Goal: Task Accomplishment & Management: Manage account settings

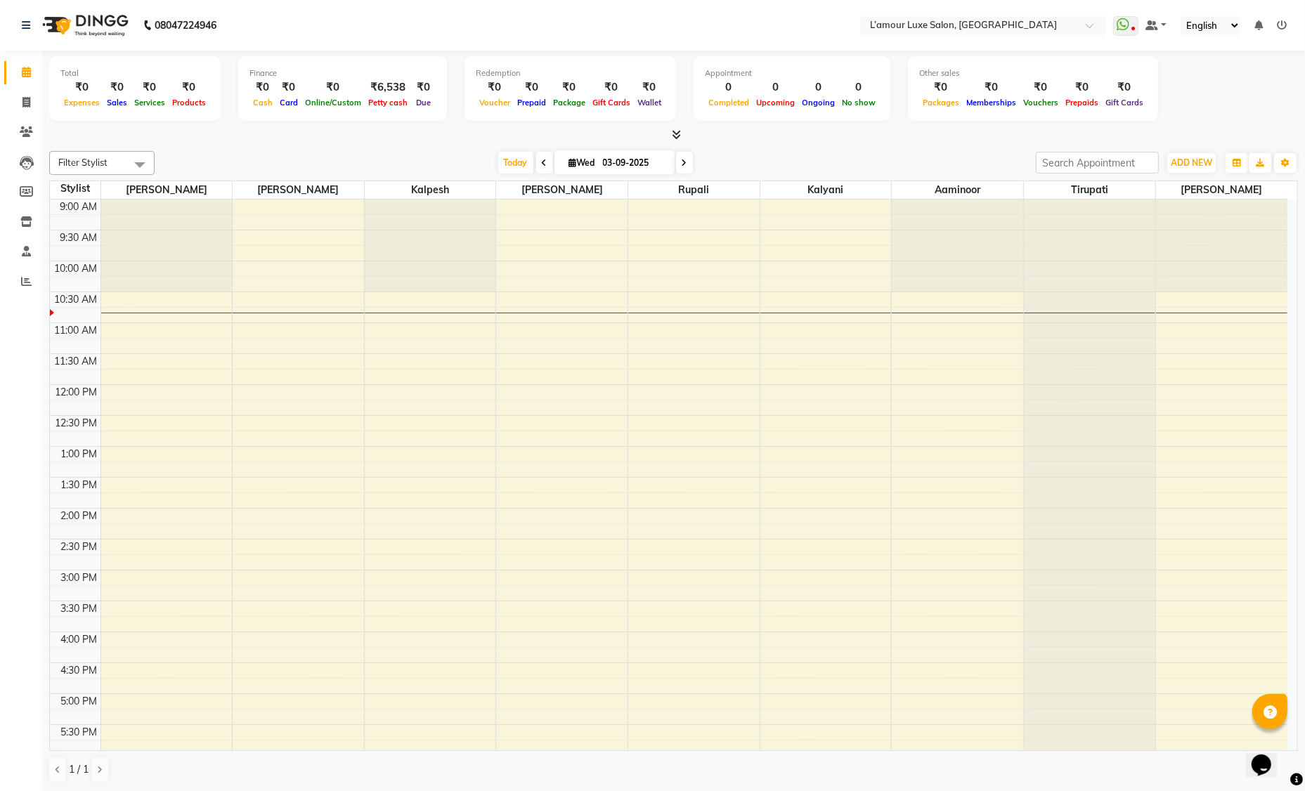
click at [676, 131] on icon at bounding box center [676, 134] width 9 height 11
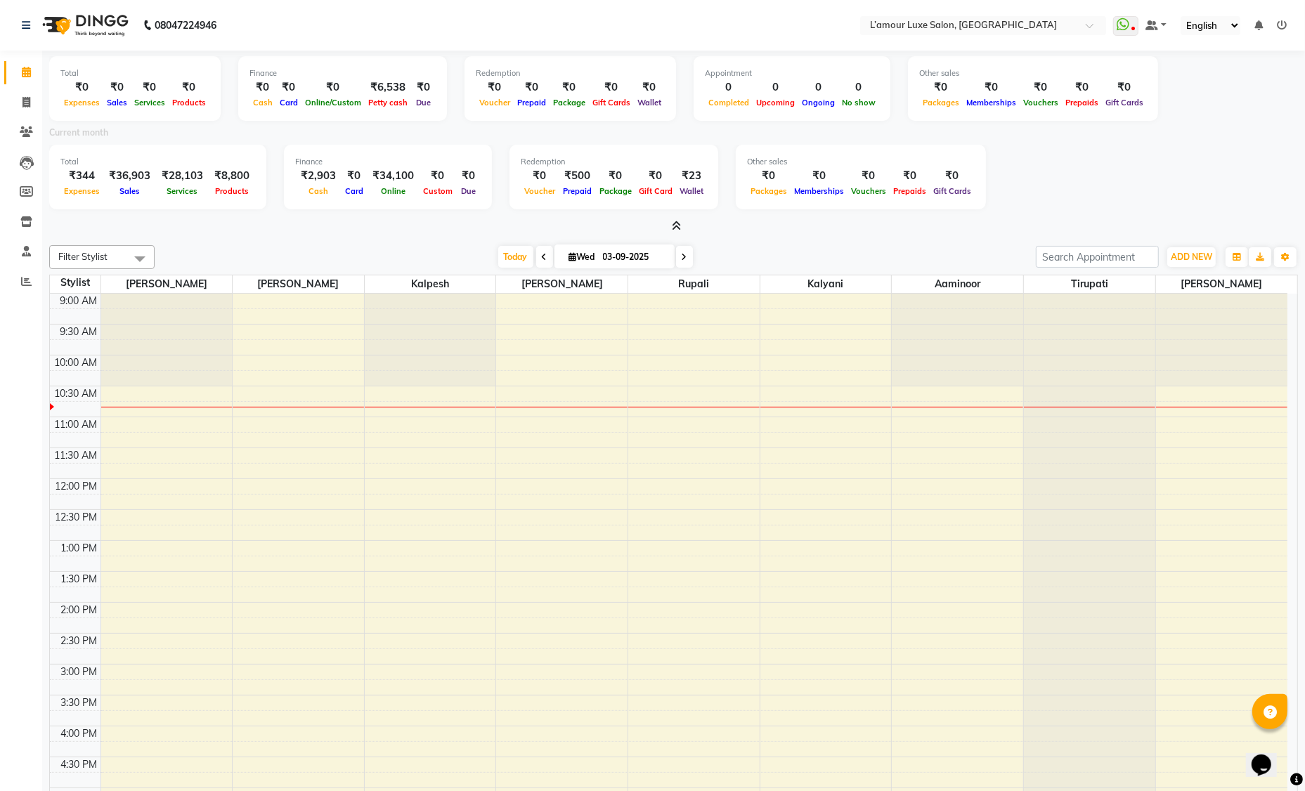
click at [678, 224] on icon at bounding box center [676, 226] width 9 height 11
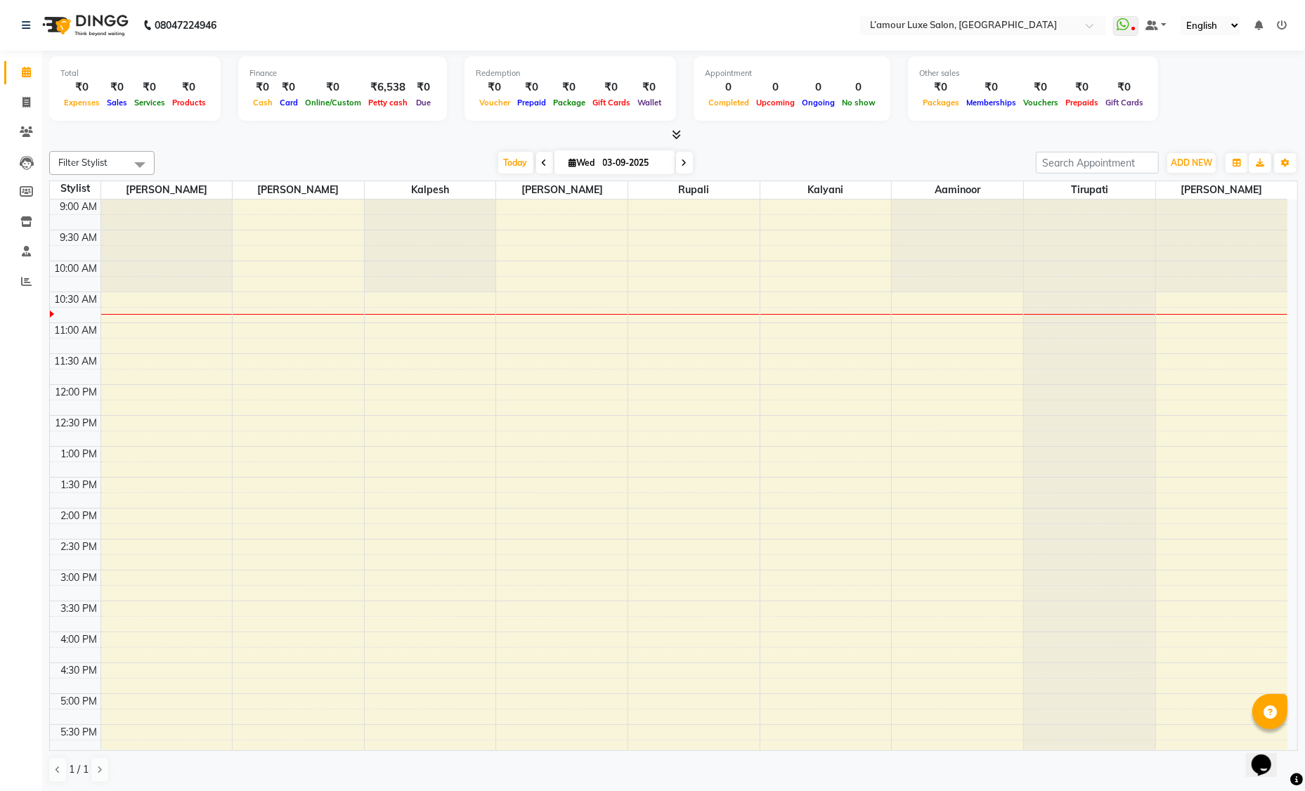
click at [673, 131] on icon at bounding box center [676, 134] width 9 height 11
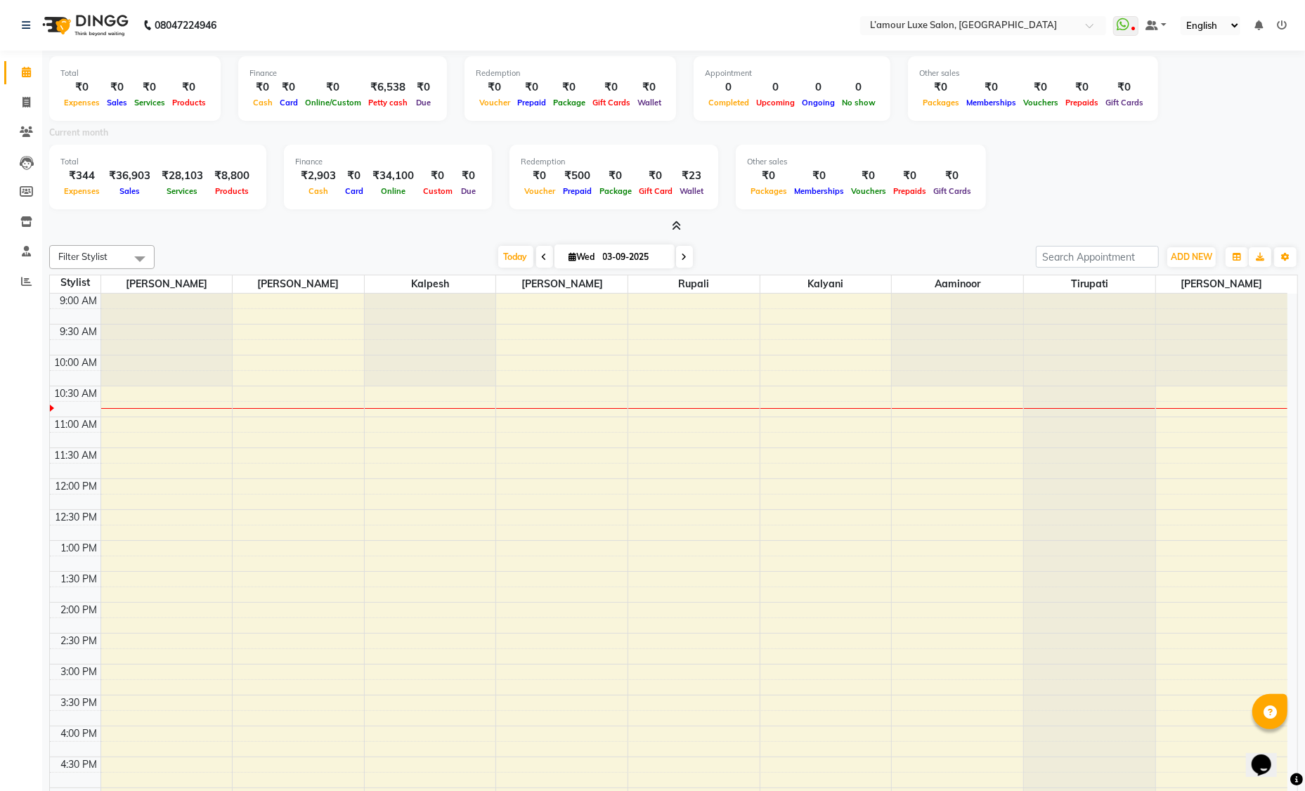
click at [675, 222] on icon at bounding box center [676, 226] width 9 height 11
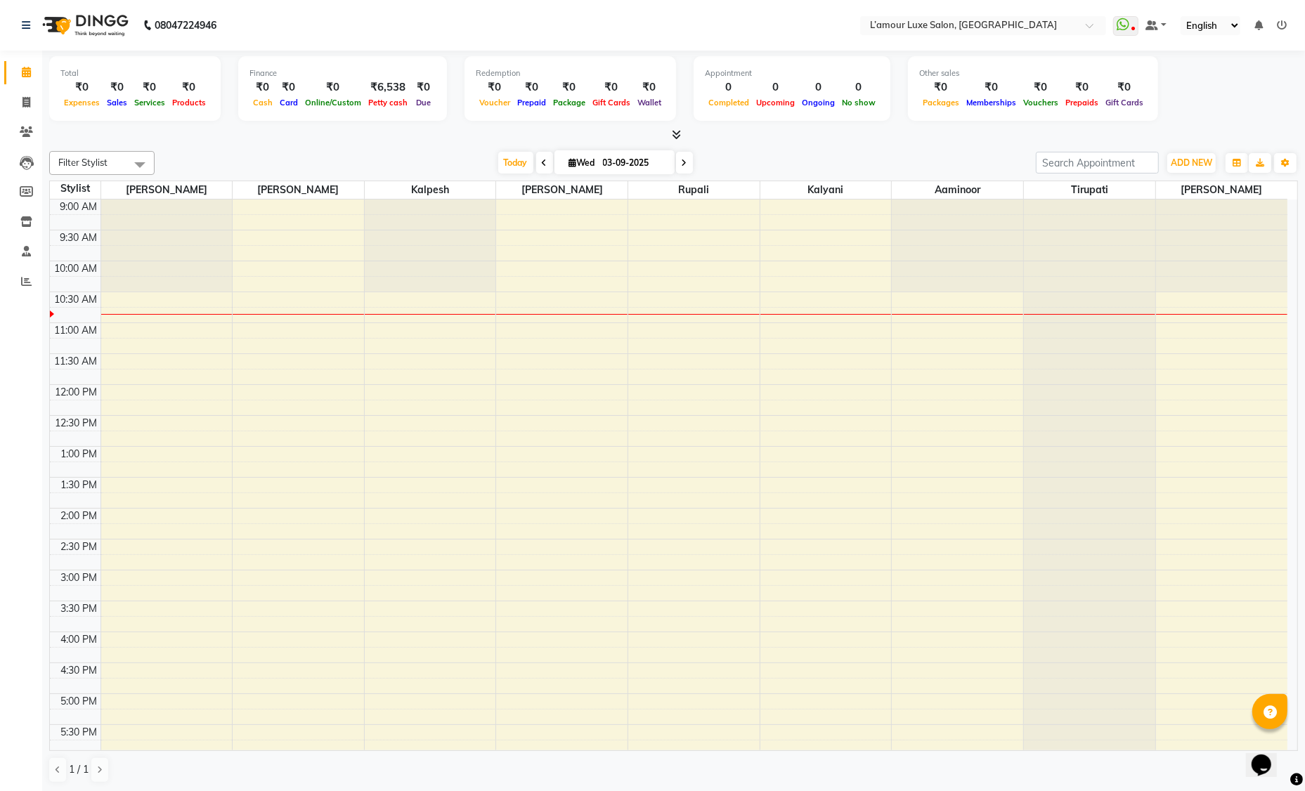
click at [679, 136] on icon at bounding box center [676, 134] width 9 height 11
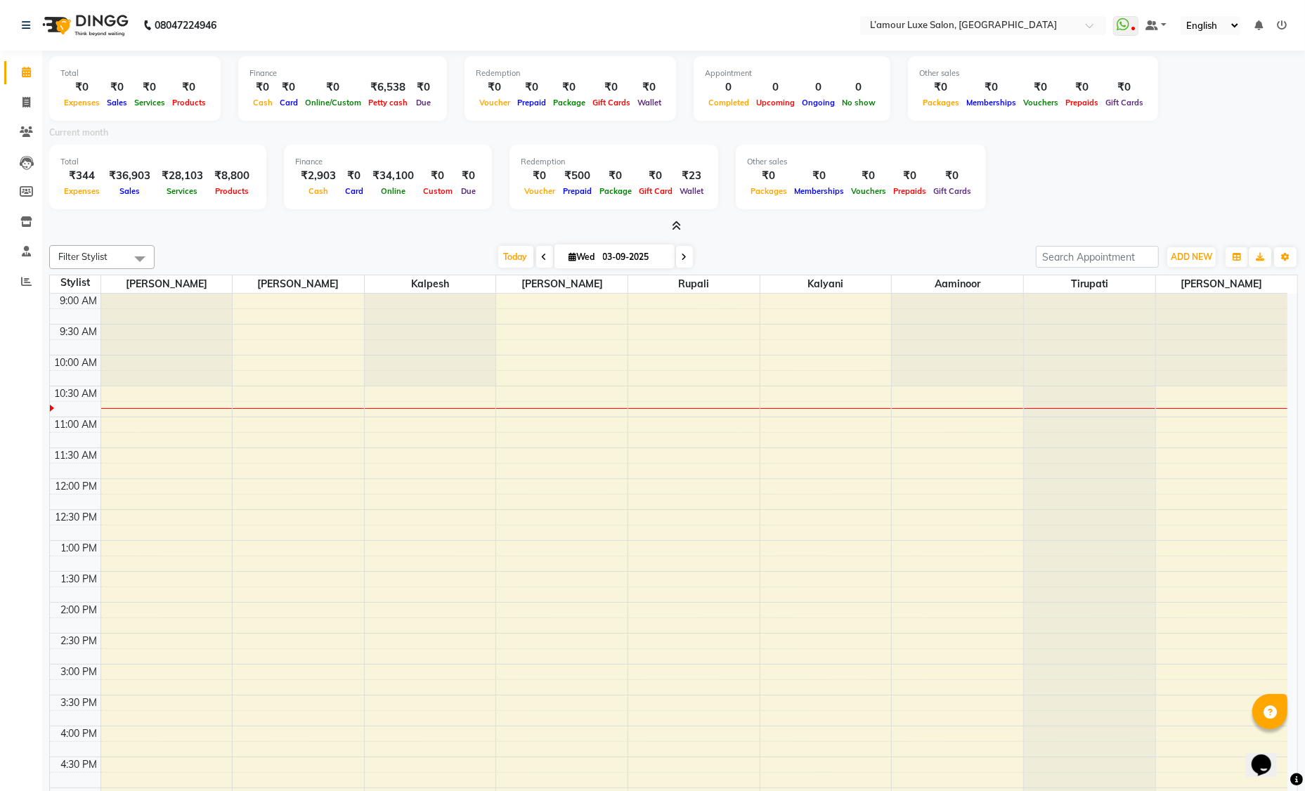
click at [677, 224] on icon at bounding box center [676, 226] width 9 height 11
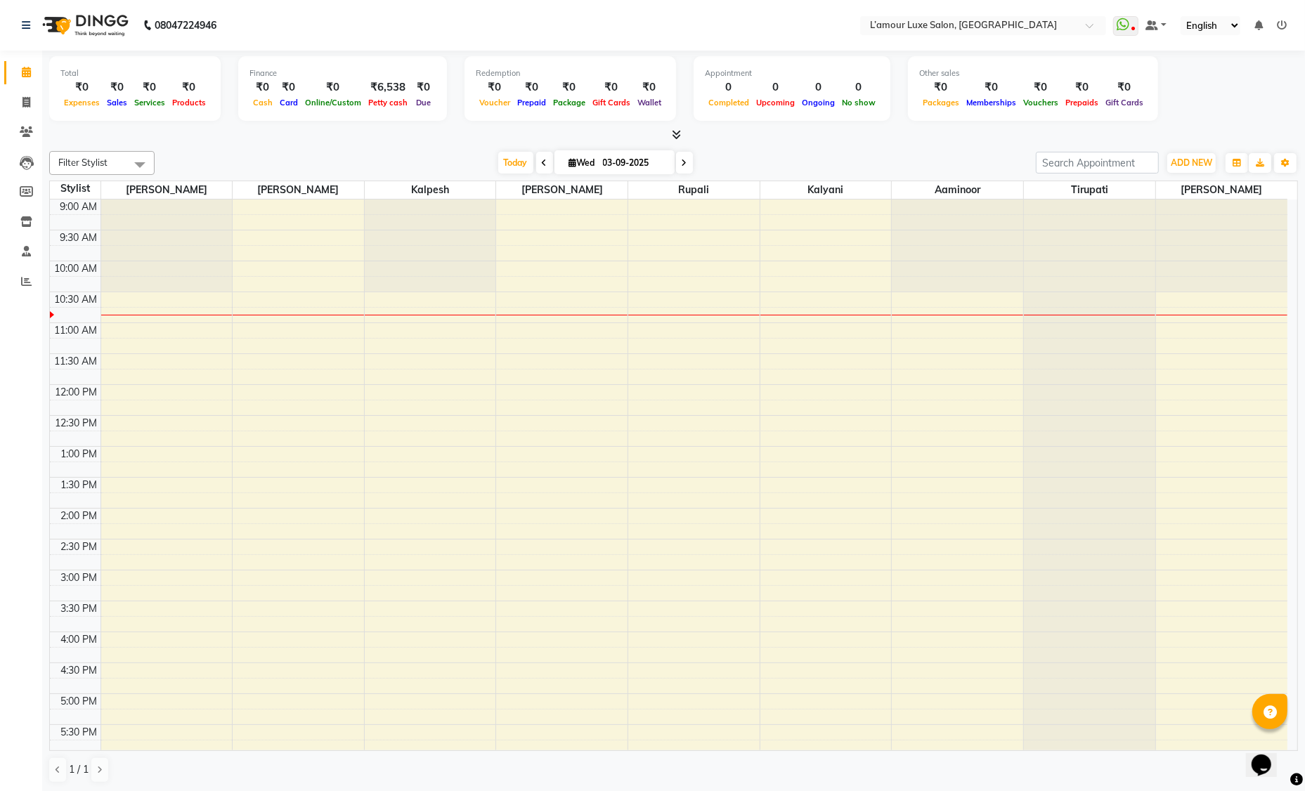
click at [796, 149] on div "Filter Stylist Select All Shoeb Salmani Anas Kalpesh Rukshana khan Rupali Kalya…" at bounding box center [673, 467] width 1249 height 644
click at [677, 138] on icon at bounding box center [676, 134] width 9 height 11
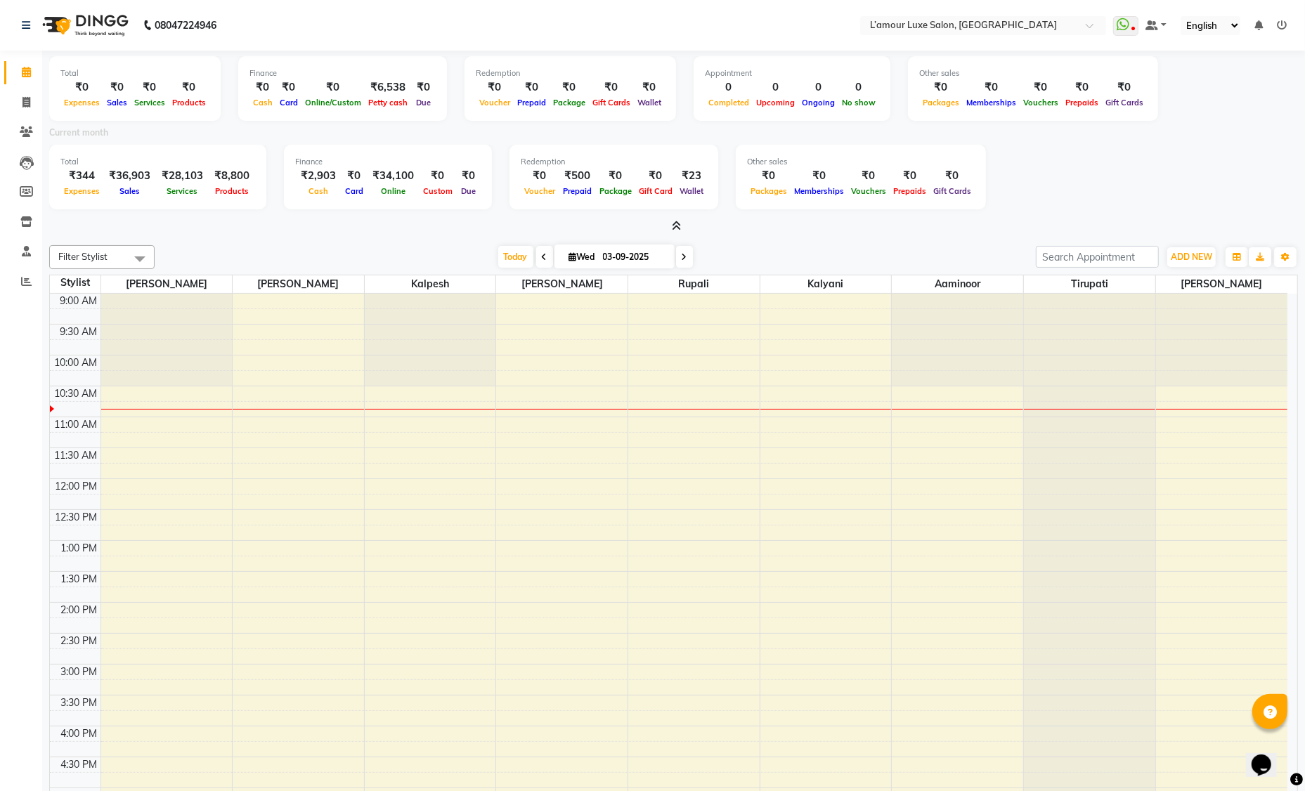
click at [675, 228] on icon at bounding box center [676, 226] width 9 height 11
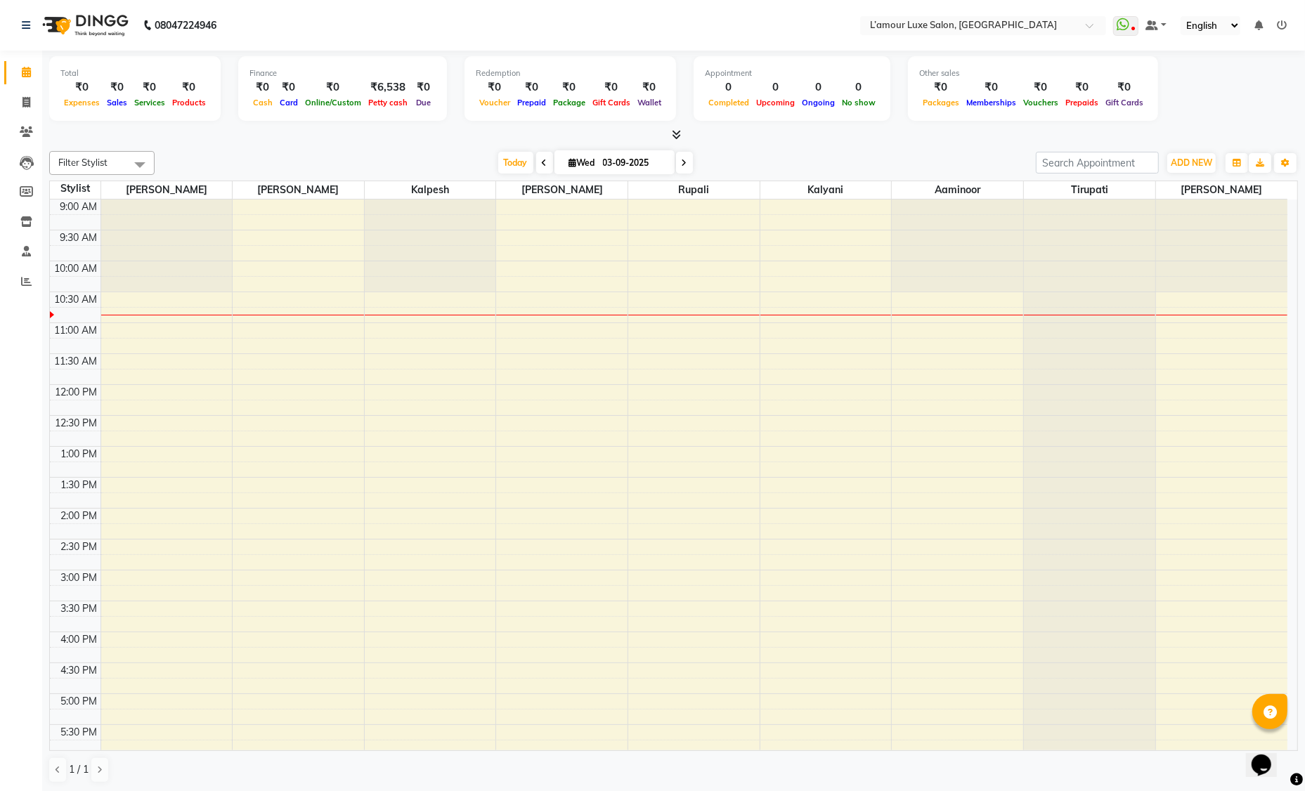
click at [833, 138] on div at bounding box center [673, 135] width 1249 height 15
click at [677, 138] on icon at bounding box center [676, 134] width 9 height 11
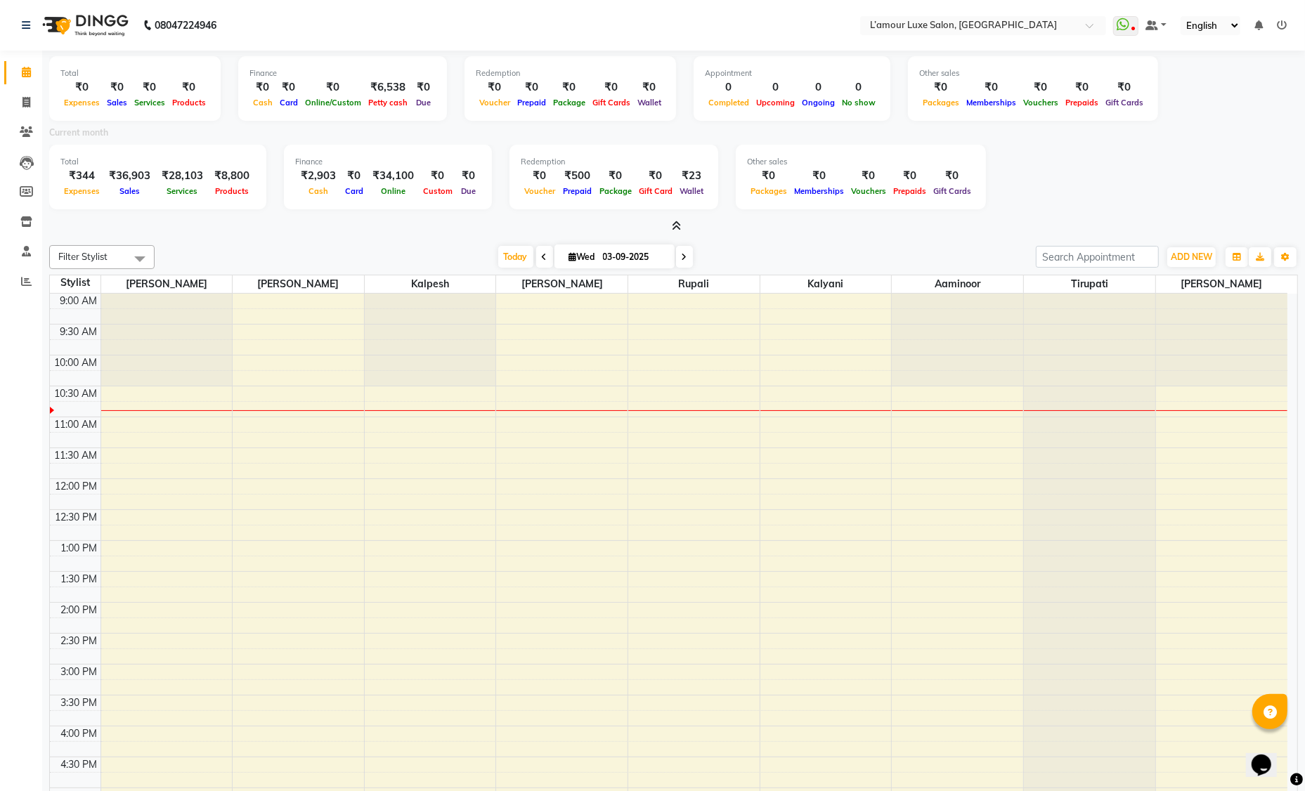
click at [677, 221] on icon at bounding box center [676, 226] width 9 height 11
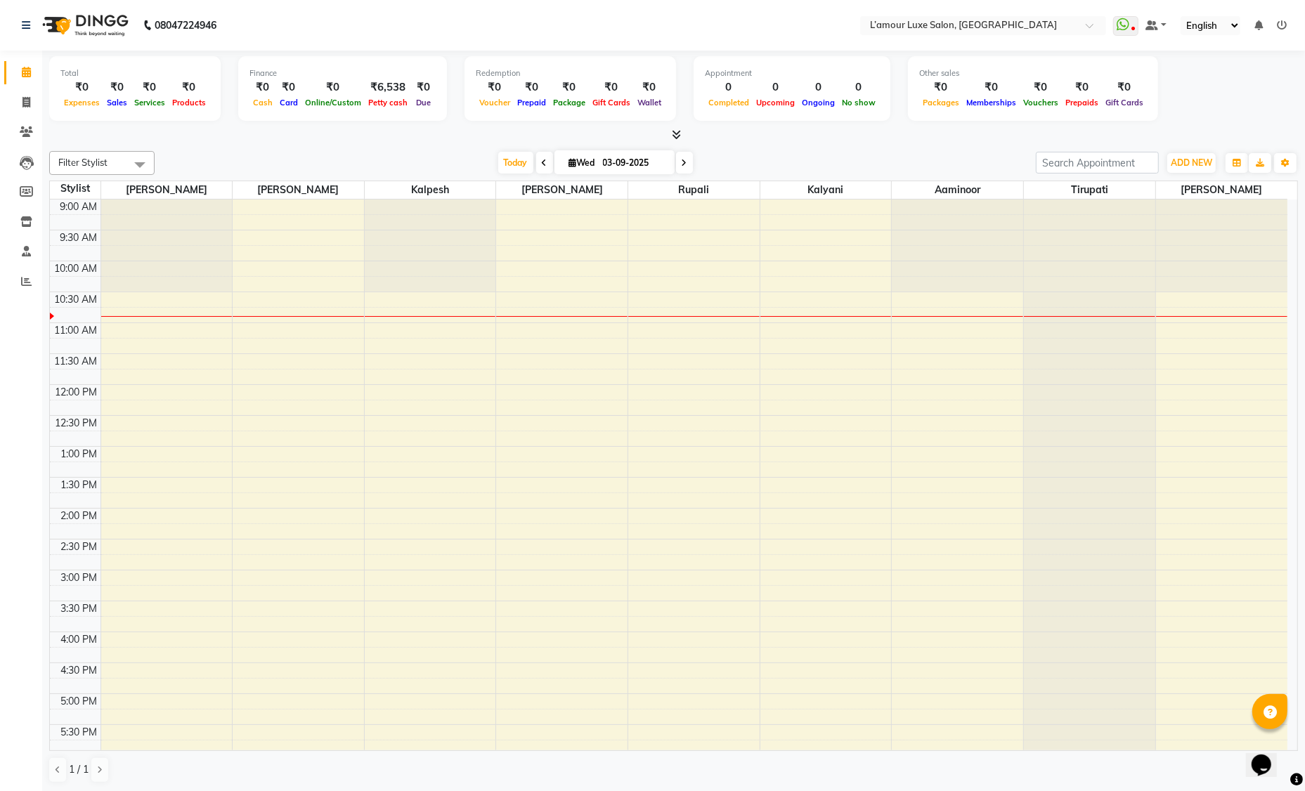
click at [676, 136] on icon at bounding box center [676, 134] width 9 height 11
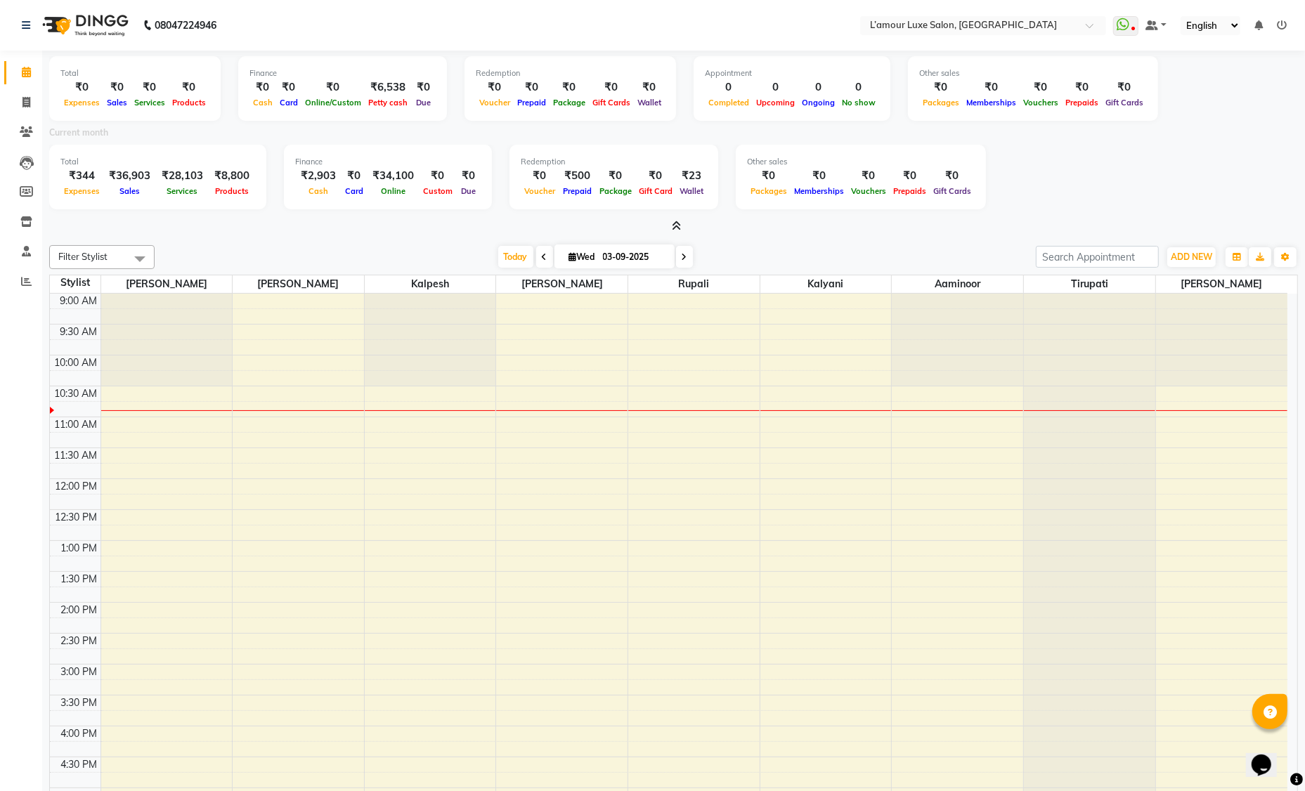
click at [675, 227] on icon at bounding box center [676, 226] width 9 height 11
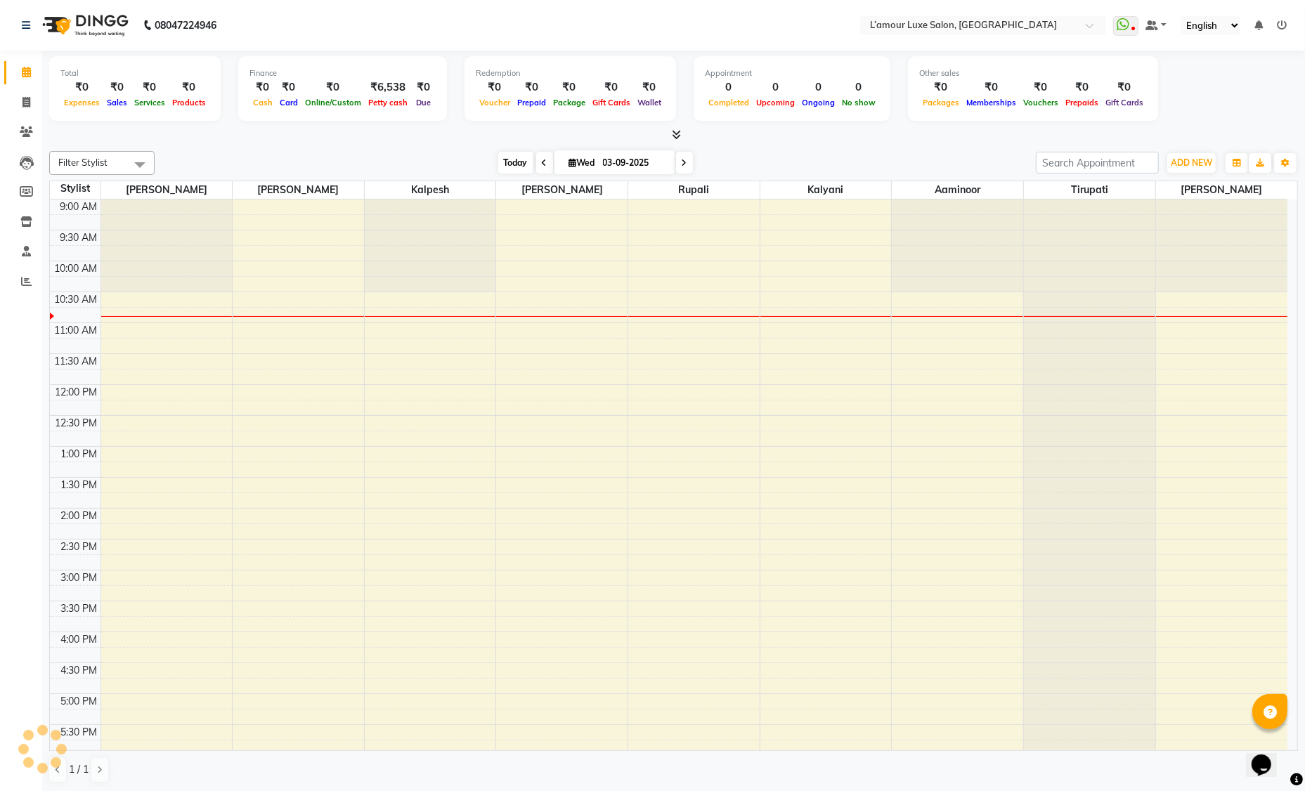
click at [515, 166] on span "Today" at bounding box center [515, 163] width 35 height 22
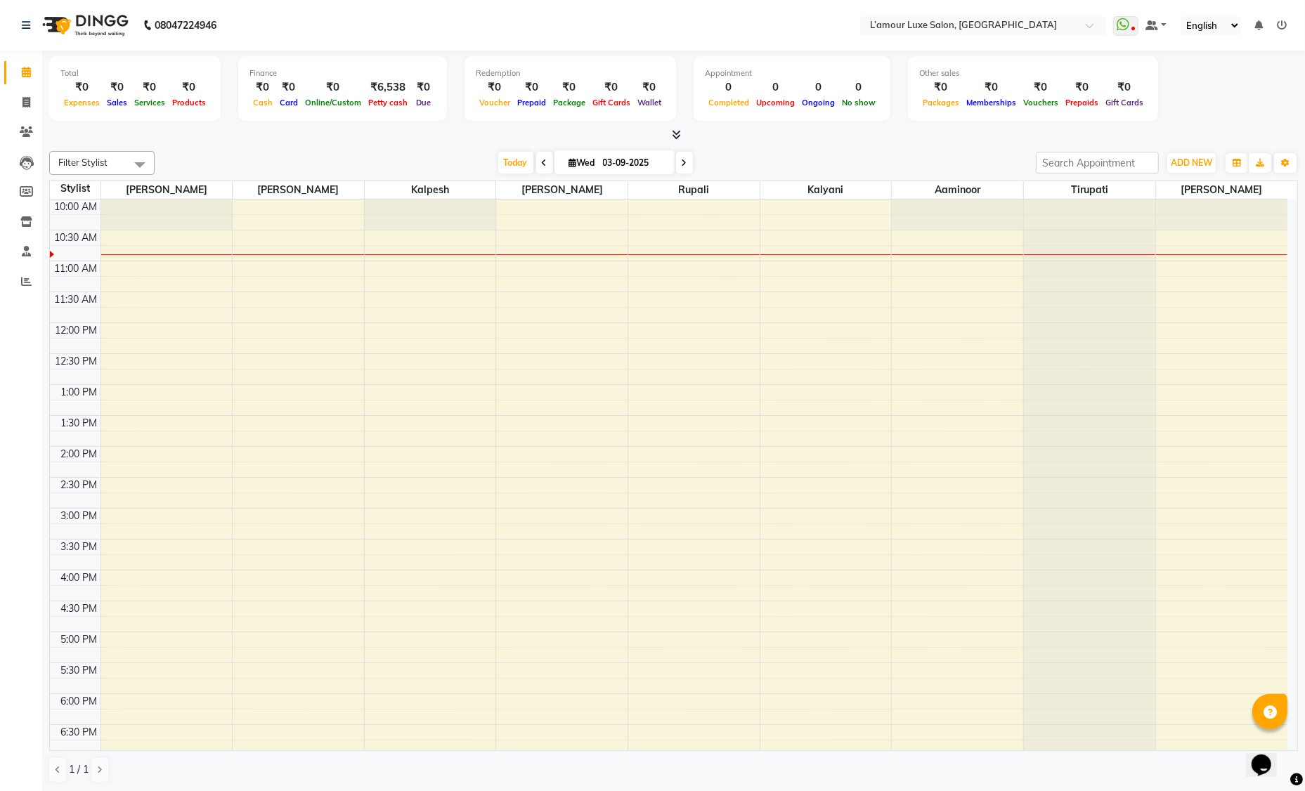
click at [765, 143] on div "Total ₹0 Expenses ₹0 Sales ₹0 Services ₹0 Products Finance ₹0 Cash ₹0 Card ₹0 O…" at bounding box center [673, 422] width 1263 height 742
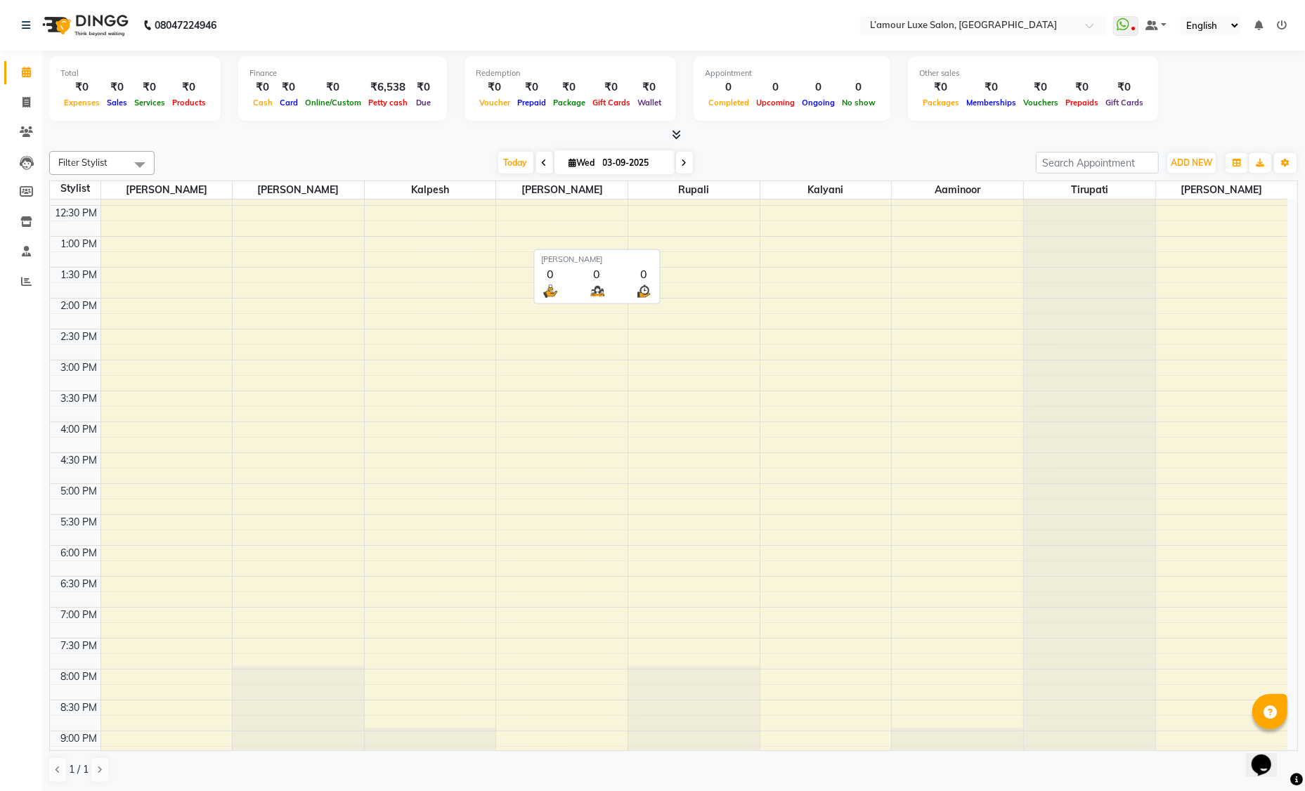
scroll to position [248, 0]
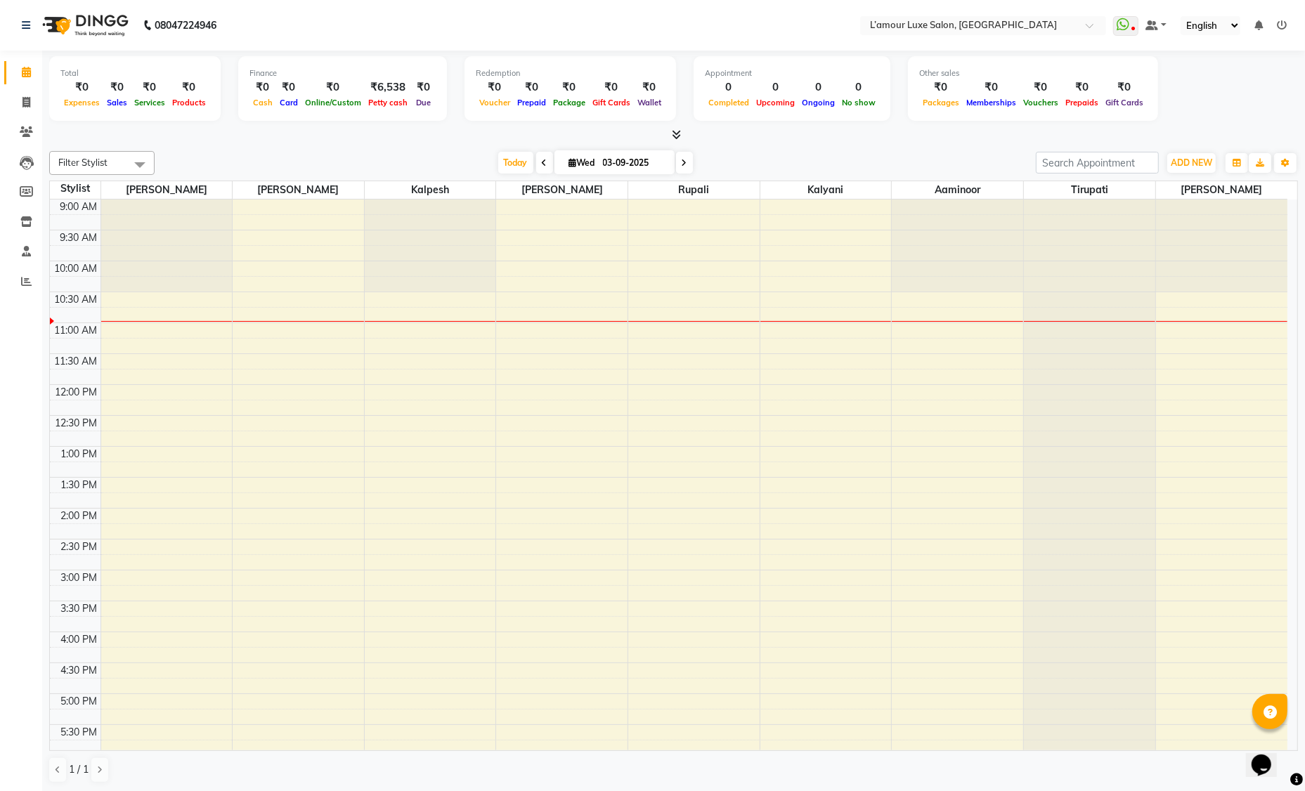
click at [134, 391] on div "9:00 AM 9:30 AM 10:00 AM 10:30 AM 11:00 AM 11:30 AM 12:00 PM 12:30 PM 1:00 PM 1…" at bounding box center [669, 601] width 1238 height 803
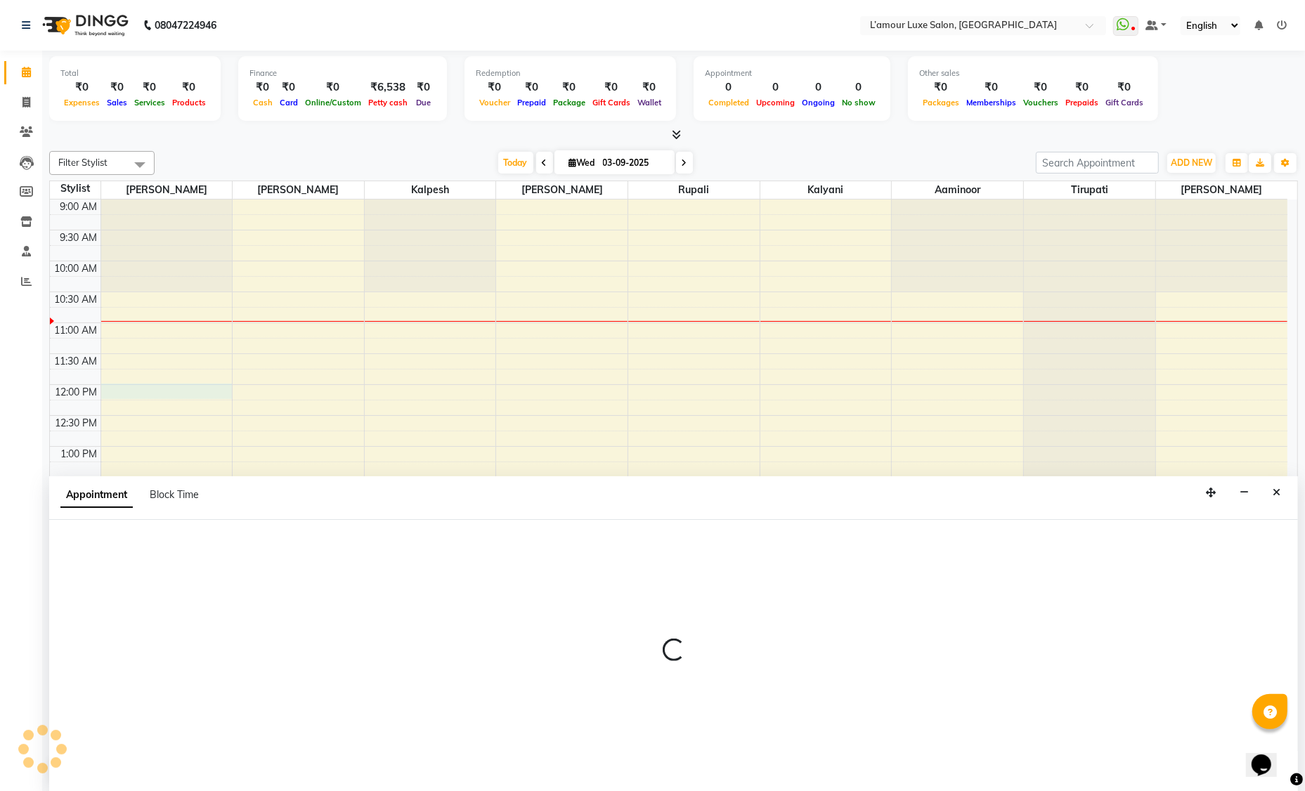
select select "66550"
select select "720"
select select "tentative"
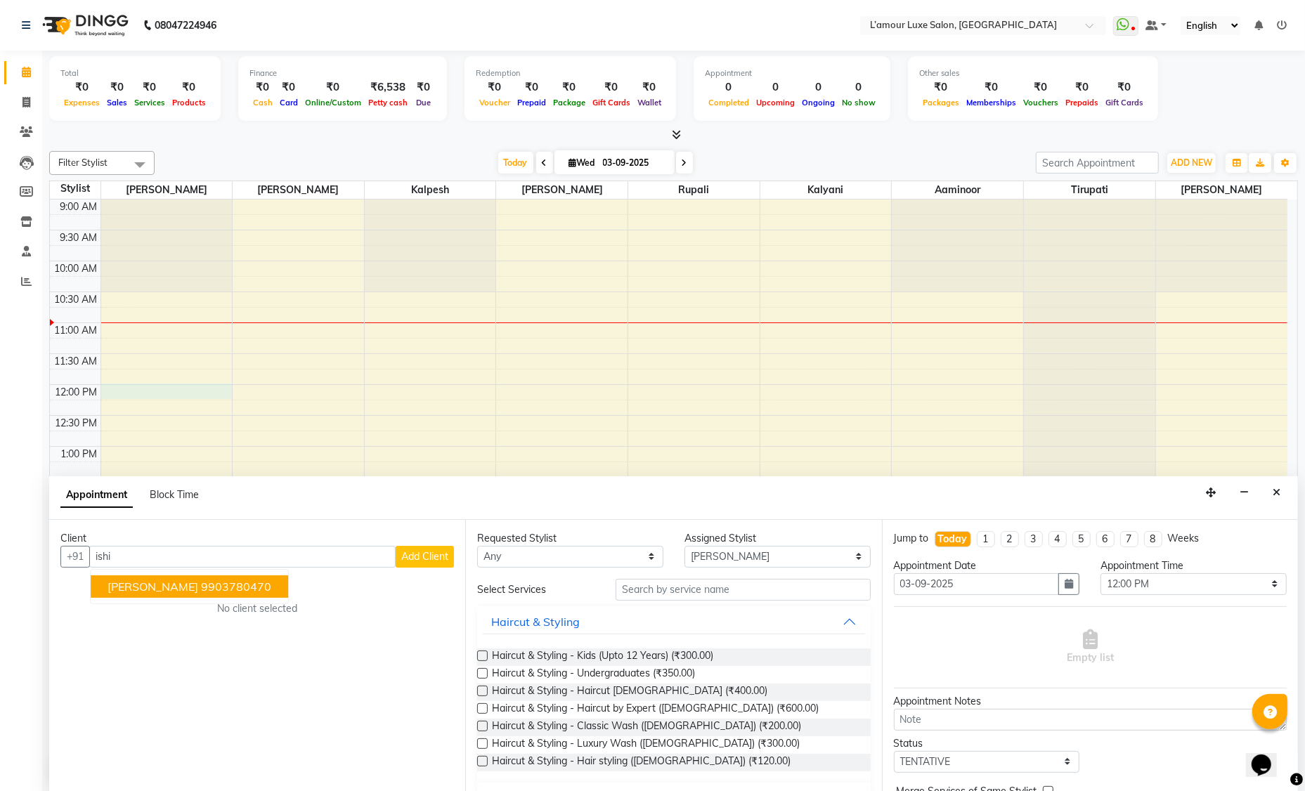
click at [205, 581] on ngb-highlight "9903780470" at bounding box center [236, 587] width 70 height 14
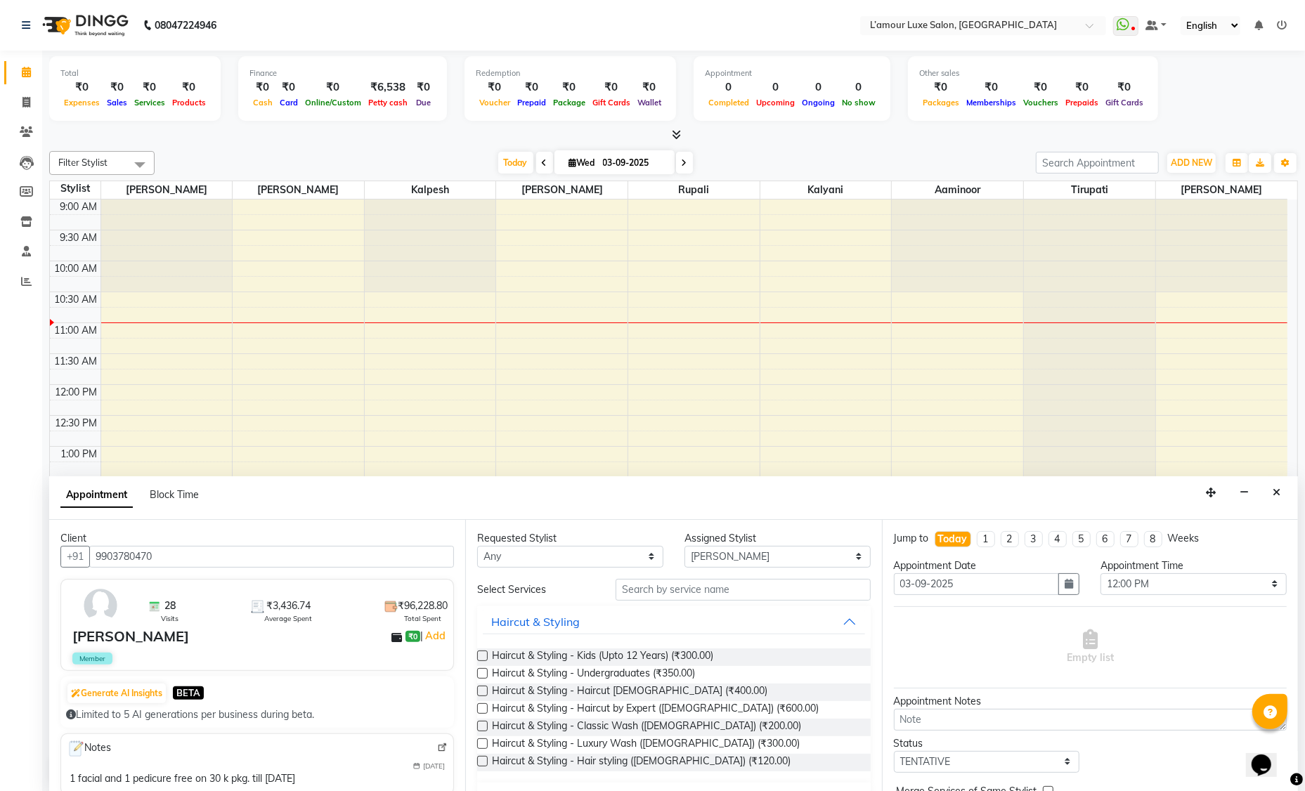
type input "9903780470"
click at [699, 587] on input "text" at bounding box center [743, 590] width 255 height 22
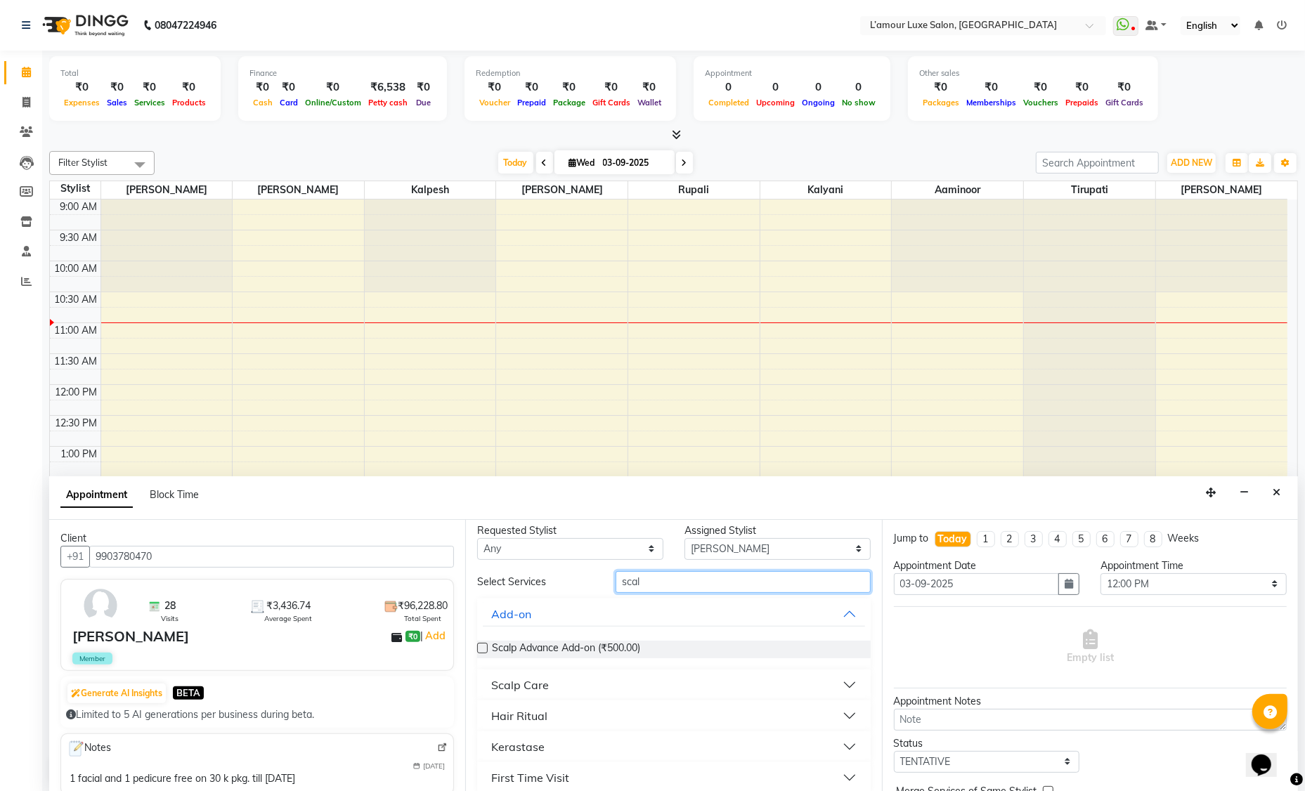
scroll to position [19, 0]
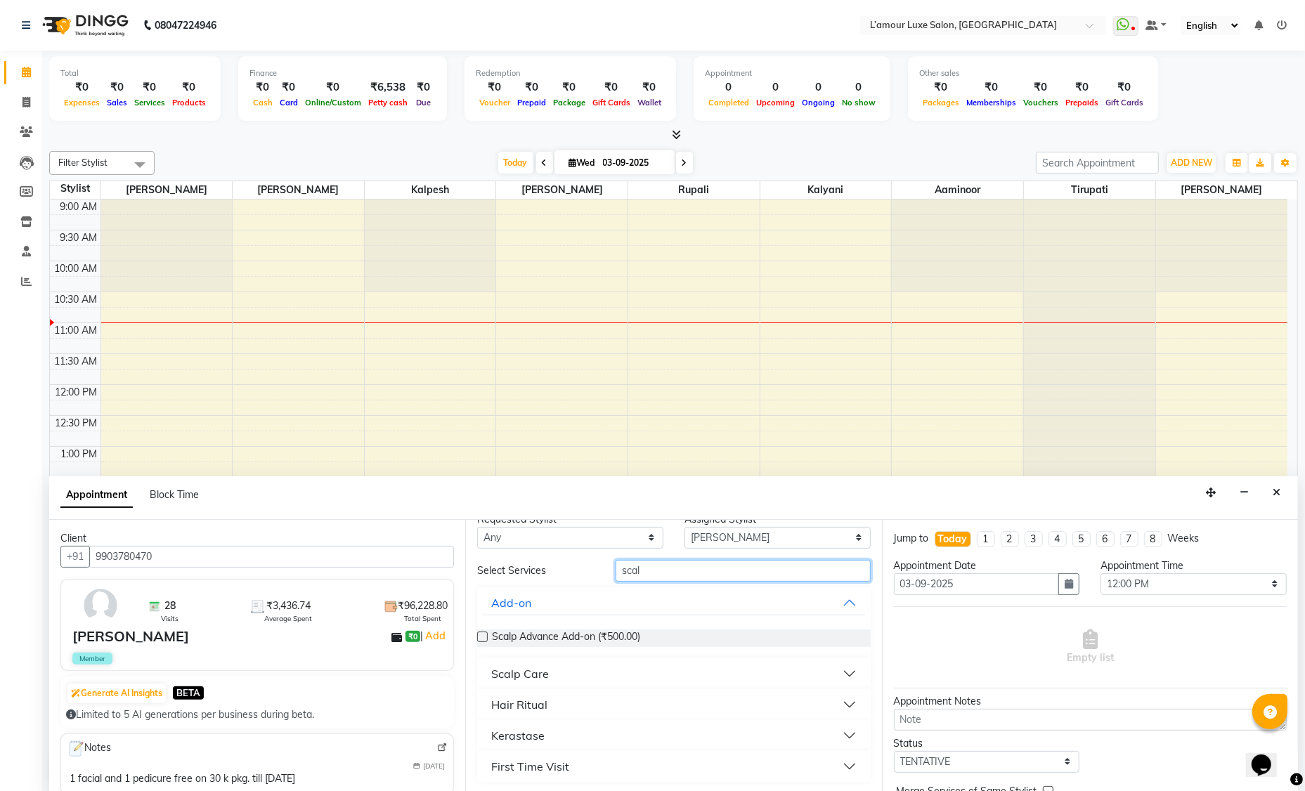
type input "scal"
click at [594, 708] on button "Hair Ritual" at bounding box center [674, 704] width 382 height 25
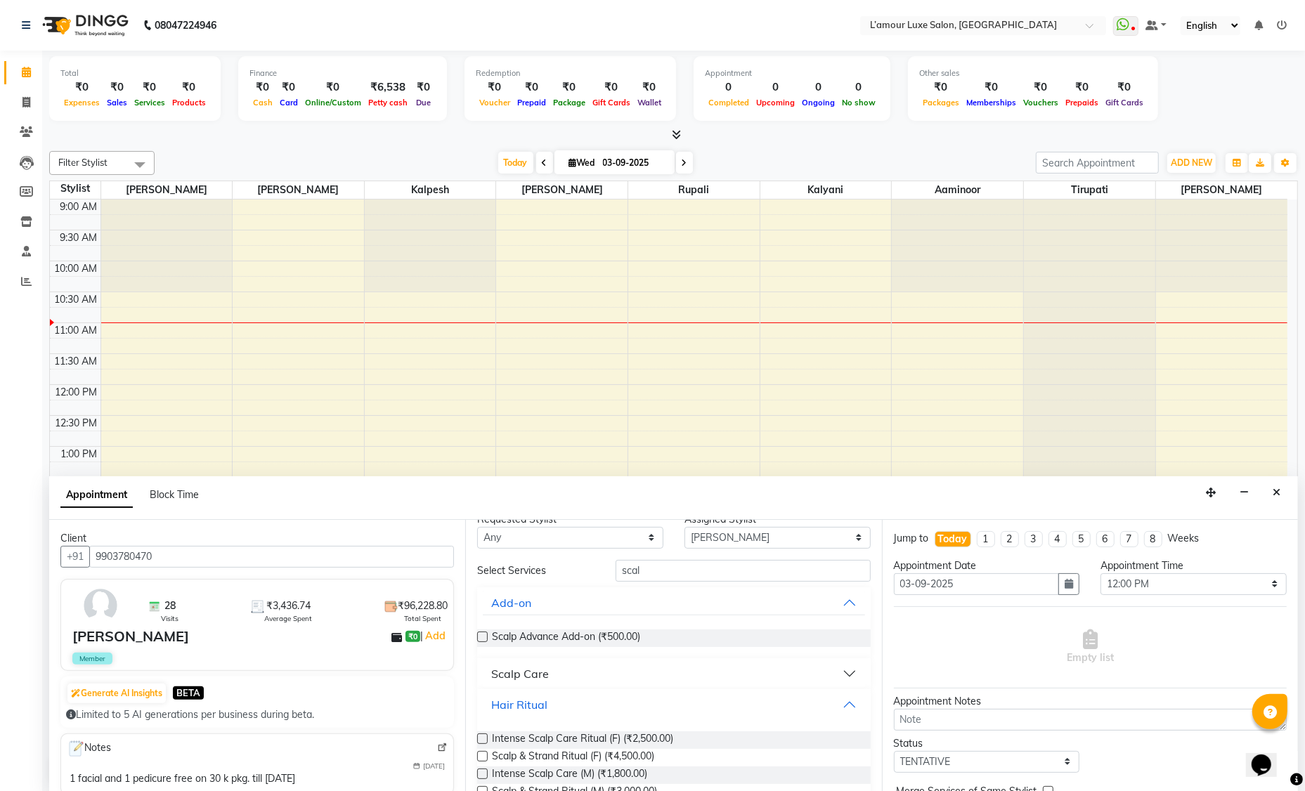
scroll to position [112, 0]
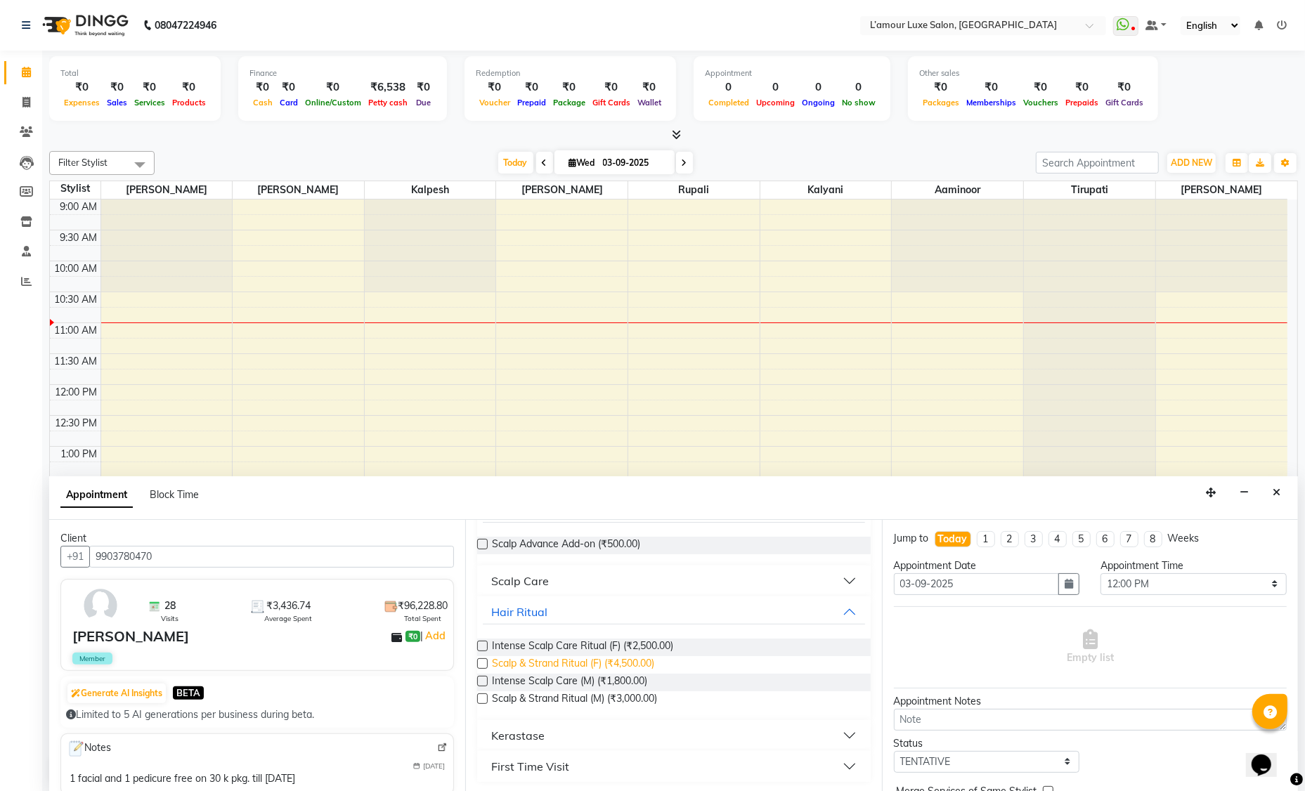
click at [635, 663] on span "Scalp & Strand Ritual (F) (₹4,500.00)" at bounding box center [573, 665] width 162 height 18
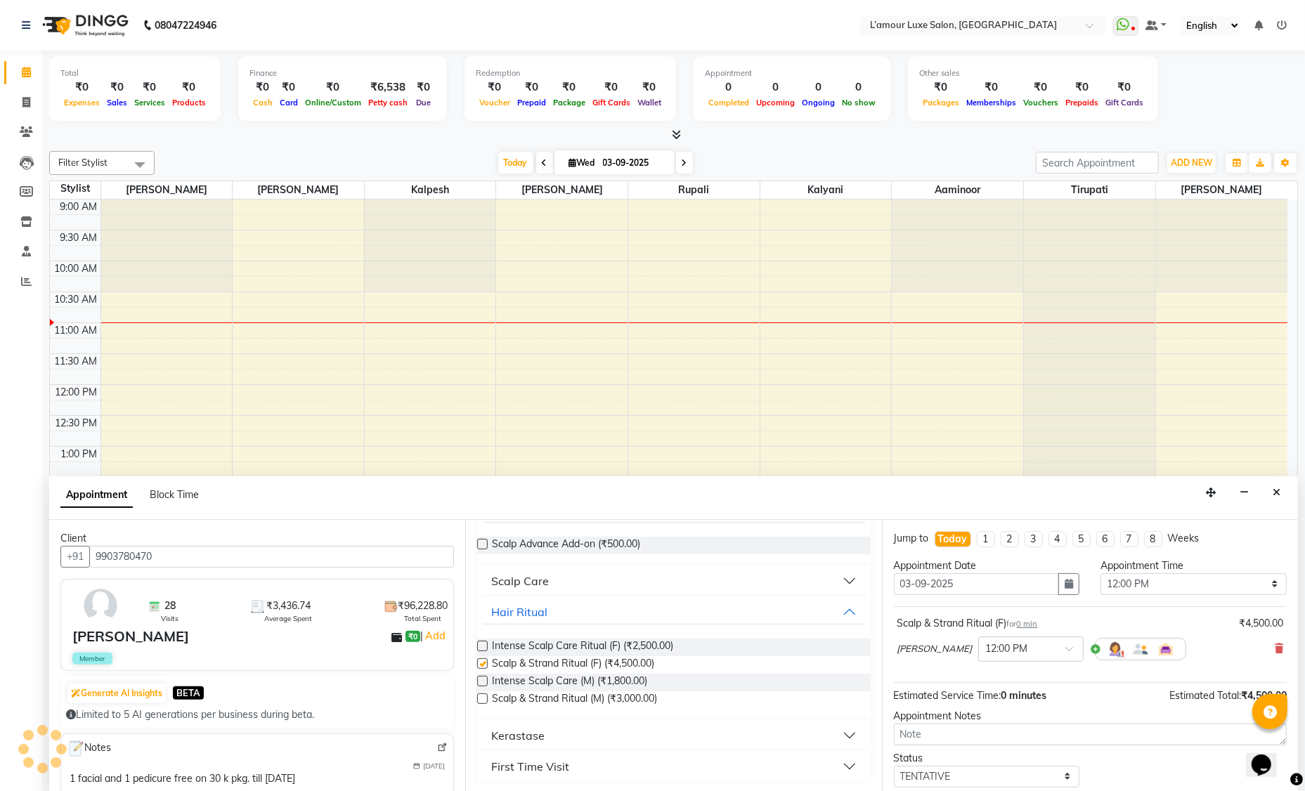
checkbox input "false"
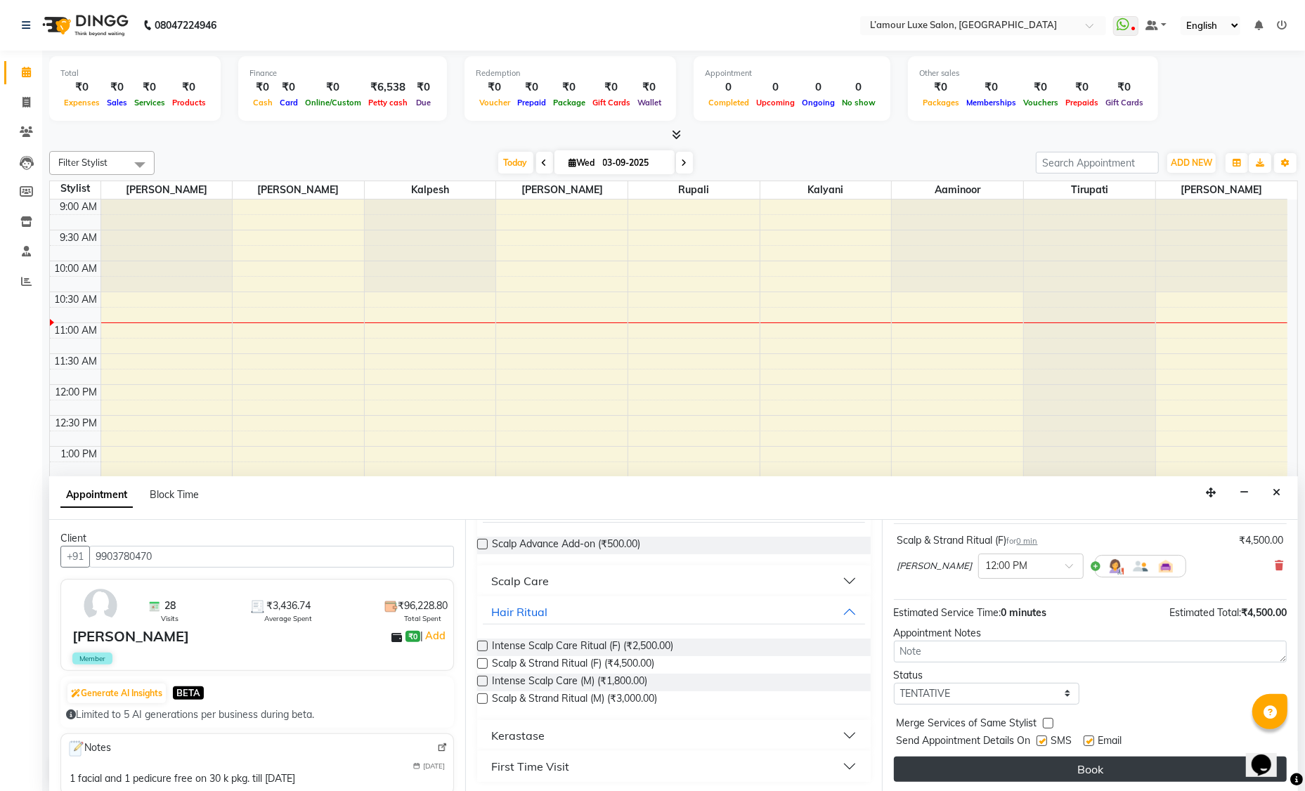
click at [1072, 766] on button "Book" at bounding box center [1090, 769] width 393 height 25
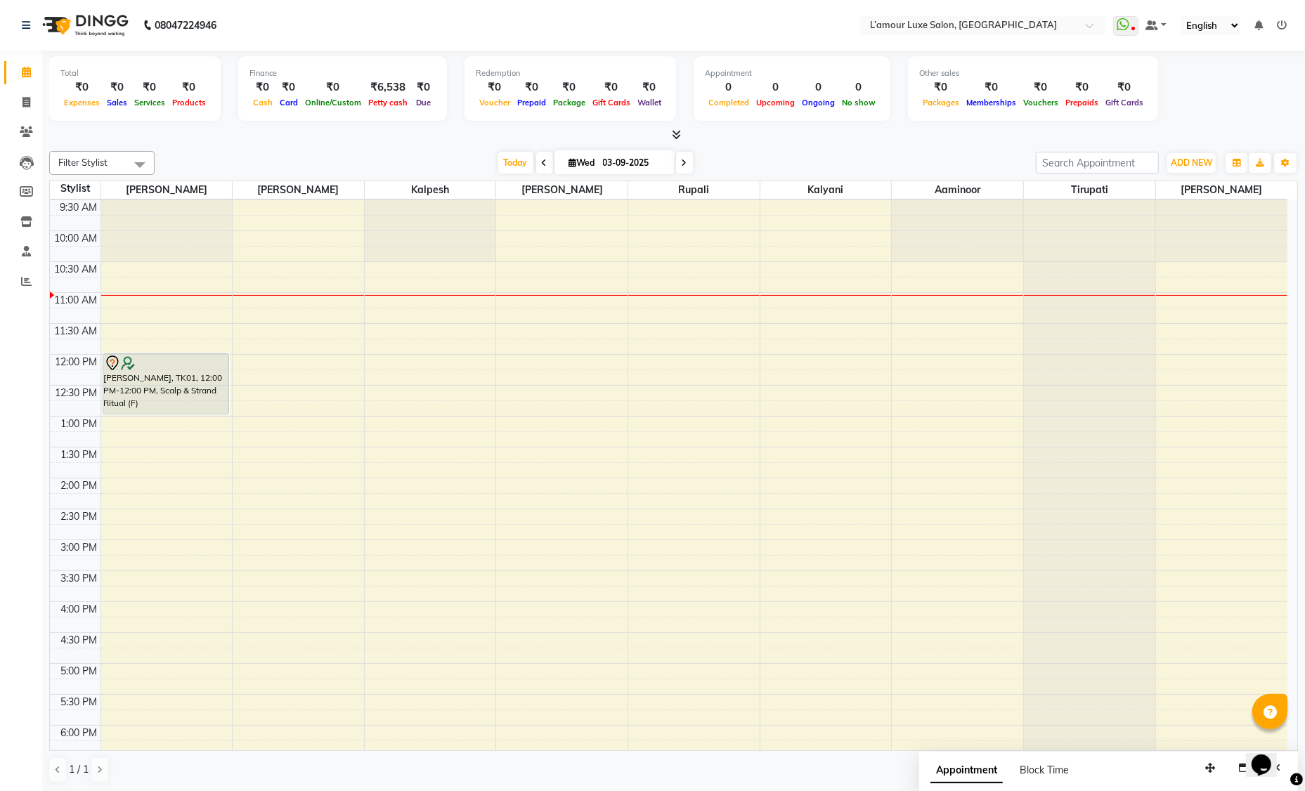
scroll to position [0, 0]
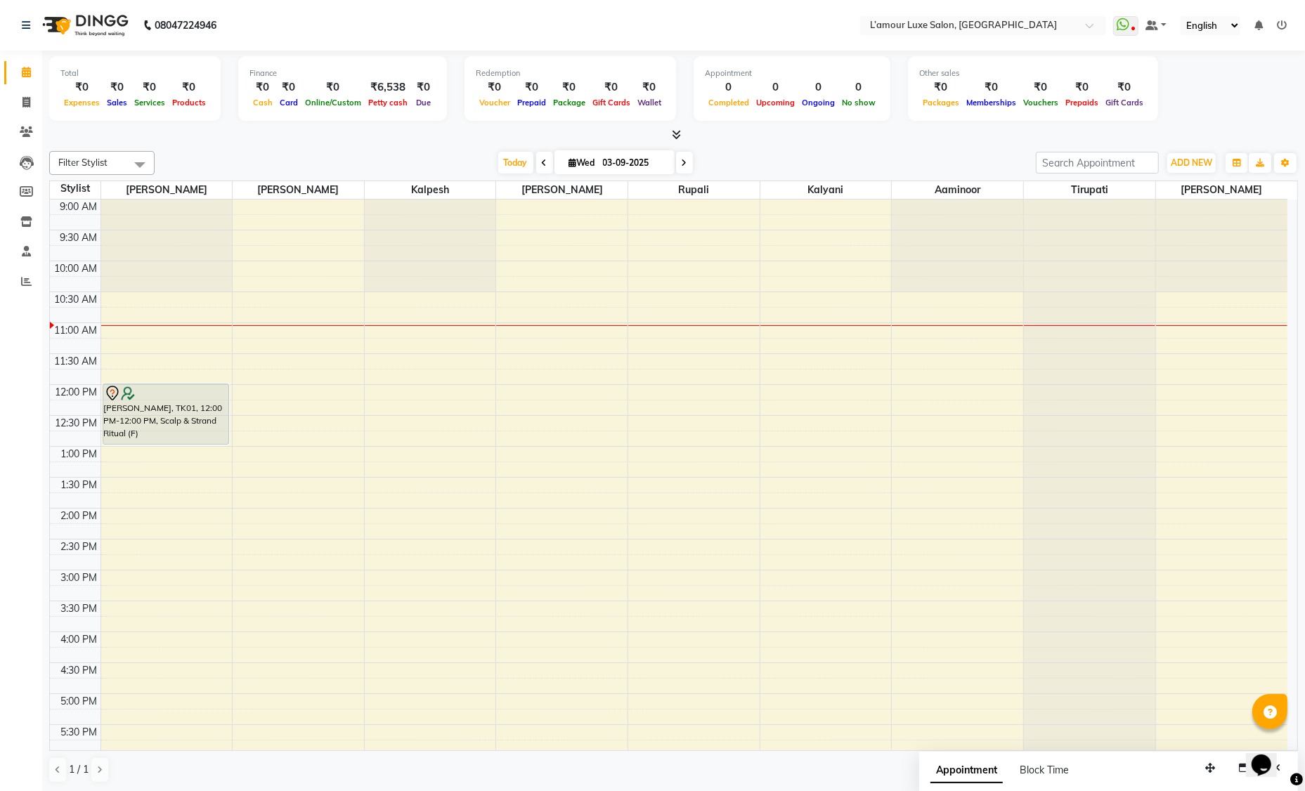
click at [676, 135] on icon at bounding box center [676, 134] width 9 height 11
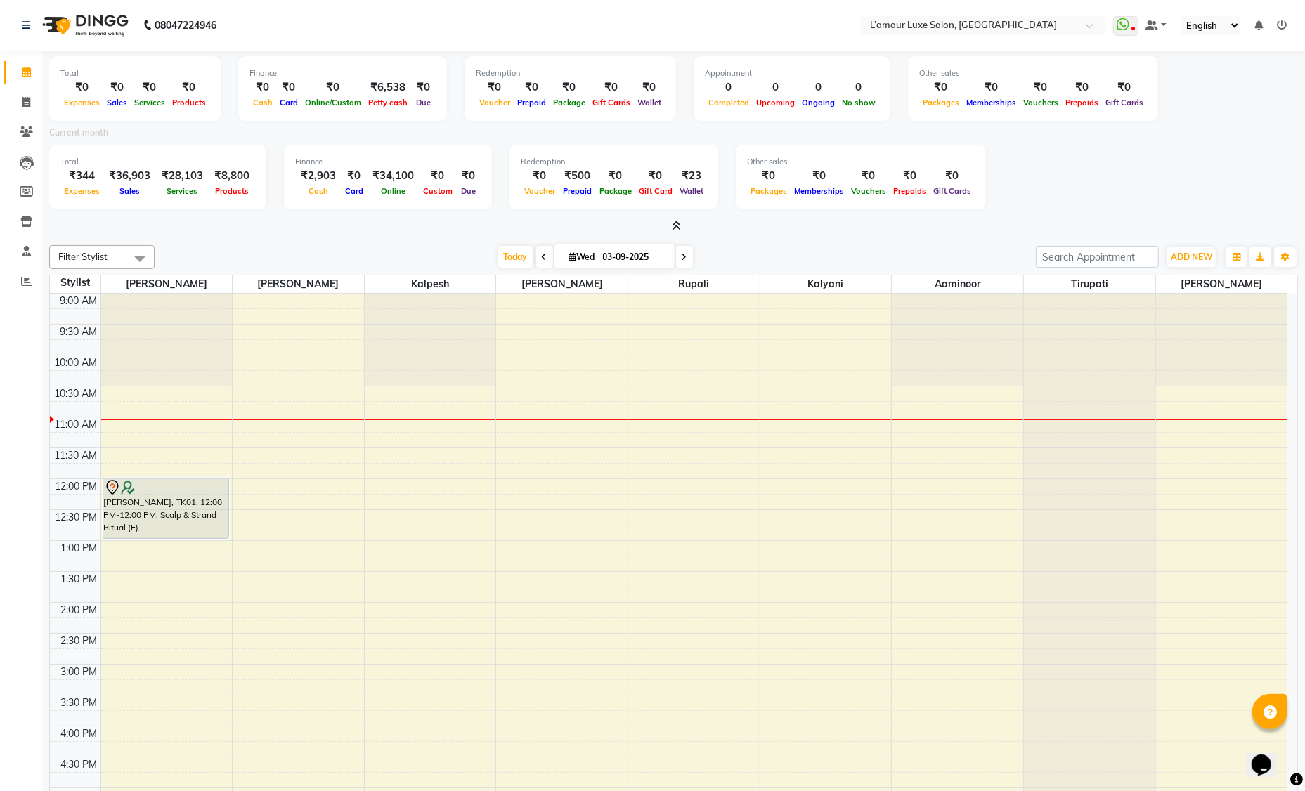
click at [678, 224] on icon at bounding box center [676, 226] width 9 height 11
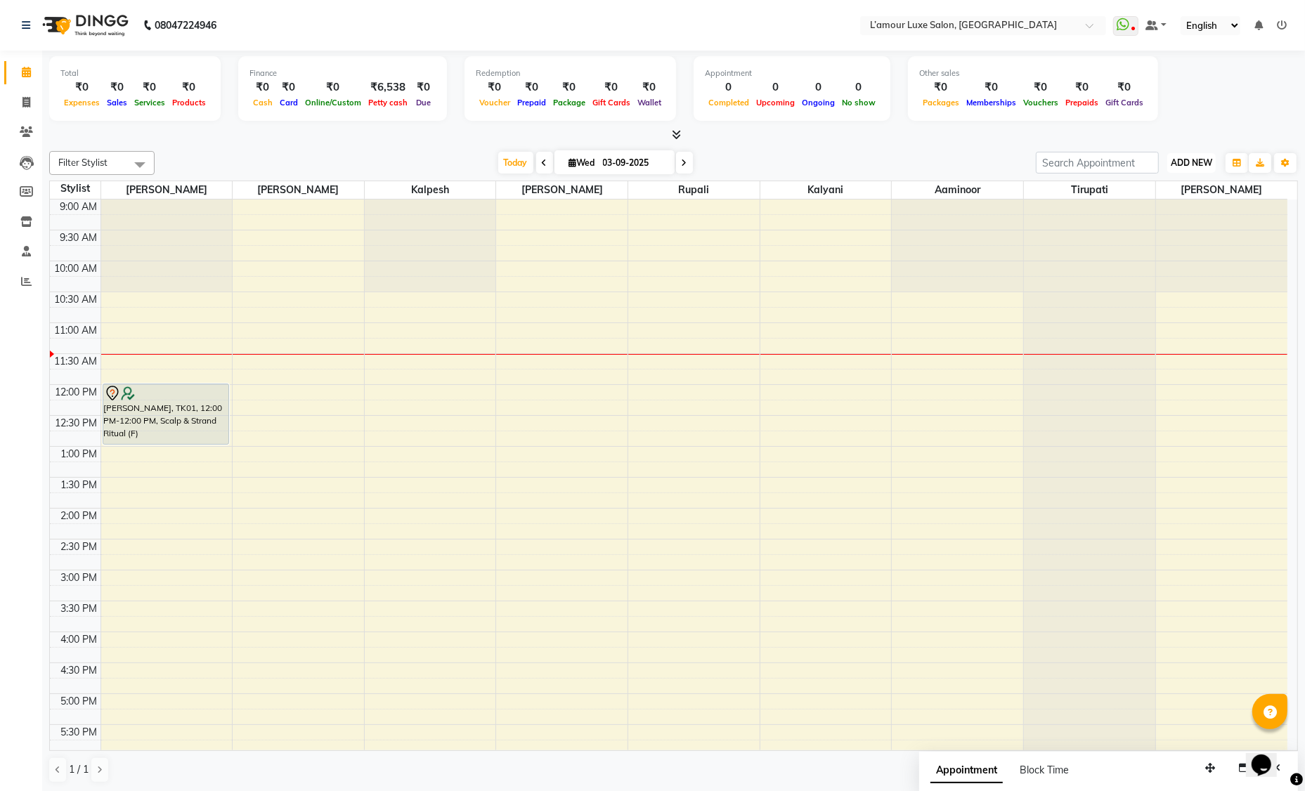
click at [1200, 155] on button "ADD NEW Toggle Dropdown" at bounding box center [1191, 163] width 48 height 20
click at [1153, 205] on link "Add Invoice" at bounding box center [1159, 207] width 111 height 18
select select "service"
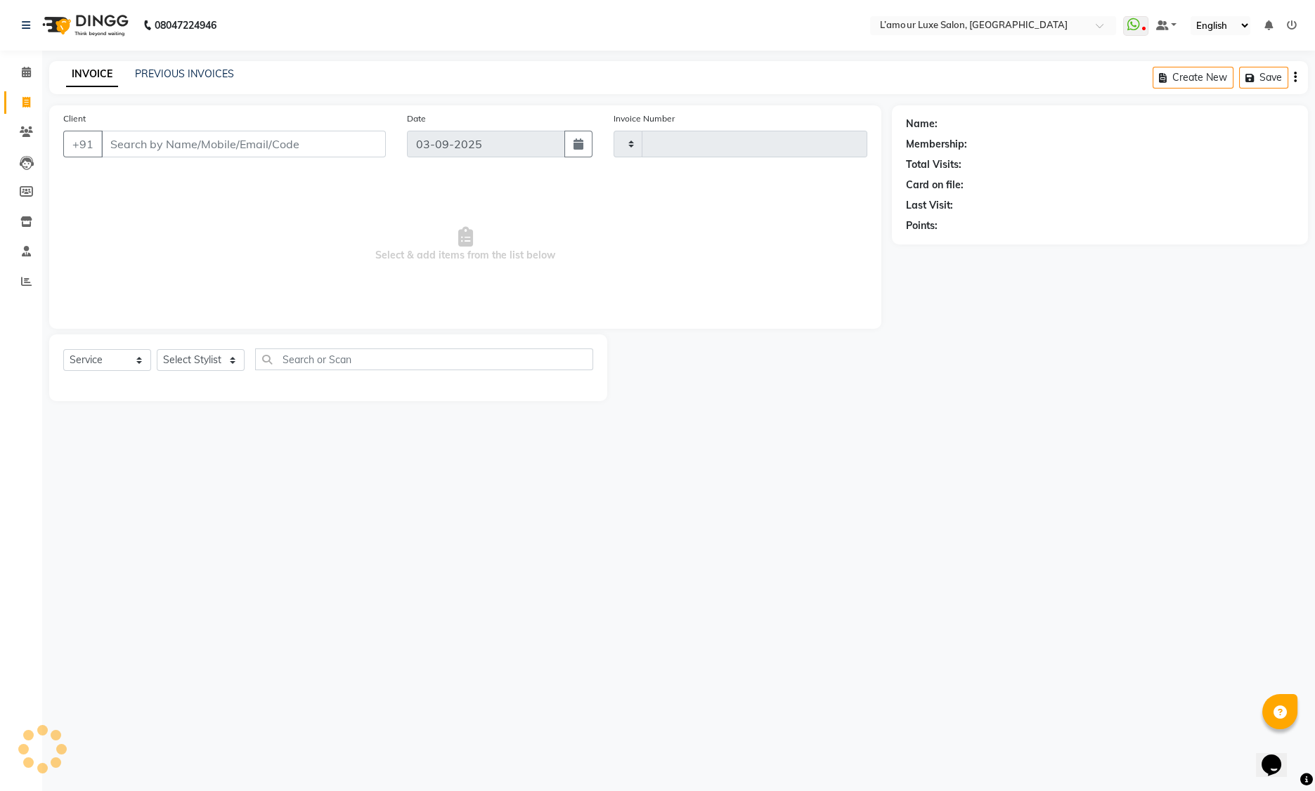
type input "1239"
select select "7325"
click at [207, 374] on div "Select Service Product Membership Package Voucher Prepaid Gift Card Select Styl…" at bounding box center [328, 365] width 530 height 33
click at [216, 362] on select "Select Stylist Aaminoor Anas Kalpesh Kalyani krutika Desai Ravi Thakor Rukshana…" at bounding box center [201, 360] width 88 height 22
select select "66550"
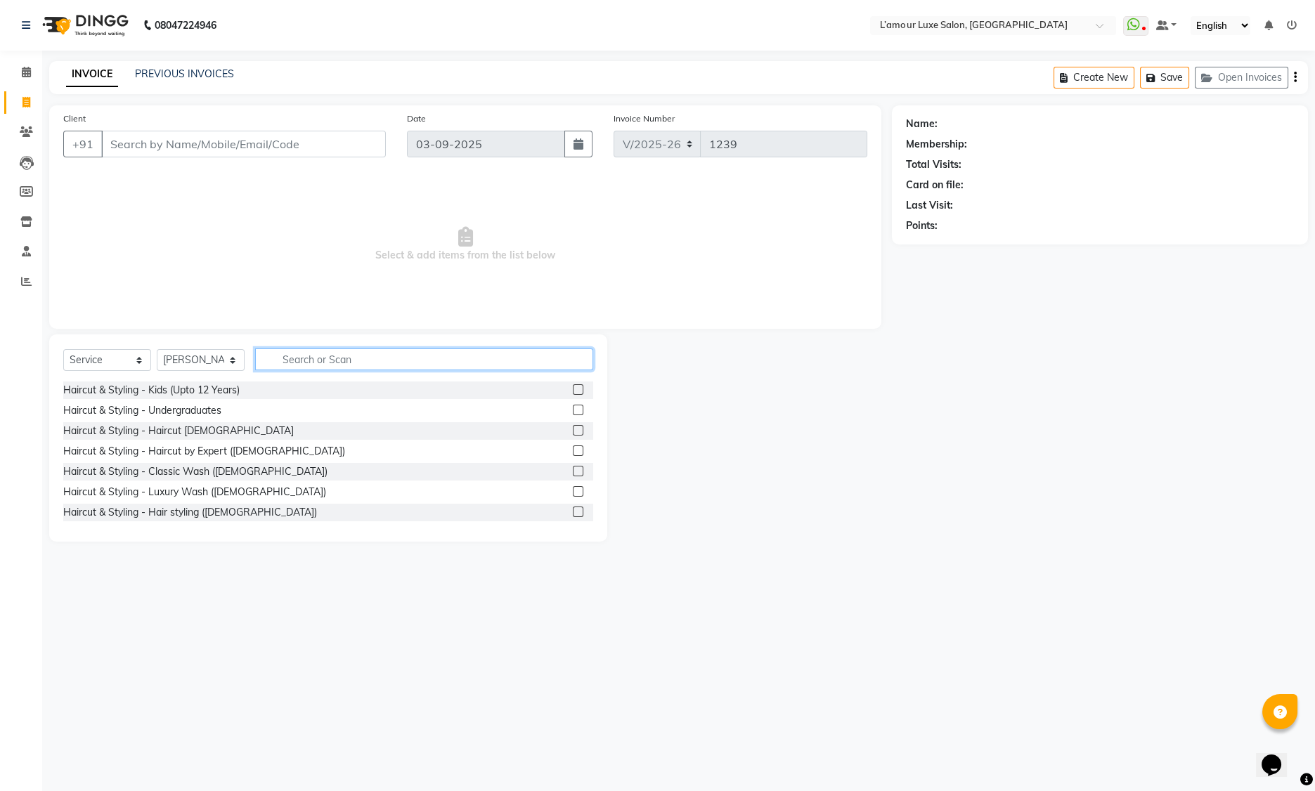
click at [332, 364] on input "text" at bounding box center [424, 360] width 338 height 22
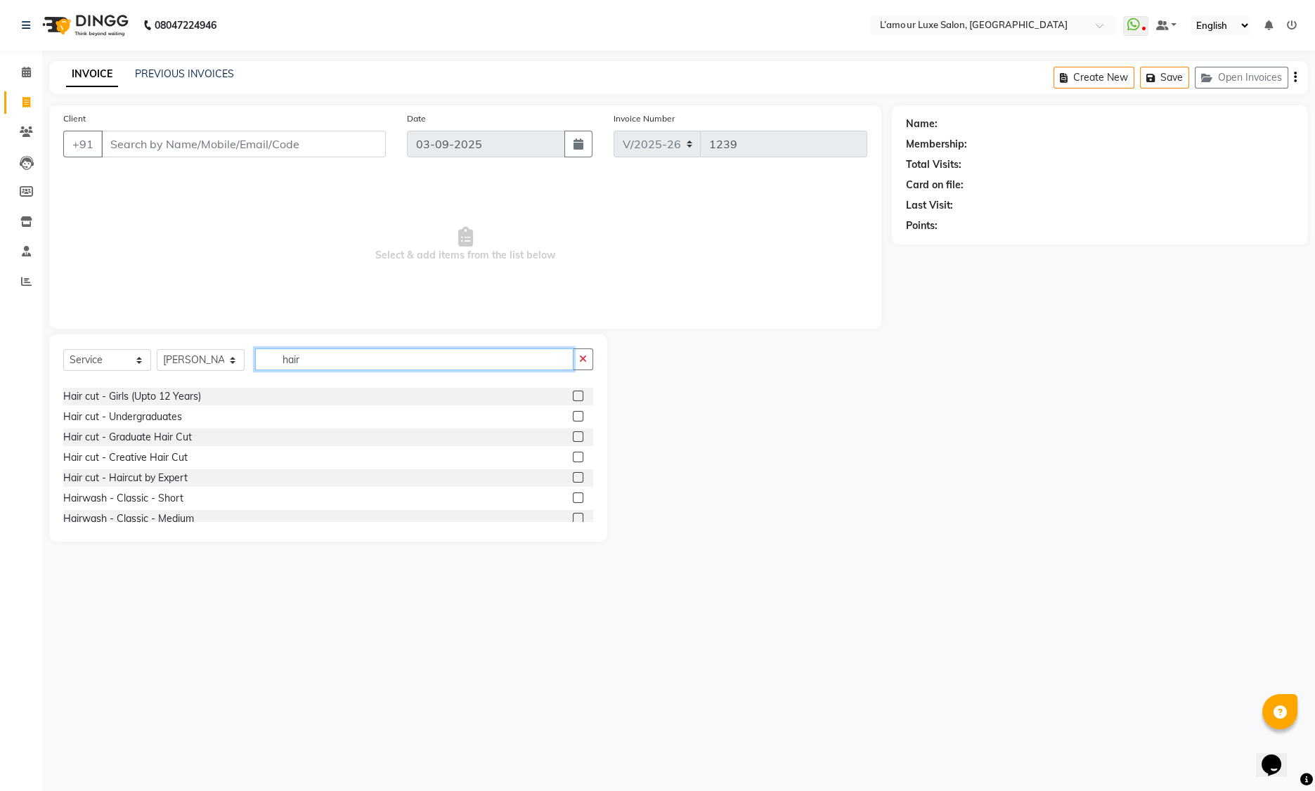
scroll to position [200, 0]
type input "hair"
click at [181, 479] on div "Hair cut - Haircut by Expert" at bounding box center [125, 475] width 124 height 15
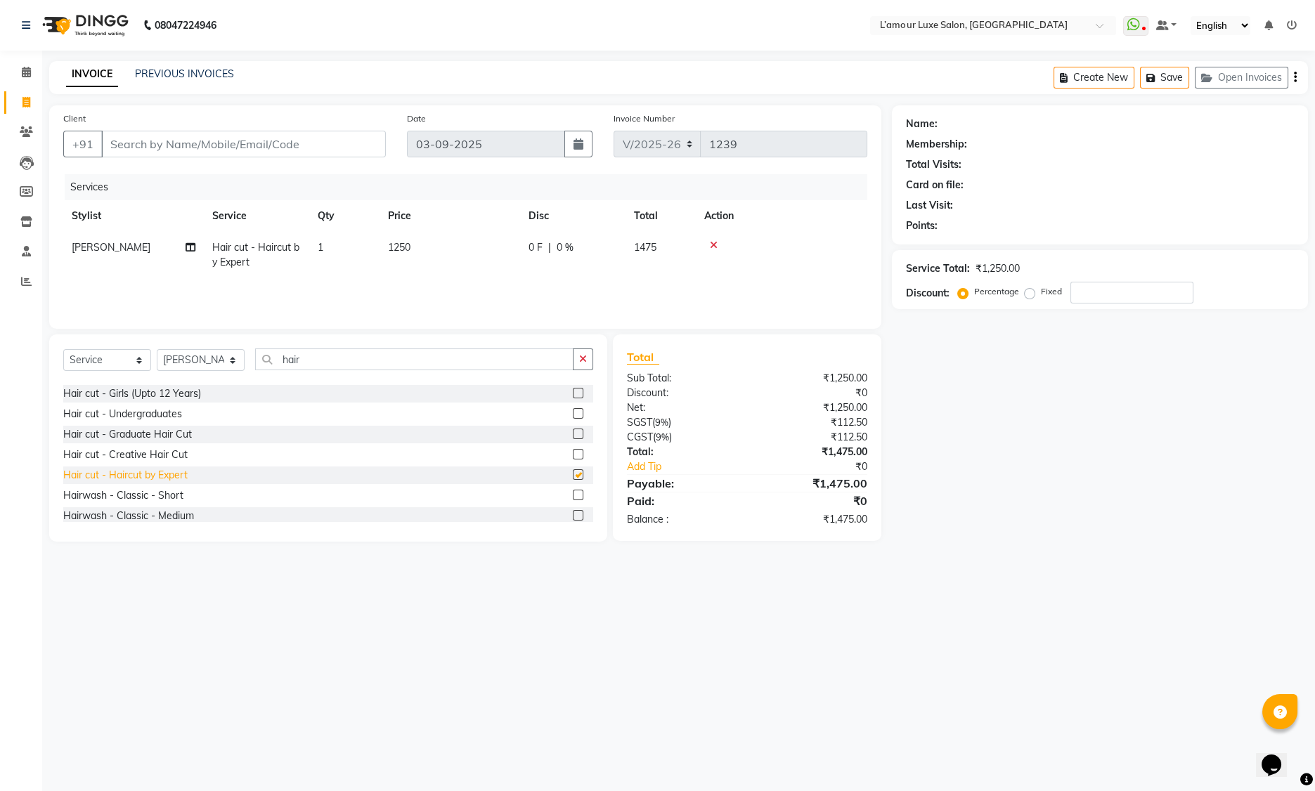
checkbox input "false"
click at [180, 455] on div "Hair cut - Creative Hair Cut" at bounding box center [125, 455] width 124 height 15
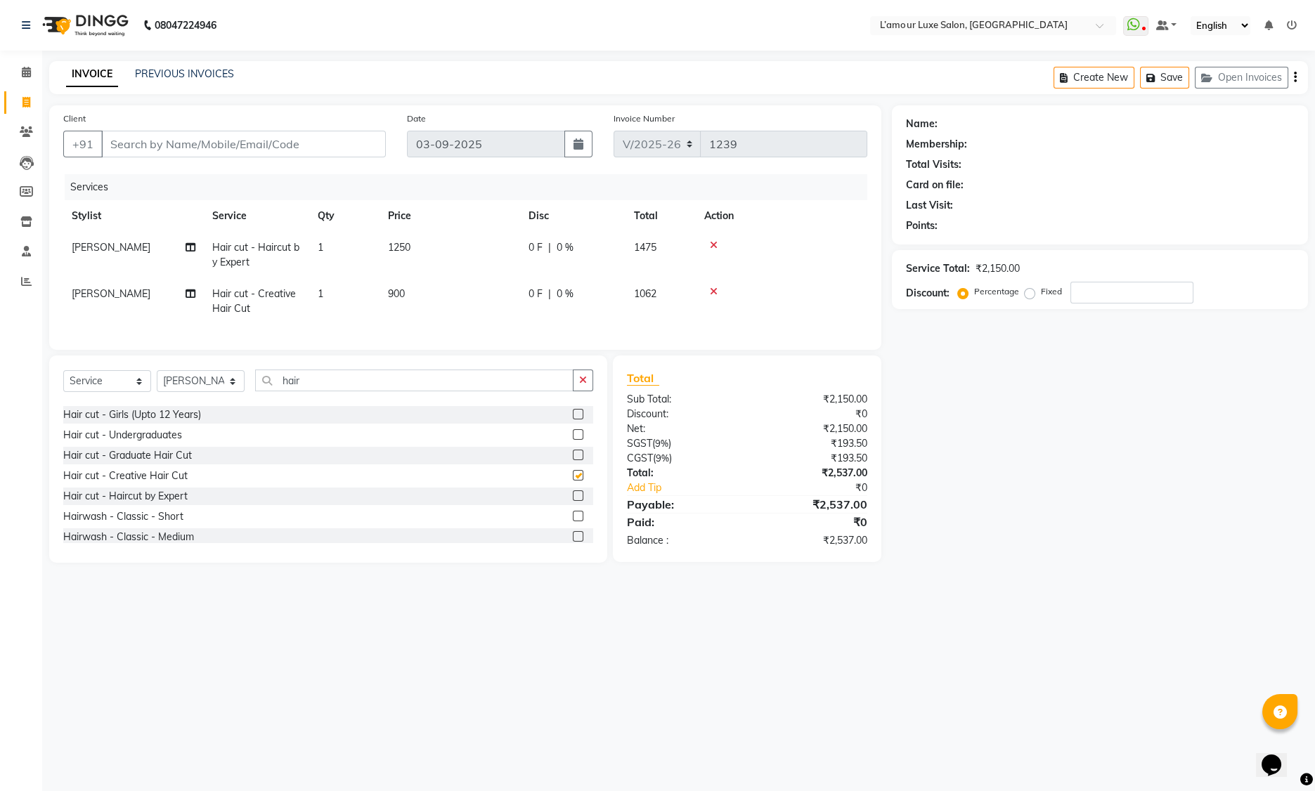
checkbox input "false"
click at [188, 460] on div "Hair cut - Graduate Hair Cut" at bounding box center [127, 453] width 129 height 15
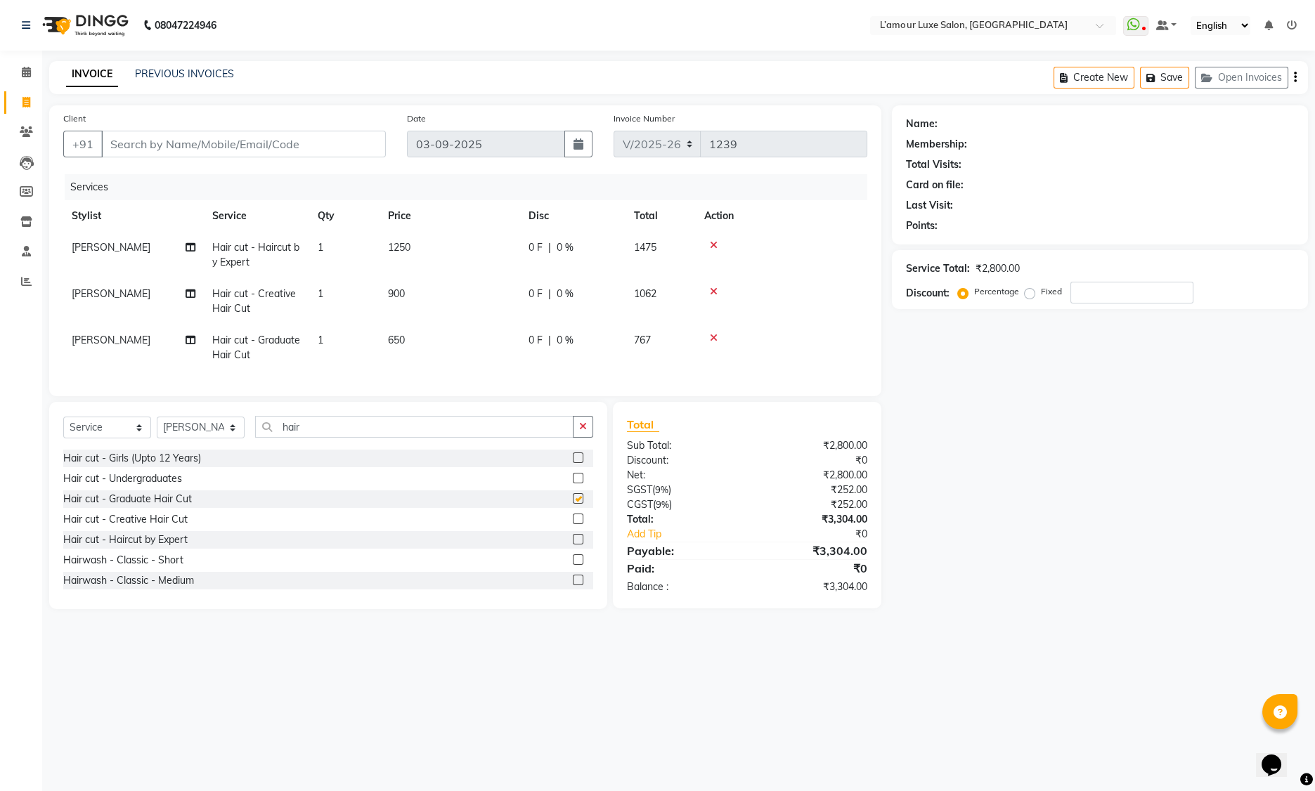
checkbox input "false"
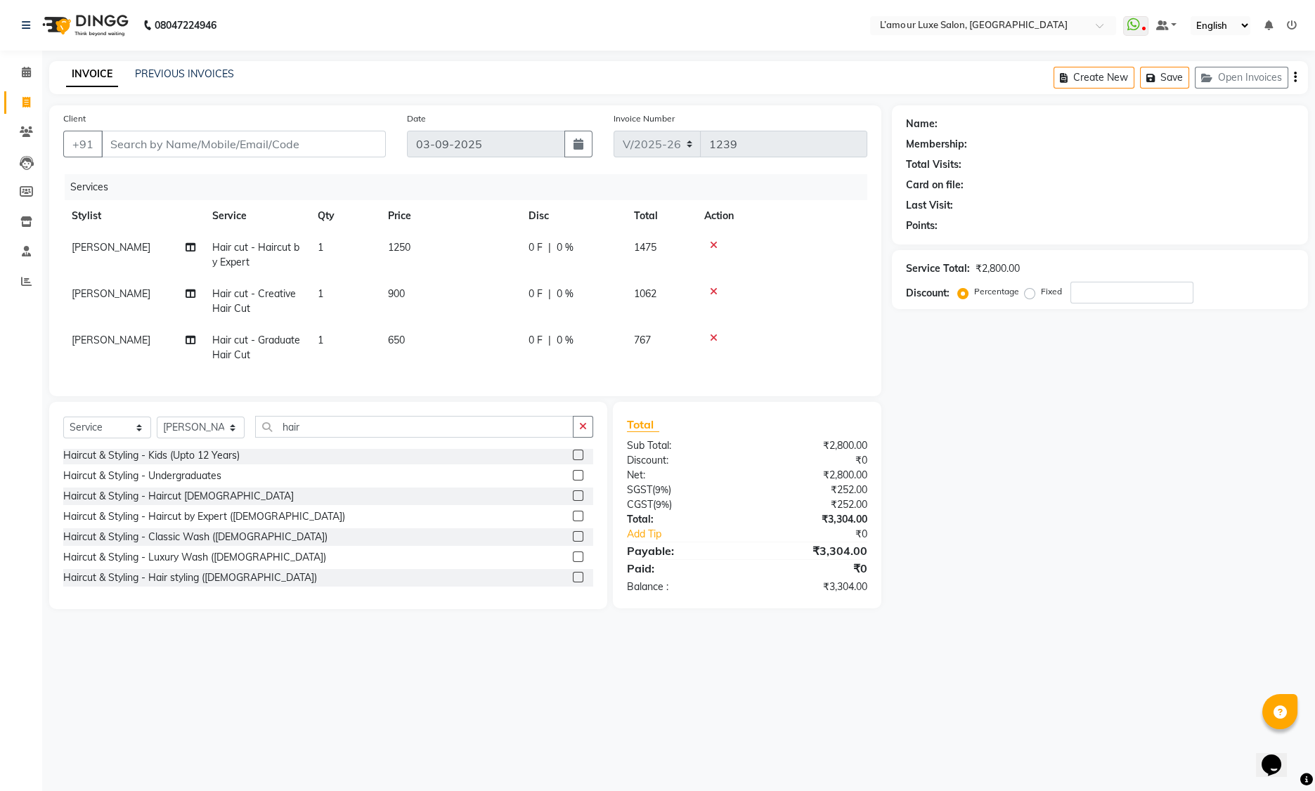
scroll to position [0, 0]
click at [715, 290] on icon at bounding box center [714, 292] width 8 height 10
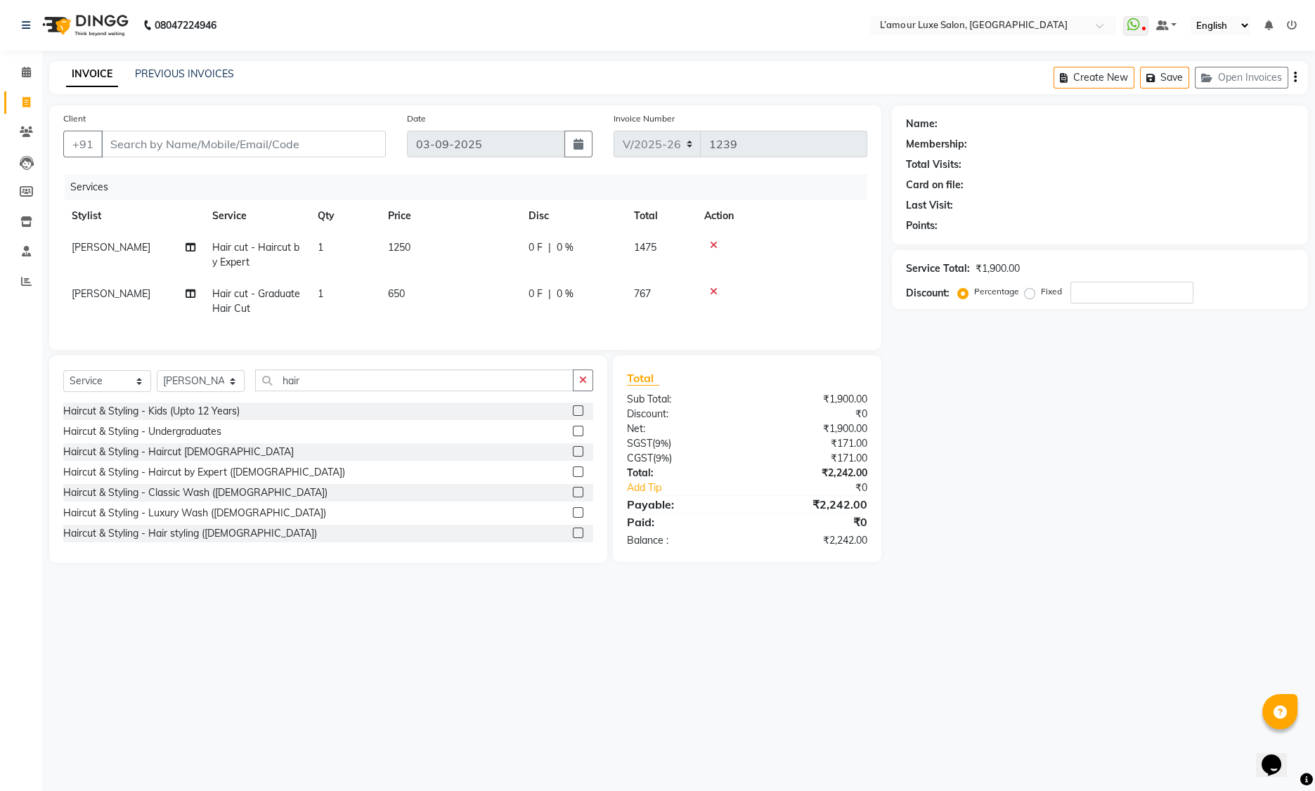
click at [715, 292] on icon at bounding box center [714, 292] width 8 height 10
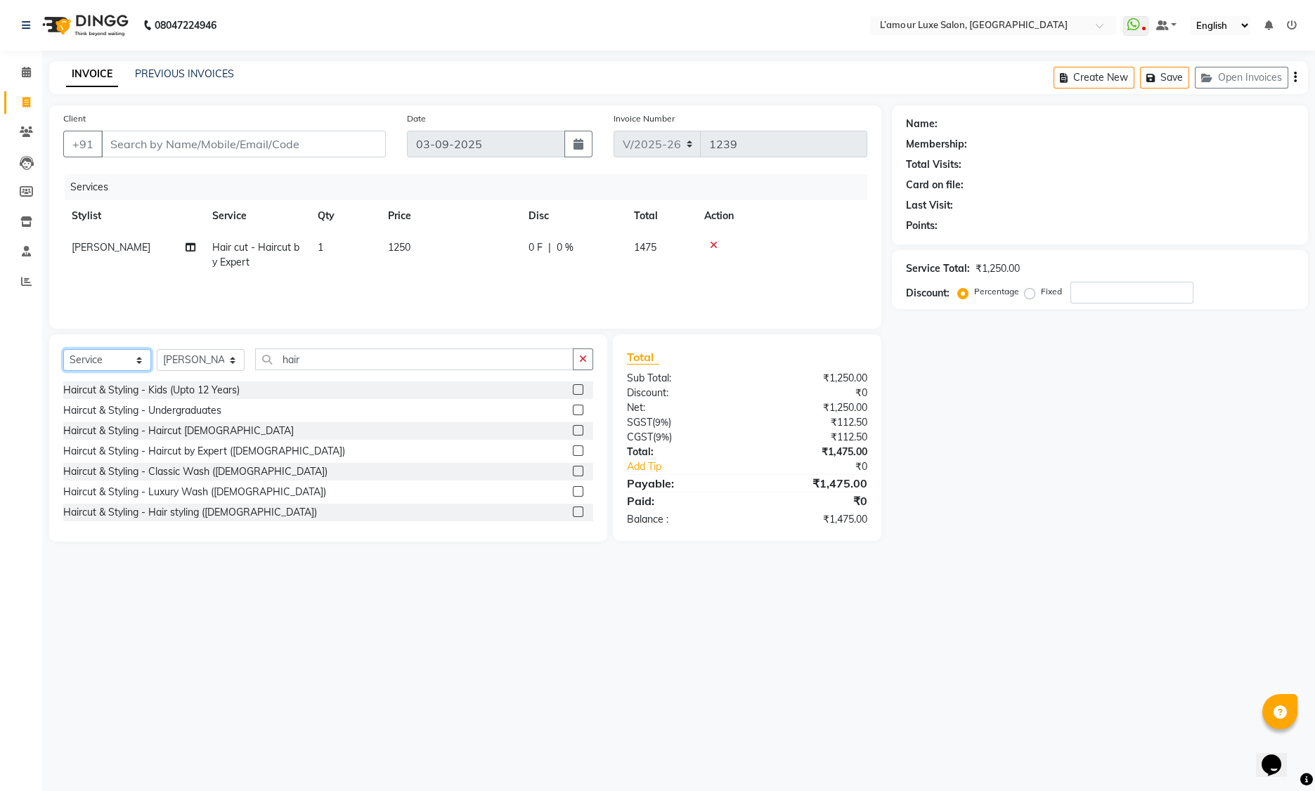
click at [136, 367] on select "Select Service Product Membership Package Voucher Prepaid Gift Card" at bounding box center [107, 360] width 88 height 22
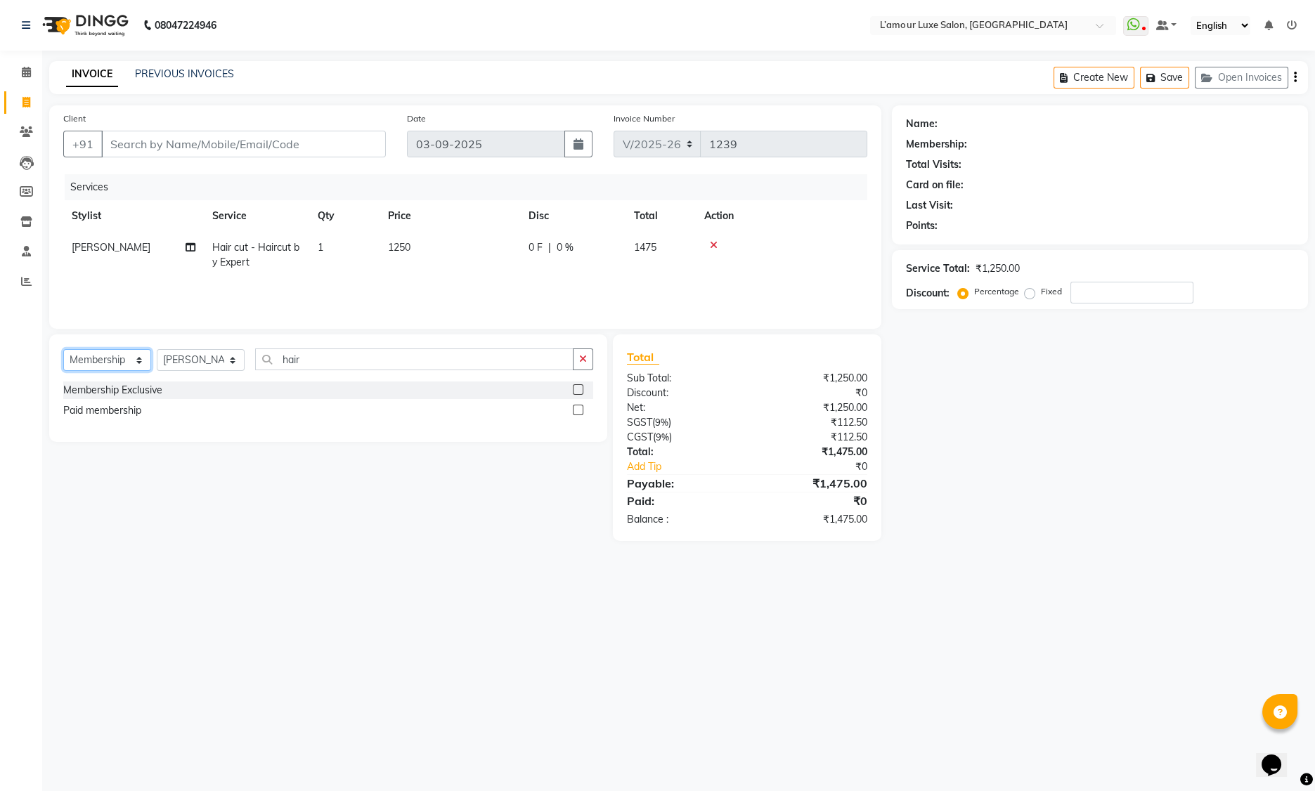
click at [110, 356] on select "Select Service Product Membership Package Voucher Prepaid Gift Card" at bounding box center [107, 360] width 88 height 22
select select "product"
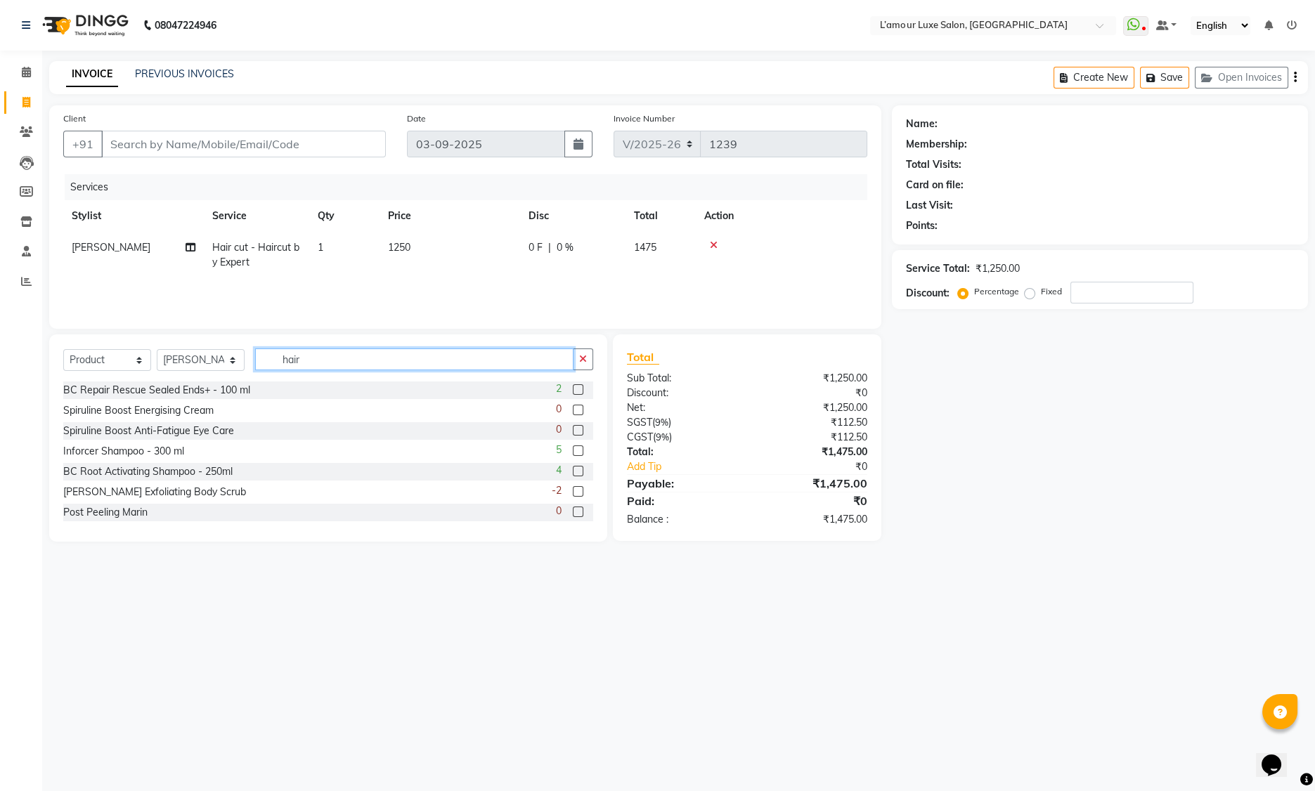
click at [318, 358] on input "hair" at bounding box center [414, 360] width 318 height 22
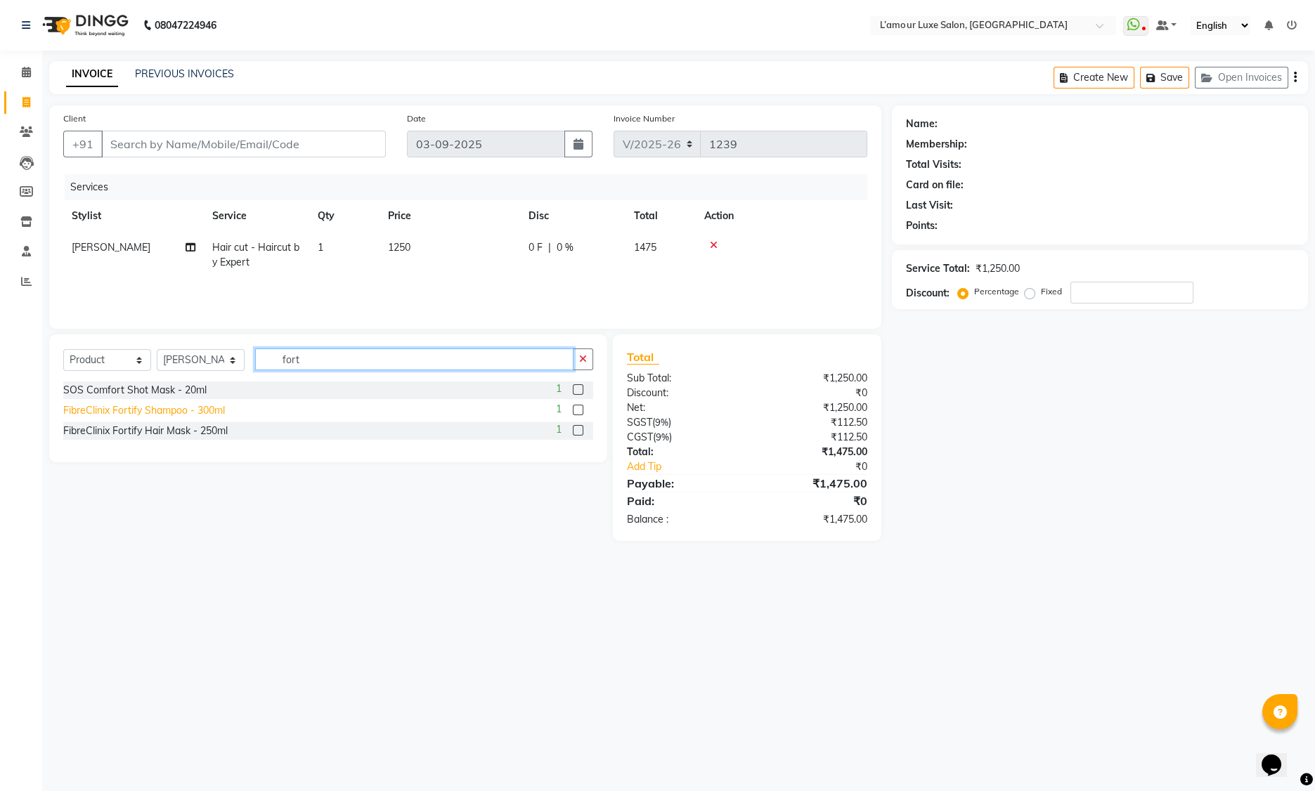
type input "fort"
click at [215, 415] on div "FibreClinix Fortify Shampoo - 300ml" at bounding box center [144, 410] width 162 height 15
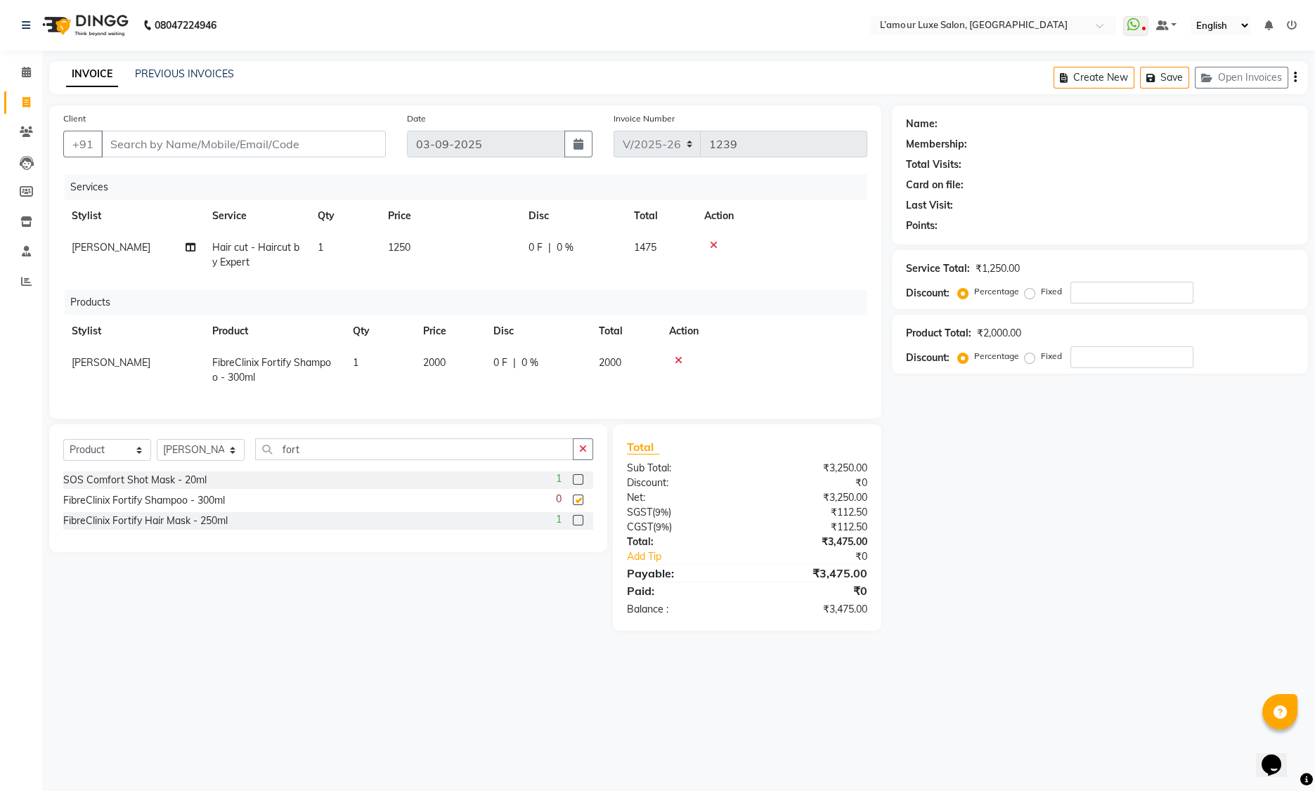
checkbox input "false"
click at [212, 528] on div "FibreClinix Fortify Hair Mask - 250ml" at bounding box center [145, 521] width 164 height 15
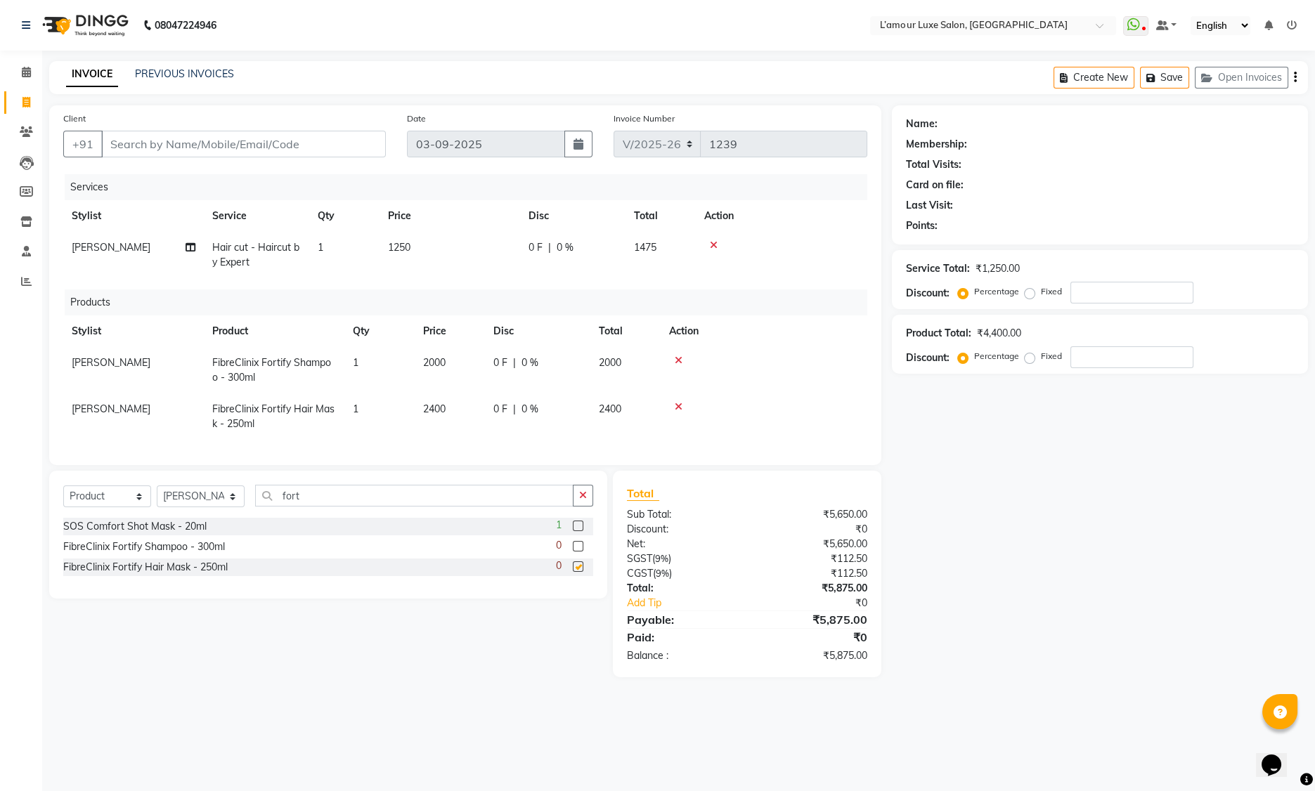
checkbox input "false"
click at [306, 507] on input "fort" at bounding box center [414, 496] width 318 height 22
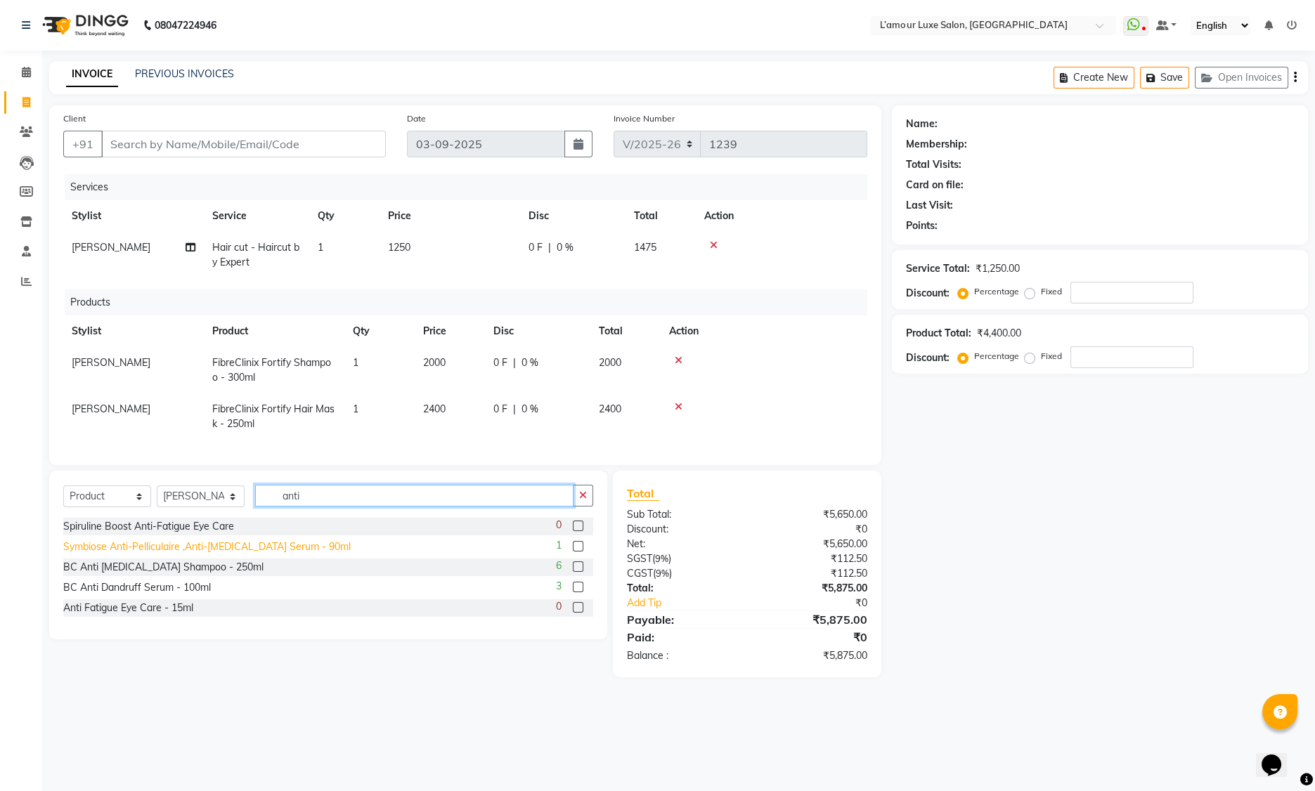
type input "anti"
click at [300, 554] on div "Symbiose Anti-Pelliculaire ,Anti-Dandruff Serum - 90ml" at bounding box center [206, 547] width 287 height 15
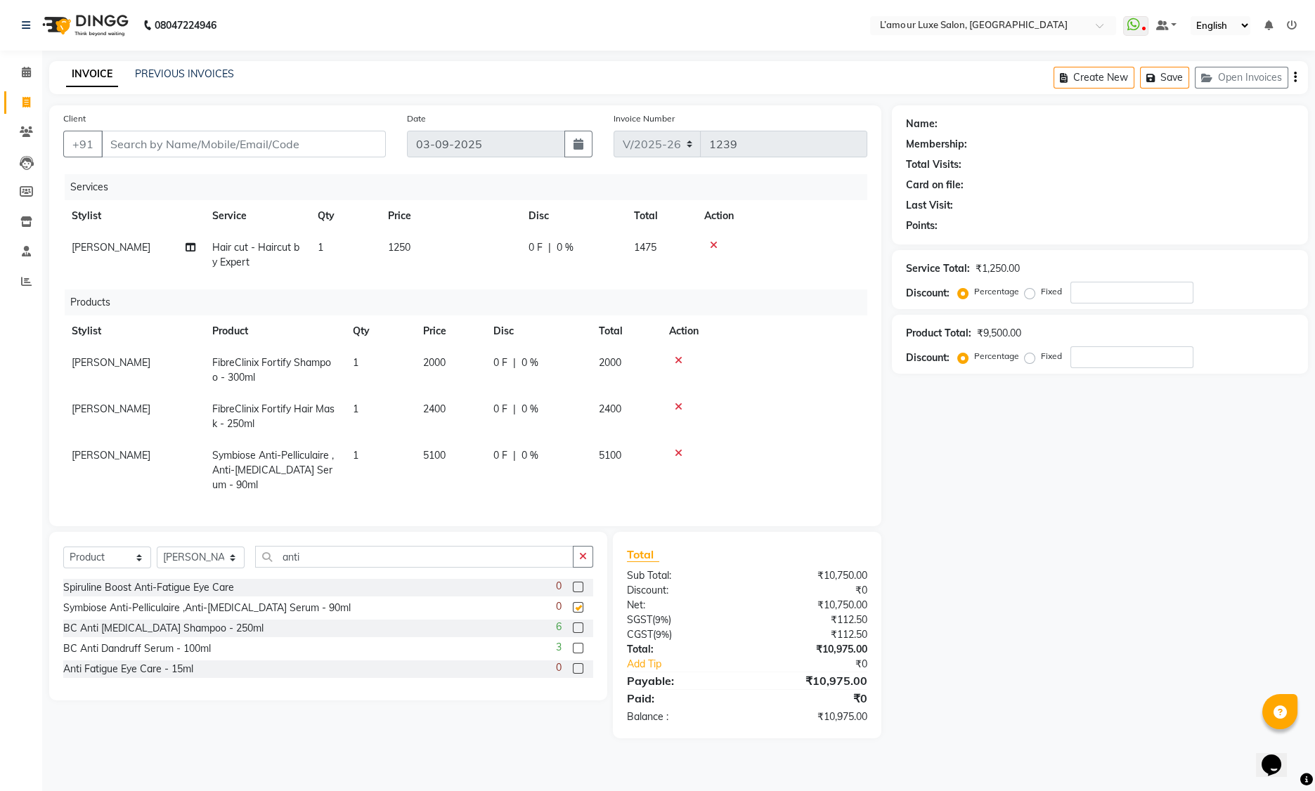
checkbox input "false"
click at [122, 569] on select "Select Service Product Membership Package Voucher Prepaid Gift Card" at bounding box center [107, 558] width 88 height 22
select select "service"
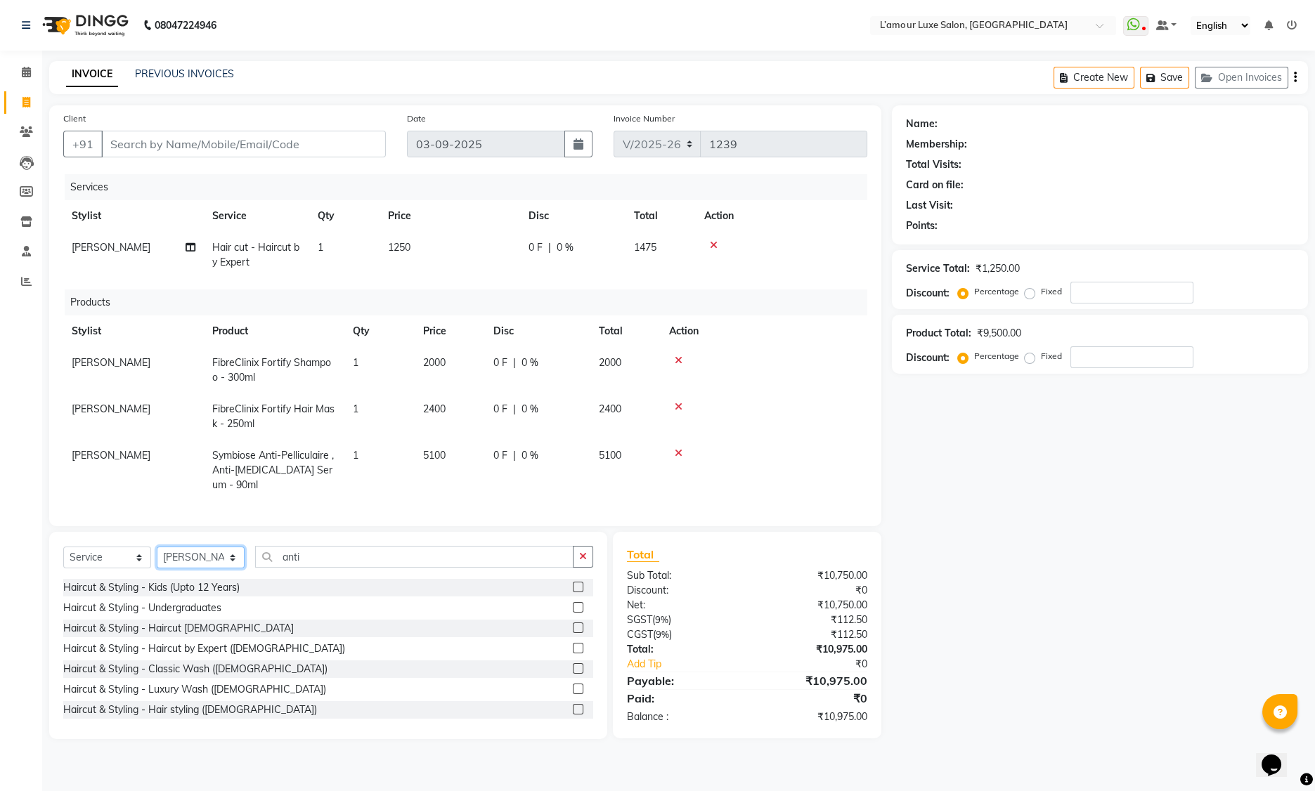
click at [209, 569] on select "Select Stylist Aaminoor Anas Kalpesh Kalyani krutika Desai Ravi Thakor Rukshana…" at bounding box center [201, 558] width 88 height 22
select select "62894"
click at [348, 562] on input "anti" at bounding box center [414, 557] width 318 height 22
type input "t"
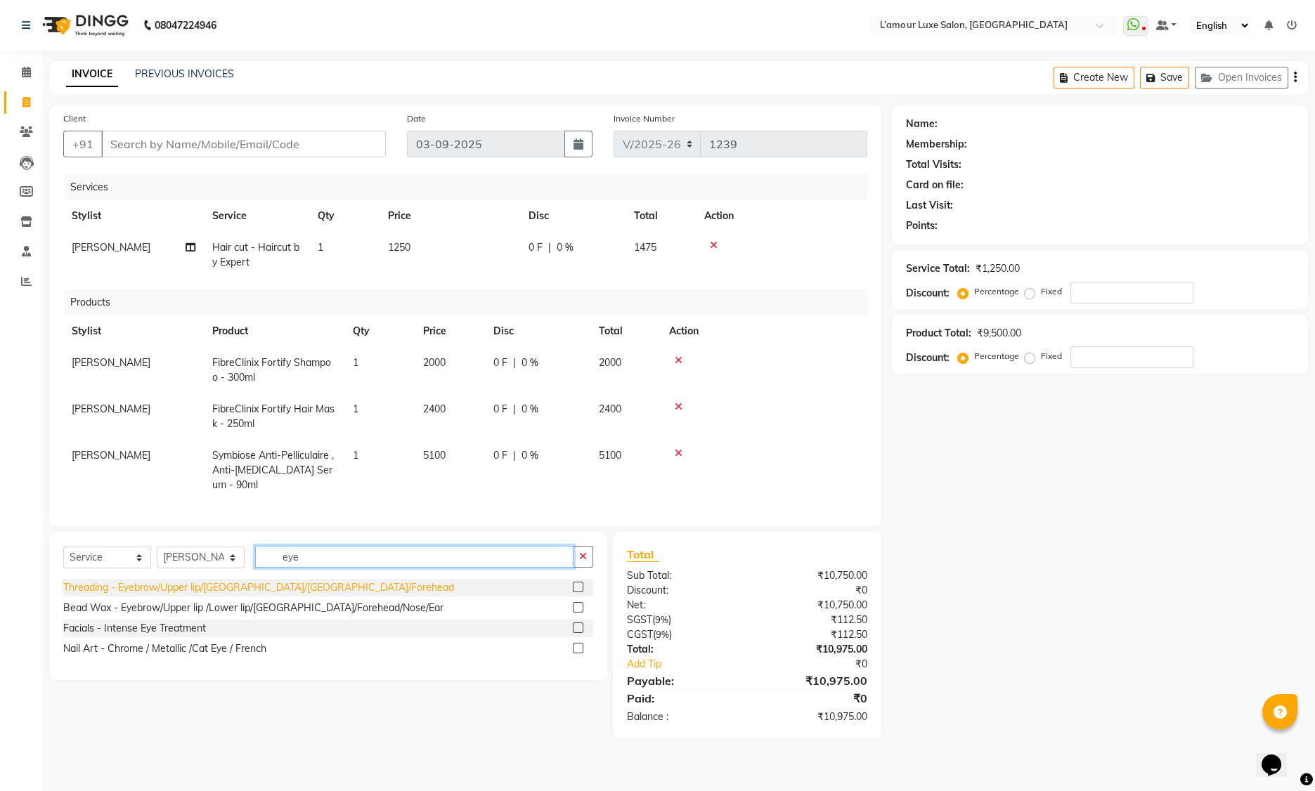
type input "eye"
click at [292, 594] on div "Threading - Eyebrow/Upper lip/Lower Lip/Chin/Forehead" at bounding box center [258, 587] width 391 height 15
checkbox input "false"
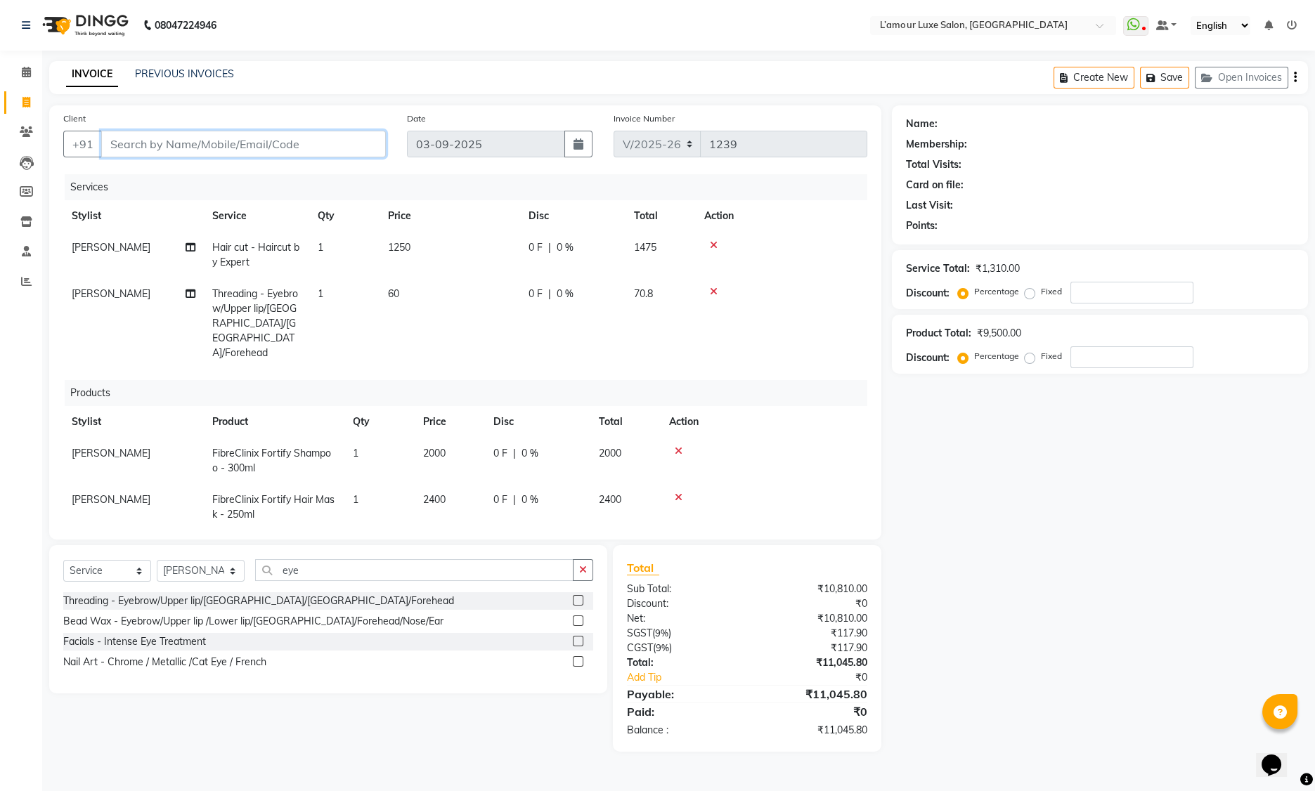
click at [256, 142] on input "Client" at bounding box center [243, 144] width 285 height 27
type input "a"
type input "0"
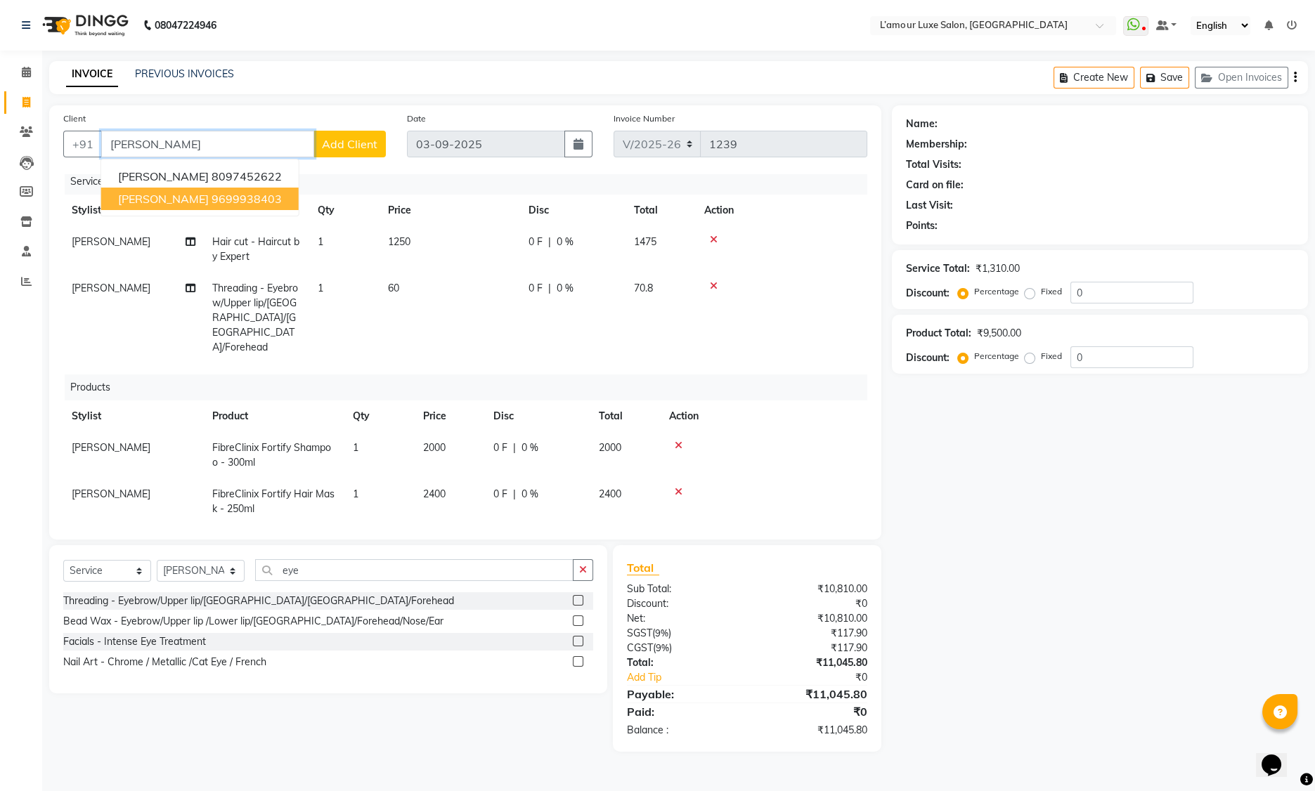
scroll to position [7, 0]
click at [684, 439] on div at bounding box center [764, 444] width 190 height 10
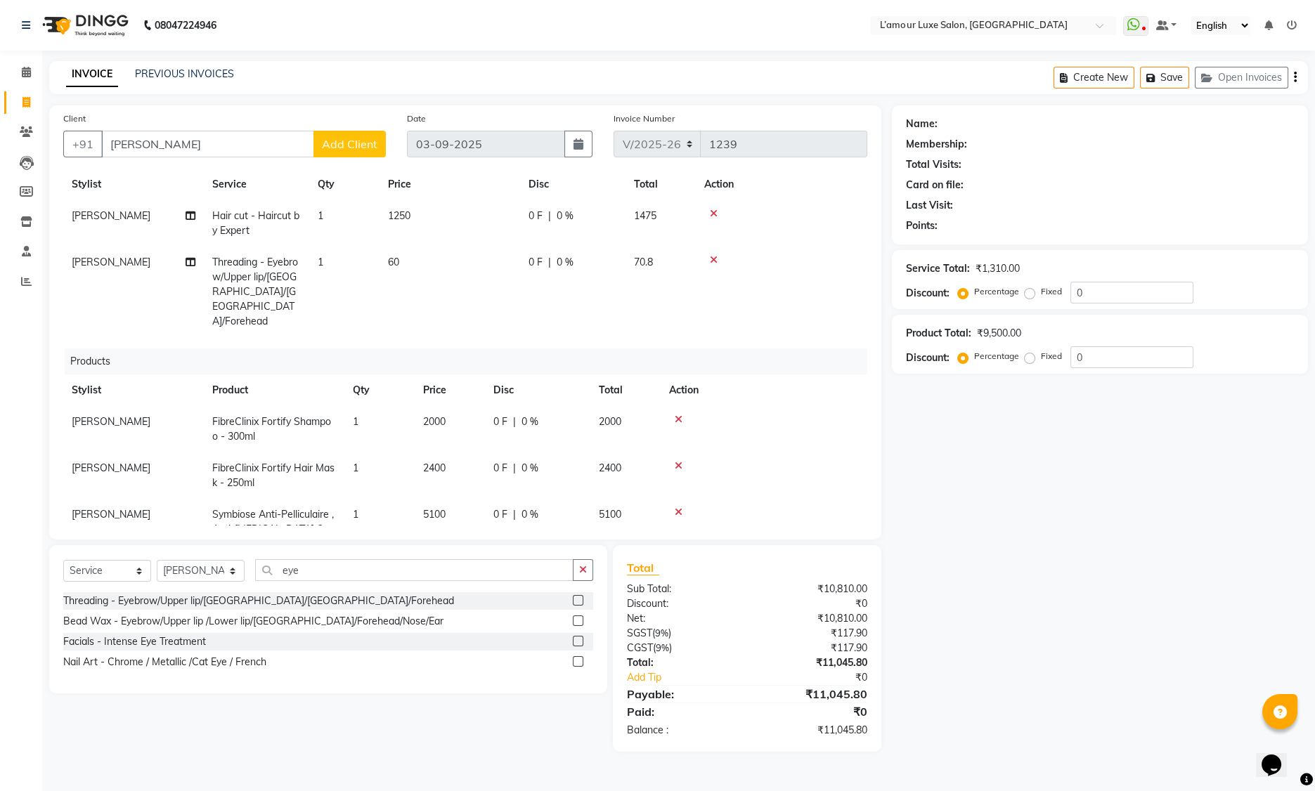
scroll to position [57, 0]
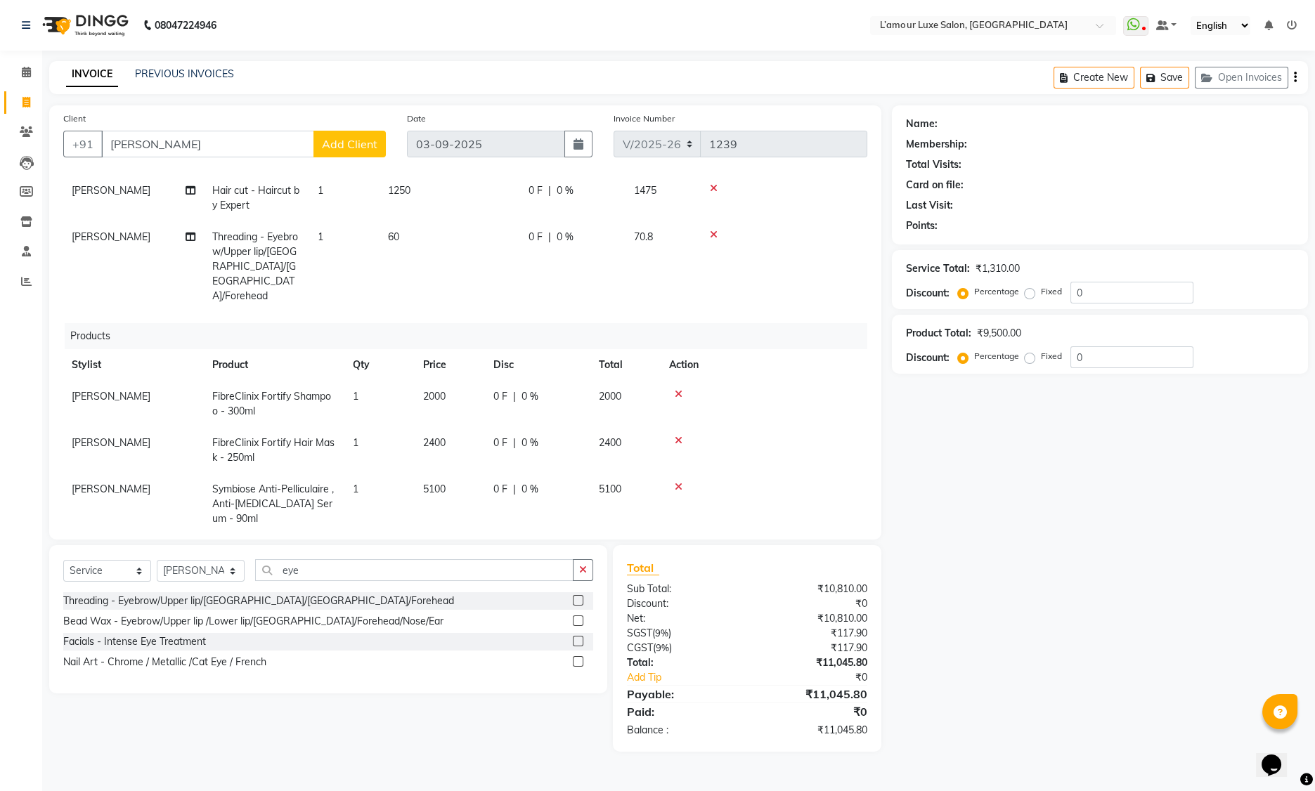
click at [675, 389] on icon at bounding box center [679, 394] width 8 height 10
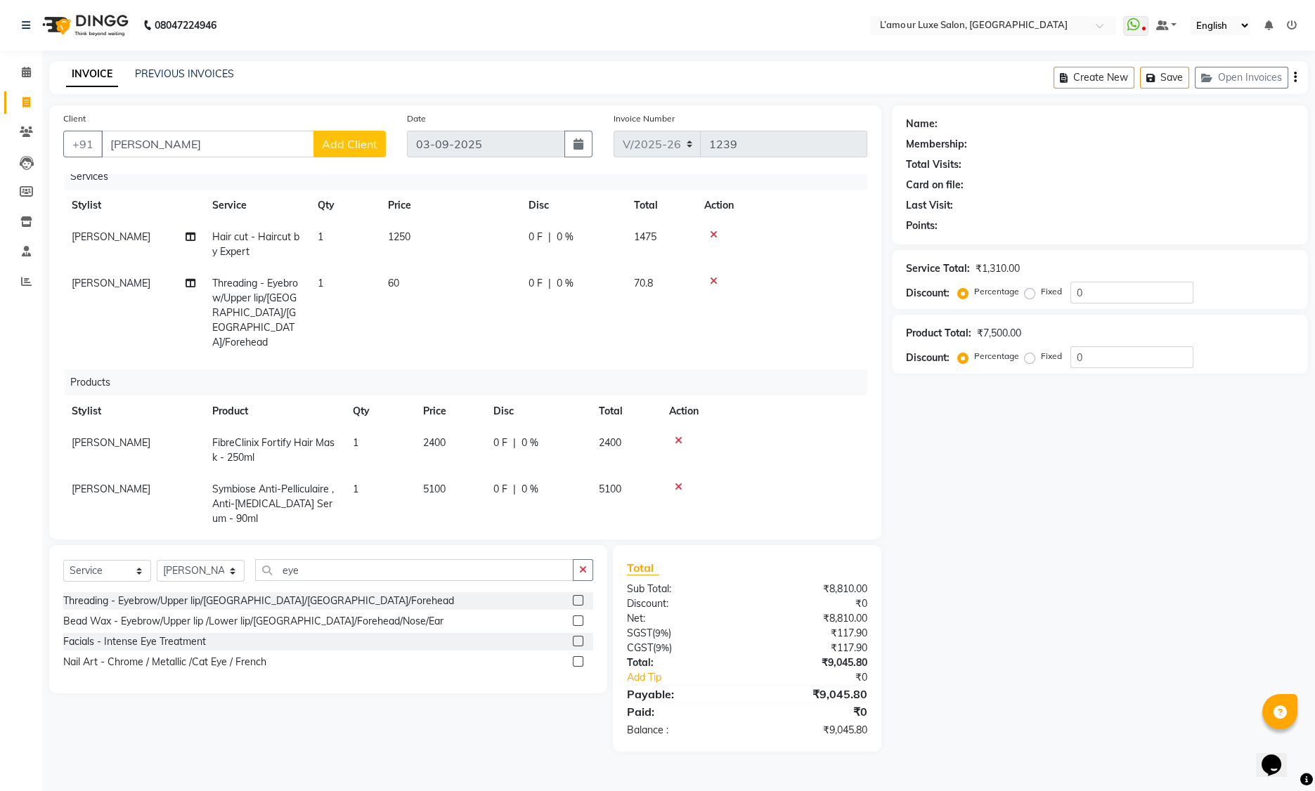
click at [681, 482] on icon at bounding box center [679, 487] width 8 height 10
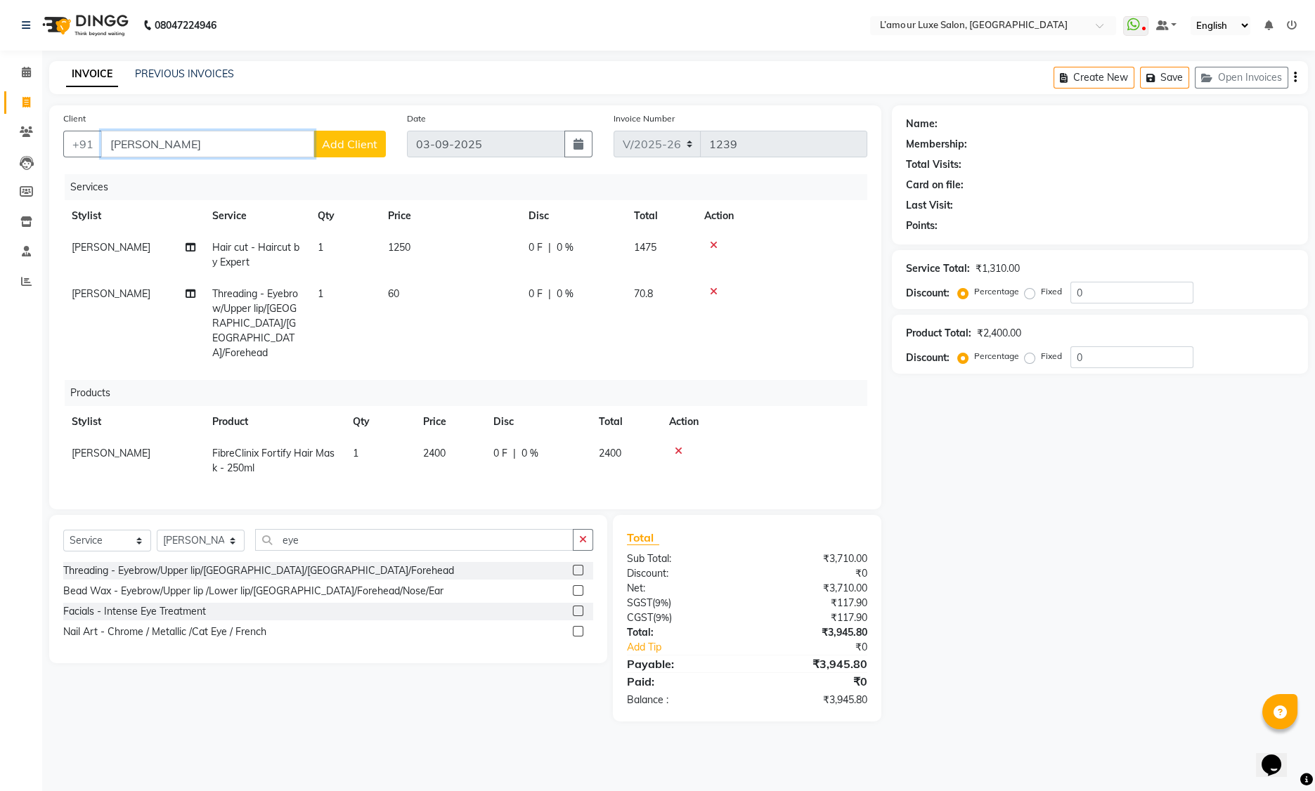
click at [178, 142] on input "amrut" at bounding box center [207, 144] width 213 height 27
click at [221, 198] on ngb-highlight "9699938403" at bounding box center [247, 199] width 70 height 14
type input "9699938403"
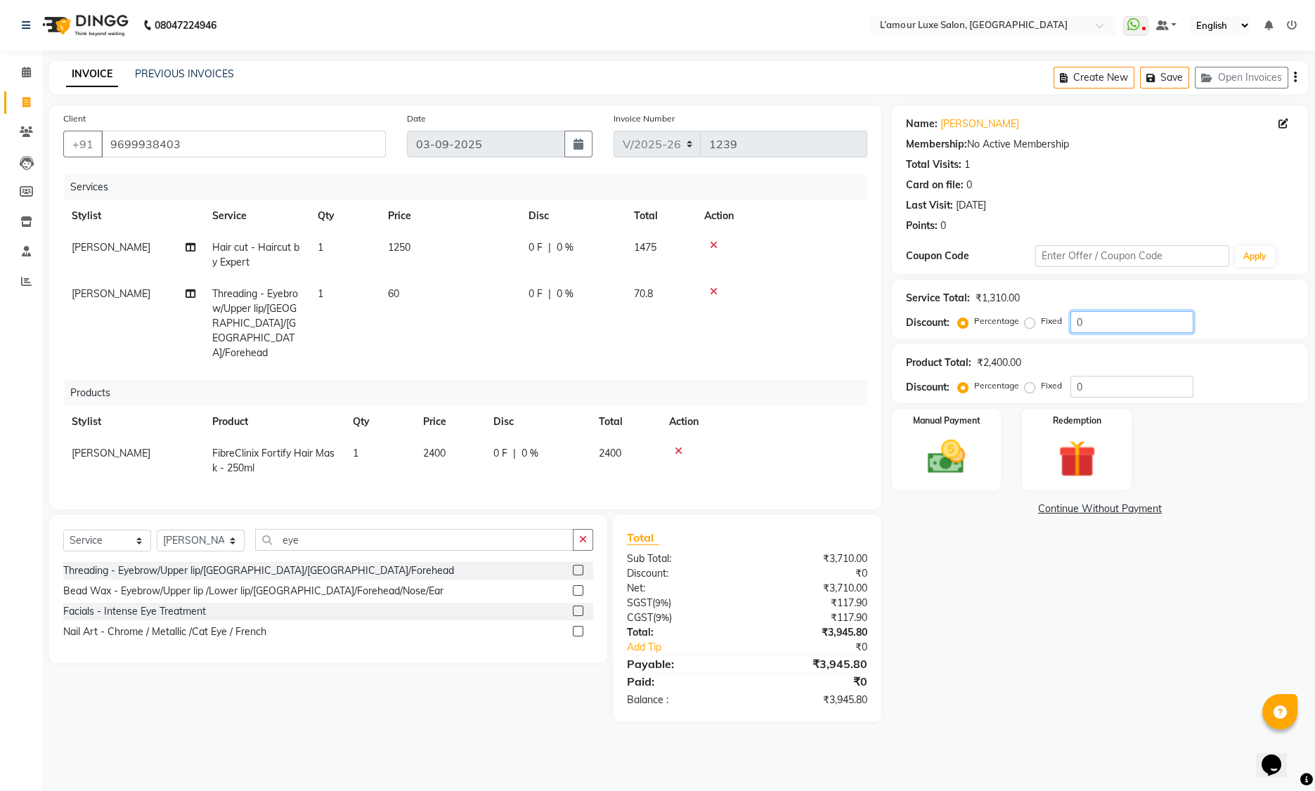
click at [1094, 327] on input "0" at bounding box center [1131, 322] width 123 height 22
click at [1095, 327] on input "0" at bounding box center [1131, 322] width 123 height 22
click at [1245, 310] on div "Service Total: ₹1,310.00 Discount: Percentage Fixed 0" at bounding box center [1100, 309] width 388 height 48
click at [119, 530] on select "Select Service Product Membership Package Voucher Prepaid Gift Card" at bounding box center [107, 541] width 88 height 22
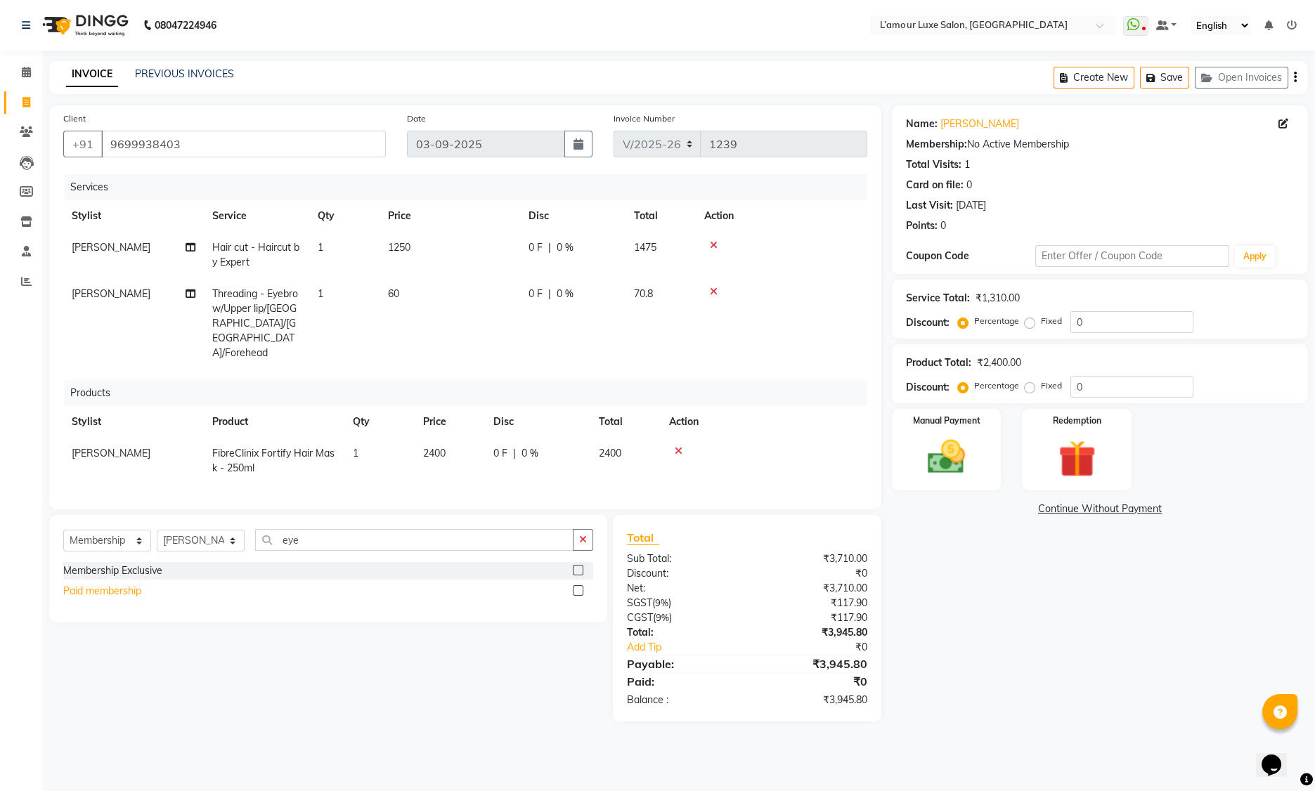
click at [121, 584] on div "Paid membership" at bounding box center [102, 591] width 78 height 15
select select "select"
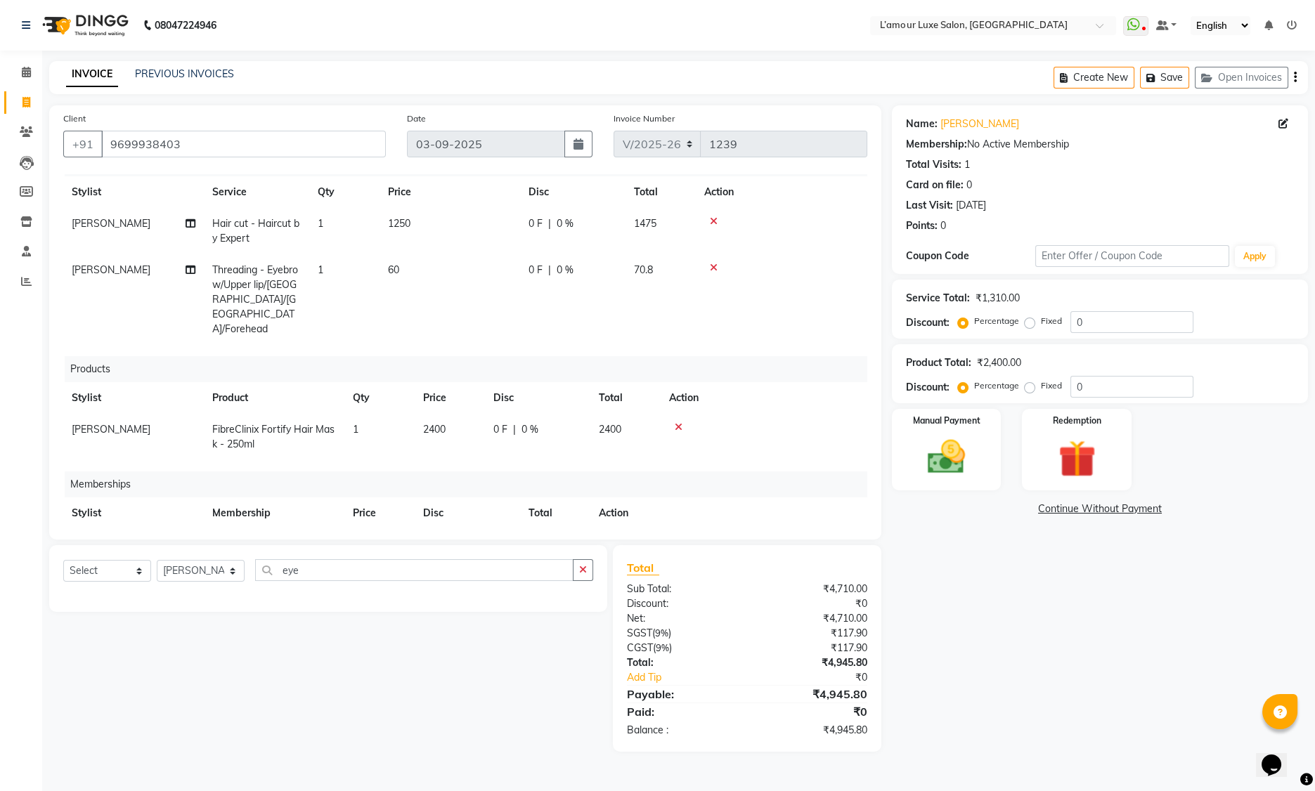
scroll to position [50, 0]
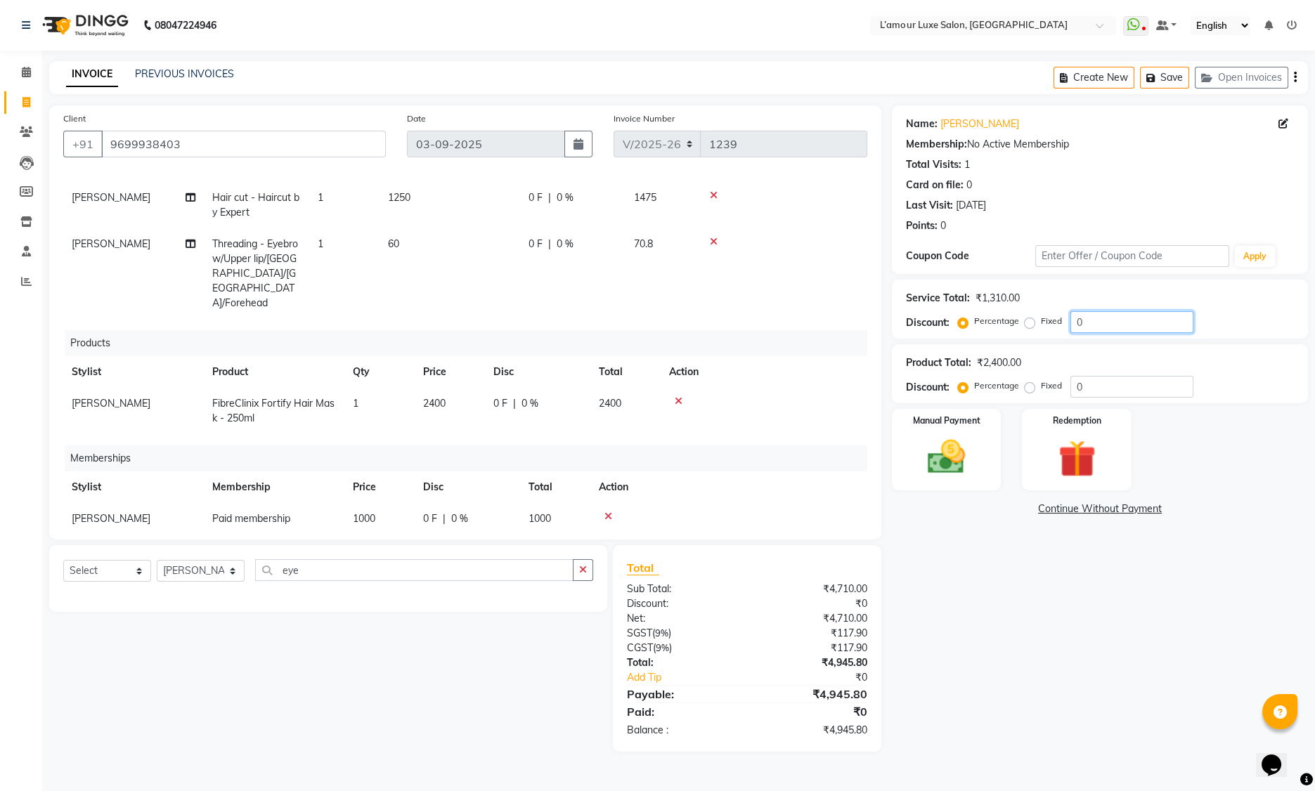
click at [1096, 323] on input "0" at bounding box center [1131, 322] width 123 height 22
type input "2"
click at [609, 512] on icon at bounding box center [608, 517] width 8 height 10
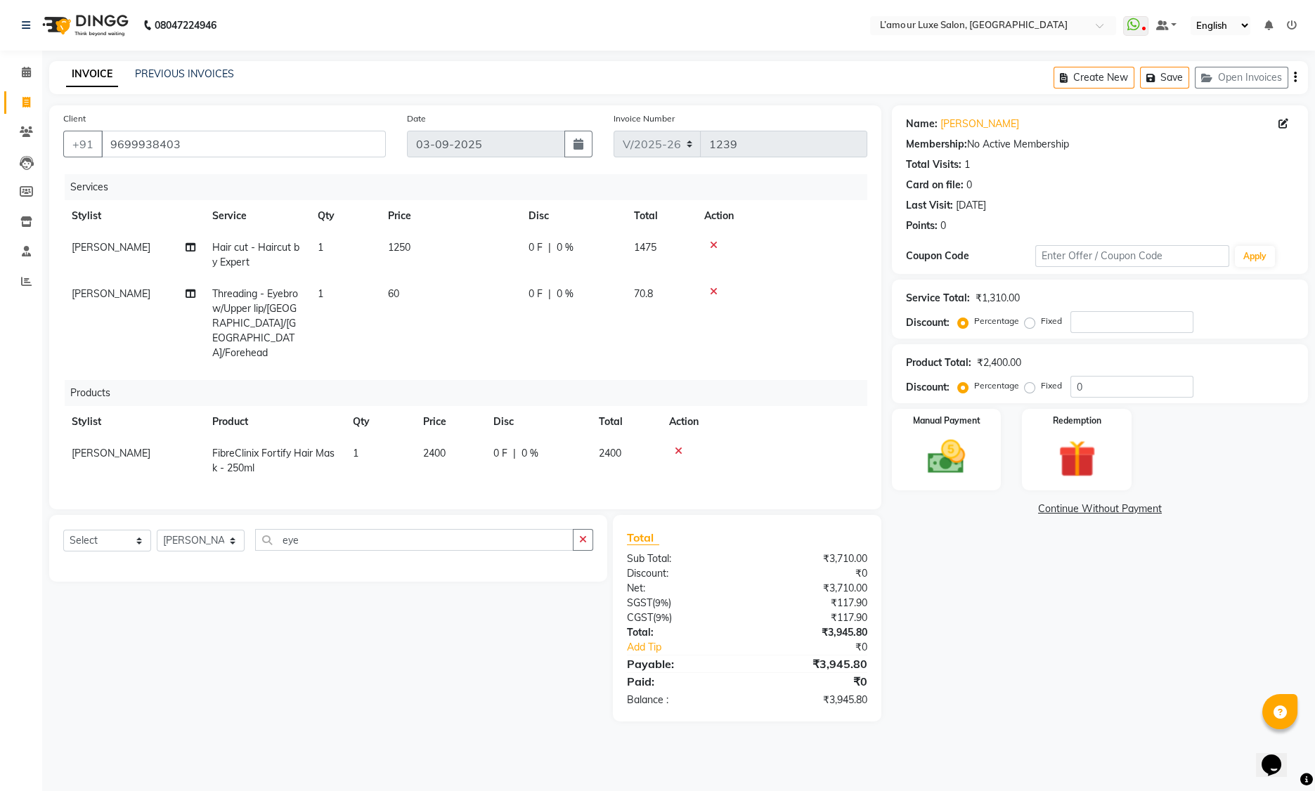
scroll to position [0, 0]
click at [217, 530] on select "Select Stylist Aaminoor Anas Kalpesh Kalyani krutika Desai Ravi Thakor Rukshana…" at bounding box center [201, 541] width 88 height 22
select select "63349"
click at [130, 530] on select "Select Service Product Membership Package Voucher Prepaid Gift Card" at bounding box center [107, 541] width 88 height 22
click at [575, 585] on label at bounding box center [578, 590] width 11 height 11
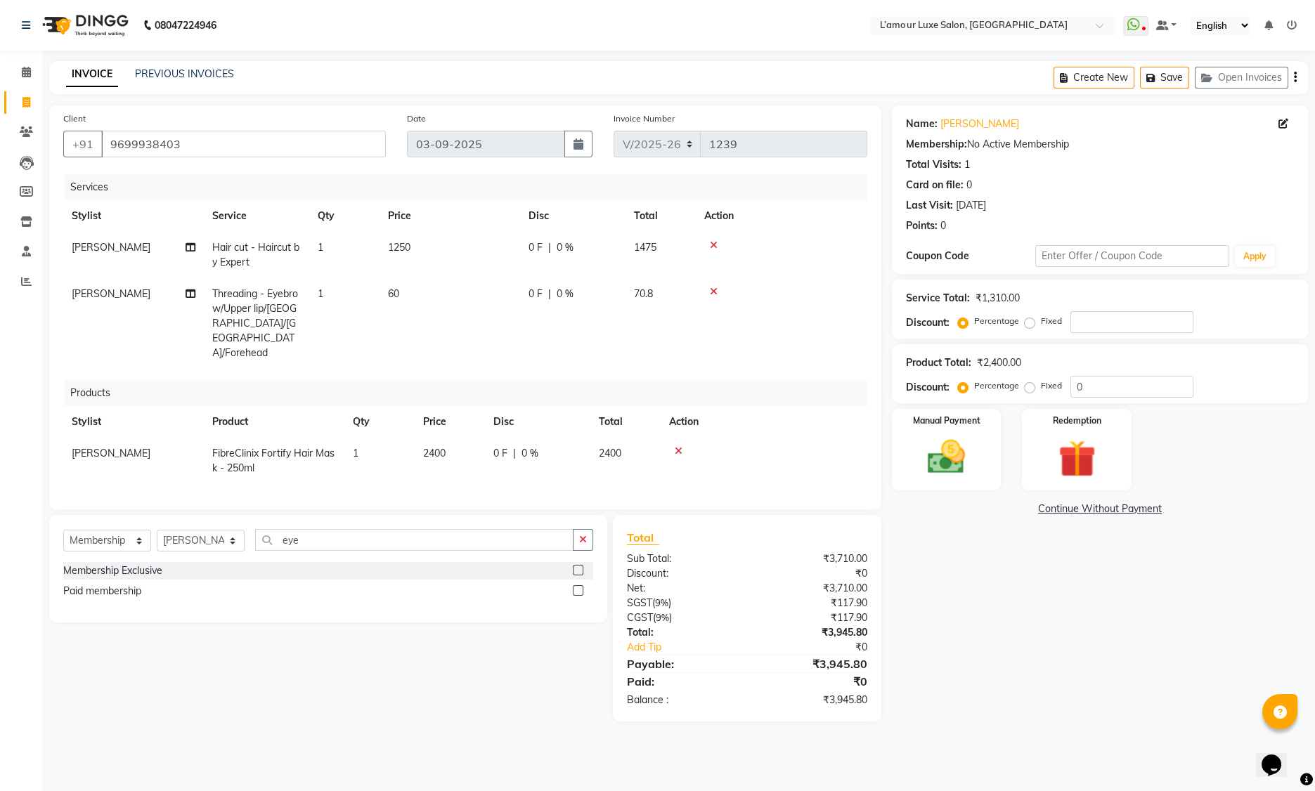
click at [575, 587] on input "checkbox" at bounding box center [577, 591] width 9 height 9
select select "select"
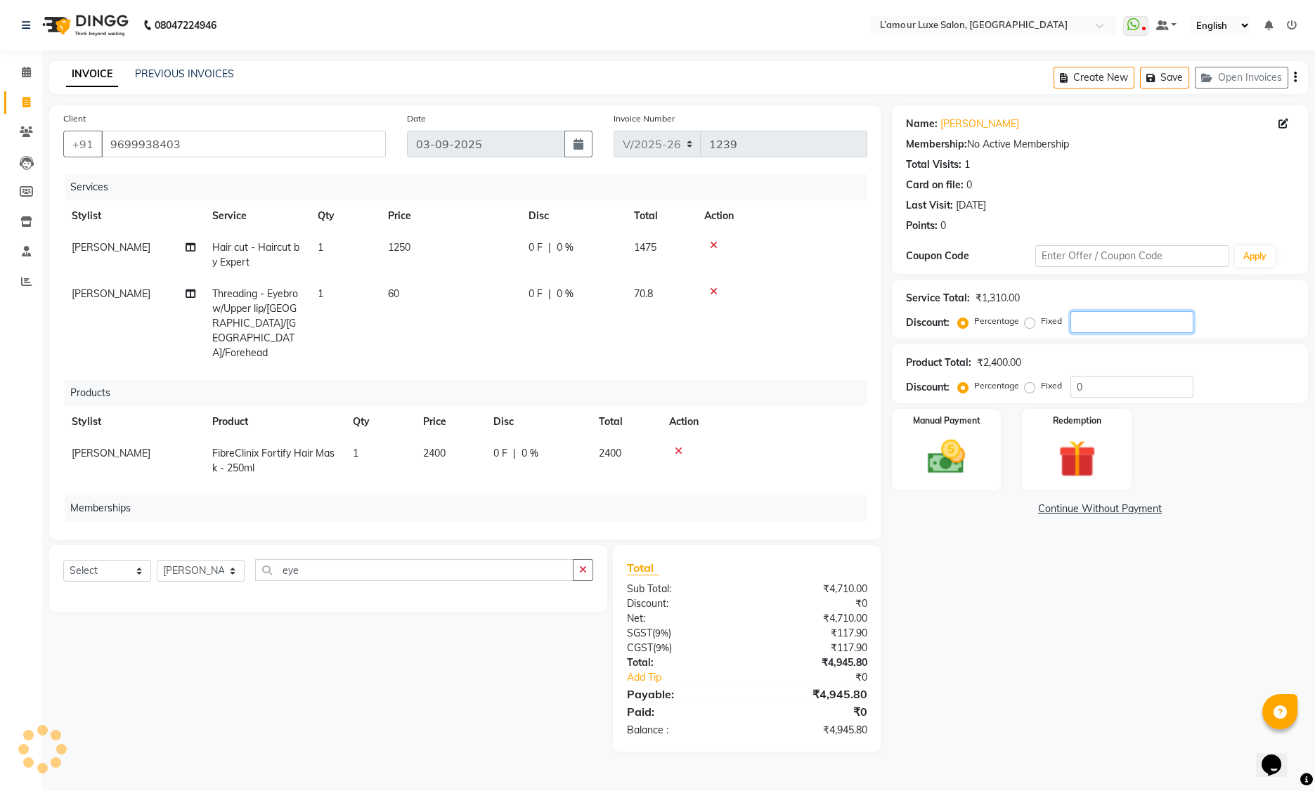
click at [1090, 326] on input "number" at bounding box center [1131, 322] width 123 height 22
type input "20"
click at [998, 622] on div "Name: Amruta Membership: No Active Membership Total Visits: 1 Card on file: 0 L…" at bounding box center [1105, 428] width 427 height 647
click at [841, 734] on div "₹4,636.64" at bounding box center [812, 730] width 131 height 15
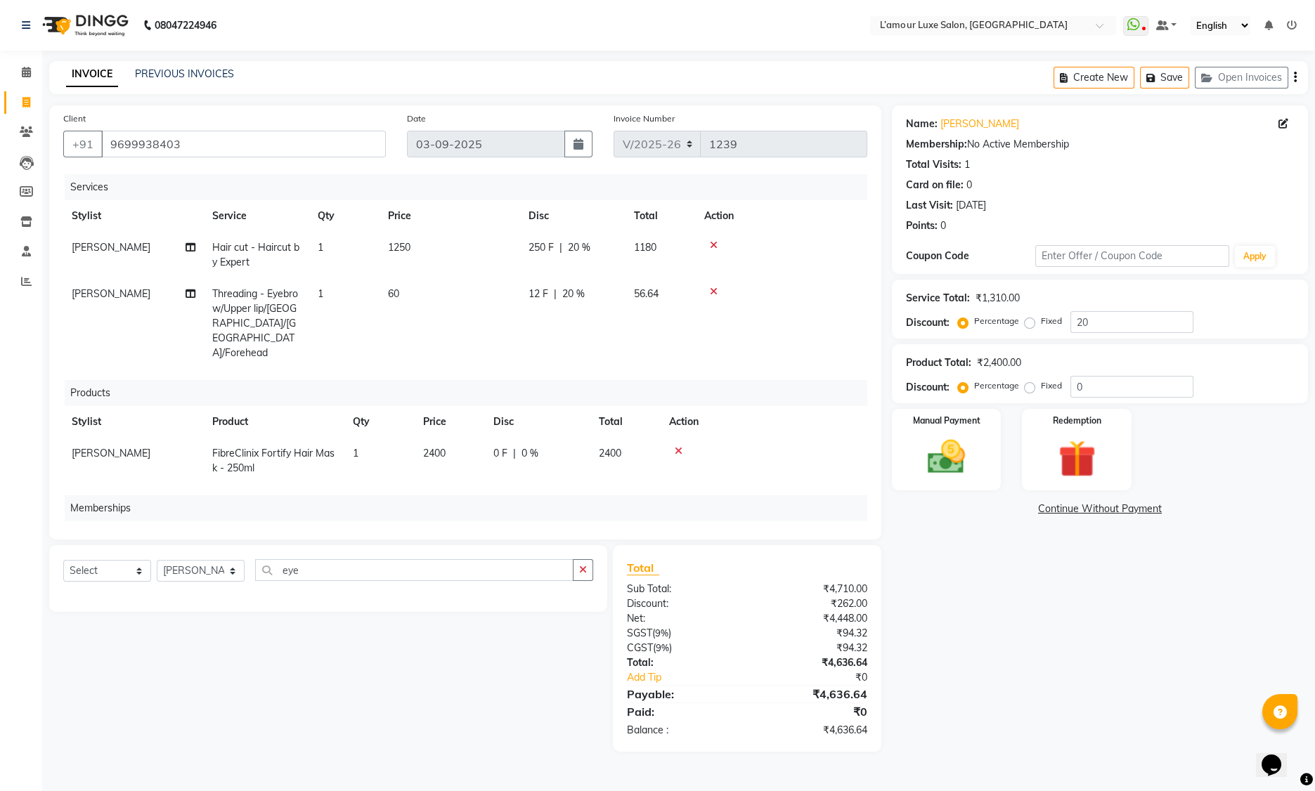
click at [944, 748] on div "Name: Amruta Membership: No Active Membership Total Visits: 1 Card on file: 0 L…" at bounding box center [1105, 428] width 427 height 647
click at [956, 121] on link "[PERSON_NAME]" at bounding box center [979, 124] width 79 height 15
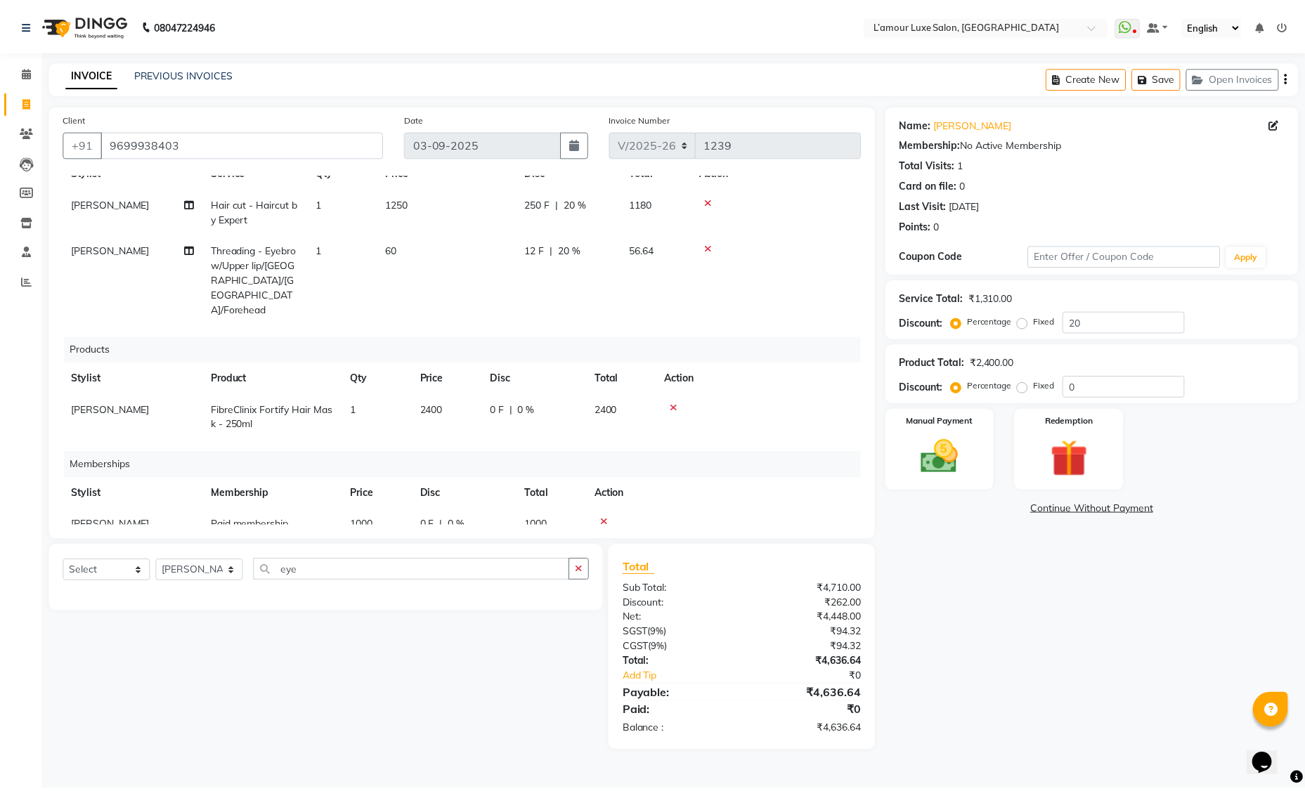
scroll to position [50, 0]
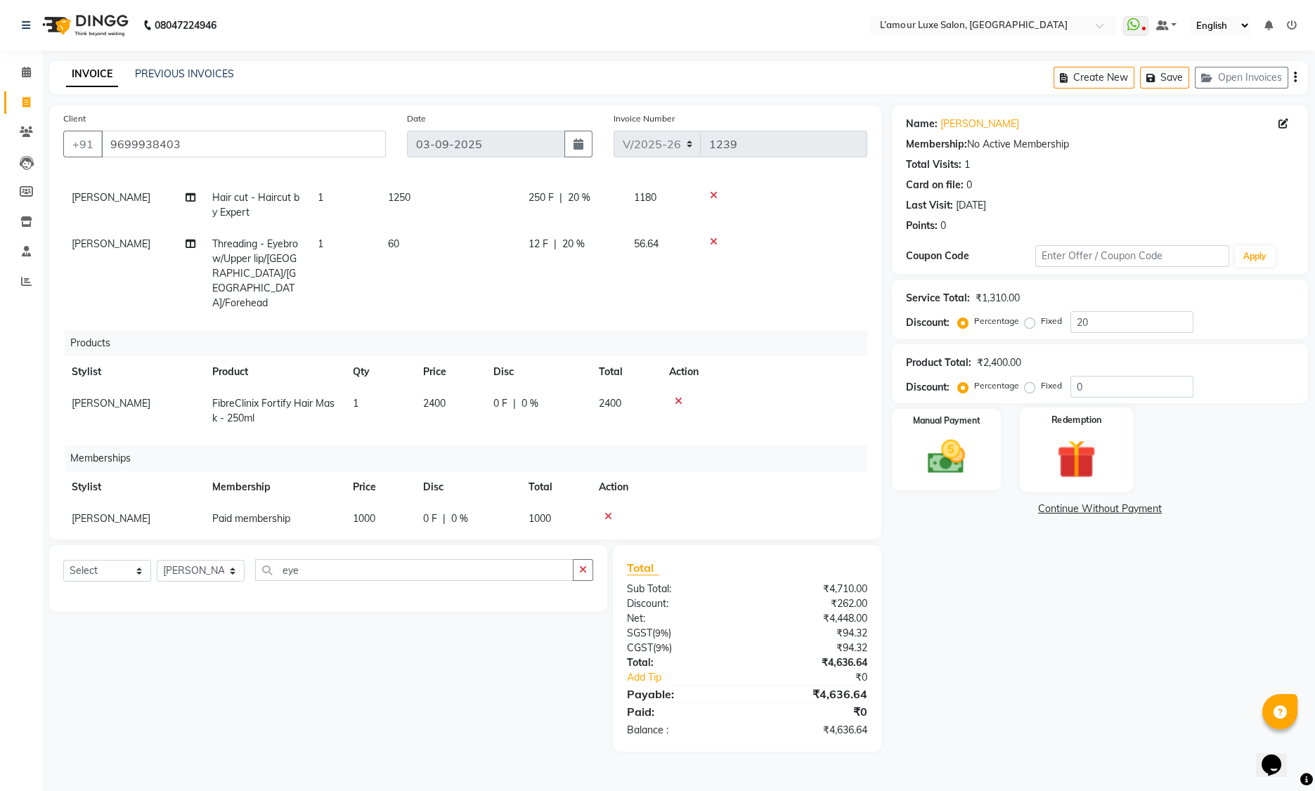
click at [1070, 426] on div "Redemption" at bounding box center [1077, 450] width 114 height 85
click at [1177, 509] on span "Points" at bounding box center [1184, 511] width 31 height 16
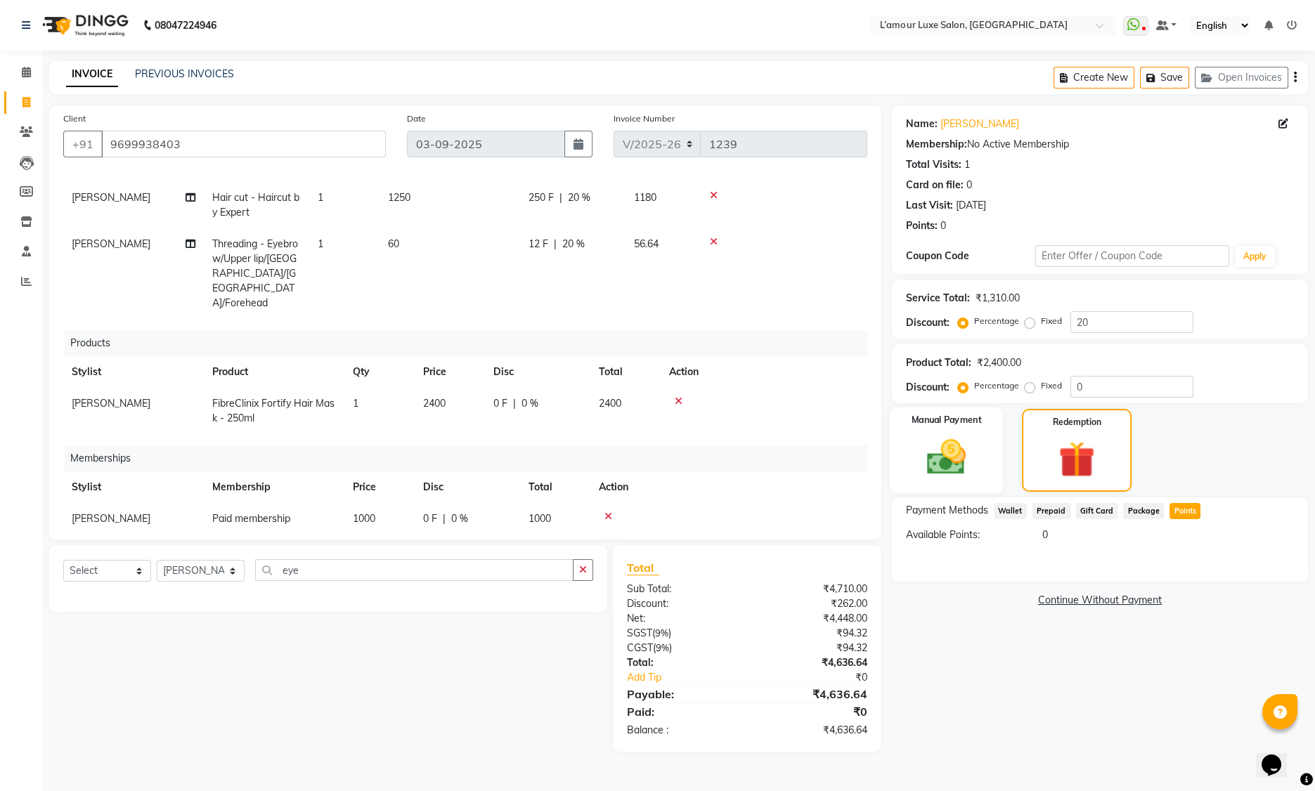
click at [957, 462] on img at bounding box center [946, 457] width 63 height 45
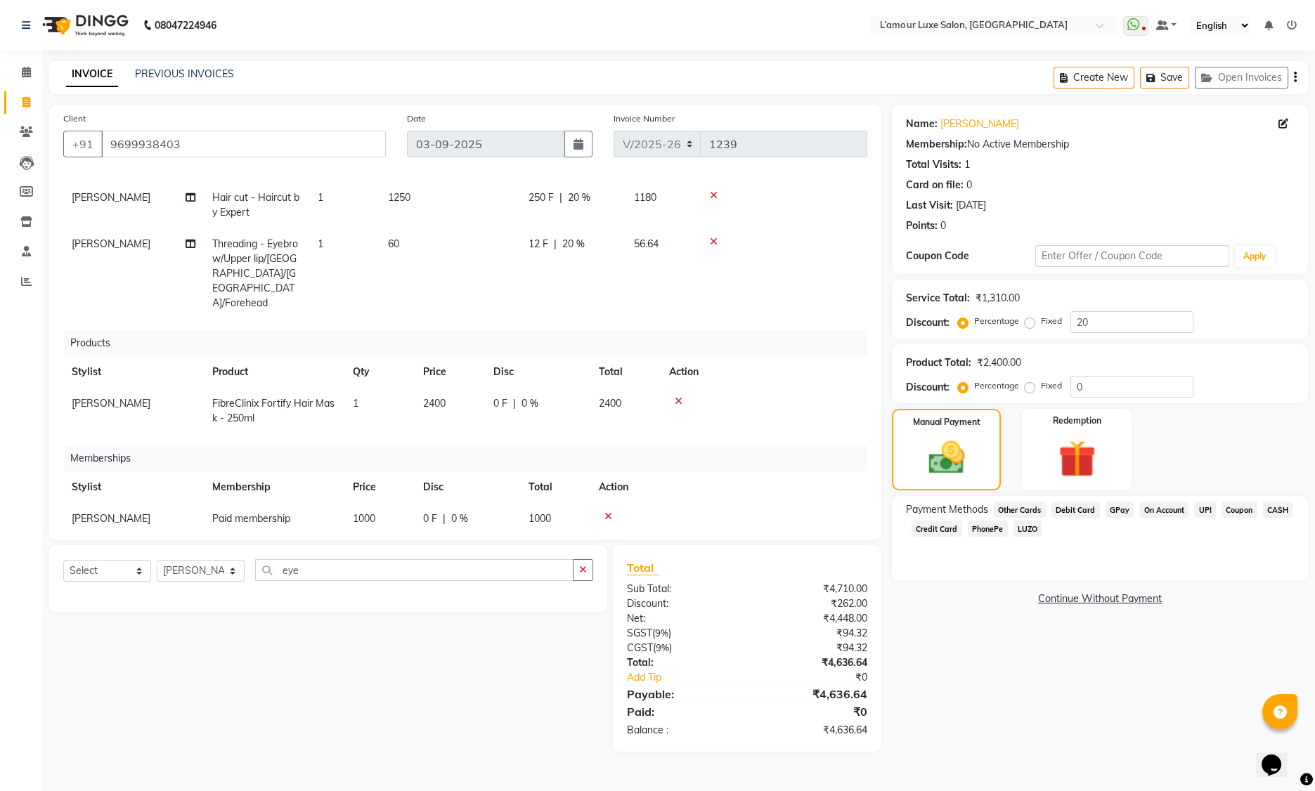
click at [1230, 509] on span "Coupon" at bounding box center [1239, 510] width 36 height 16
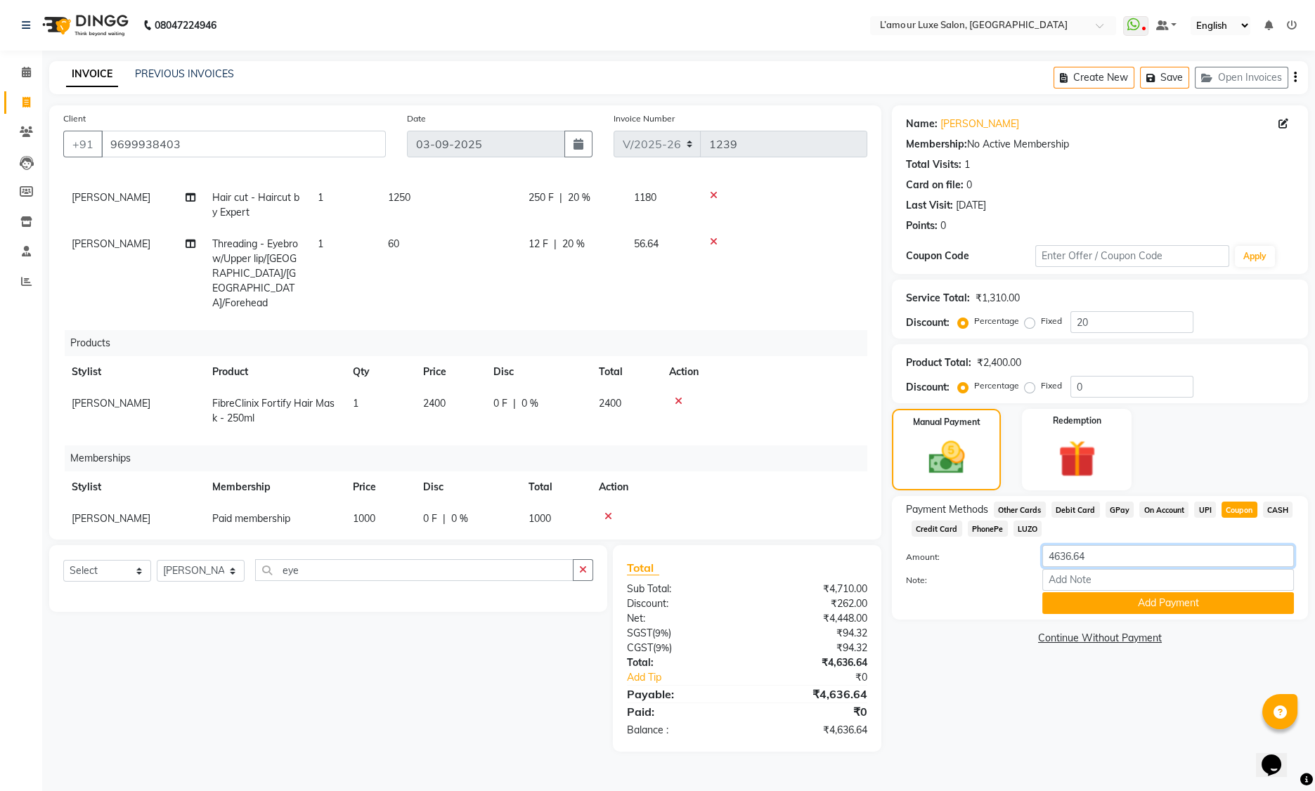
click at [1101, 557] on input "4636.64" at bounding box center [1168, 556] width 252 height 22
click at [1070, 559] on input "4636.64" at bounding box center [1168, 556] width 252 height 22
type input "200"
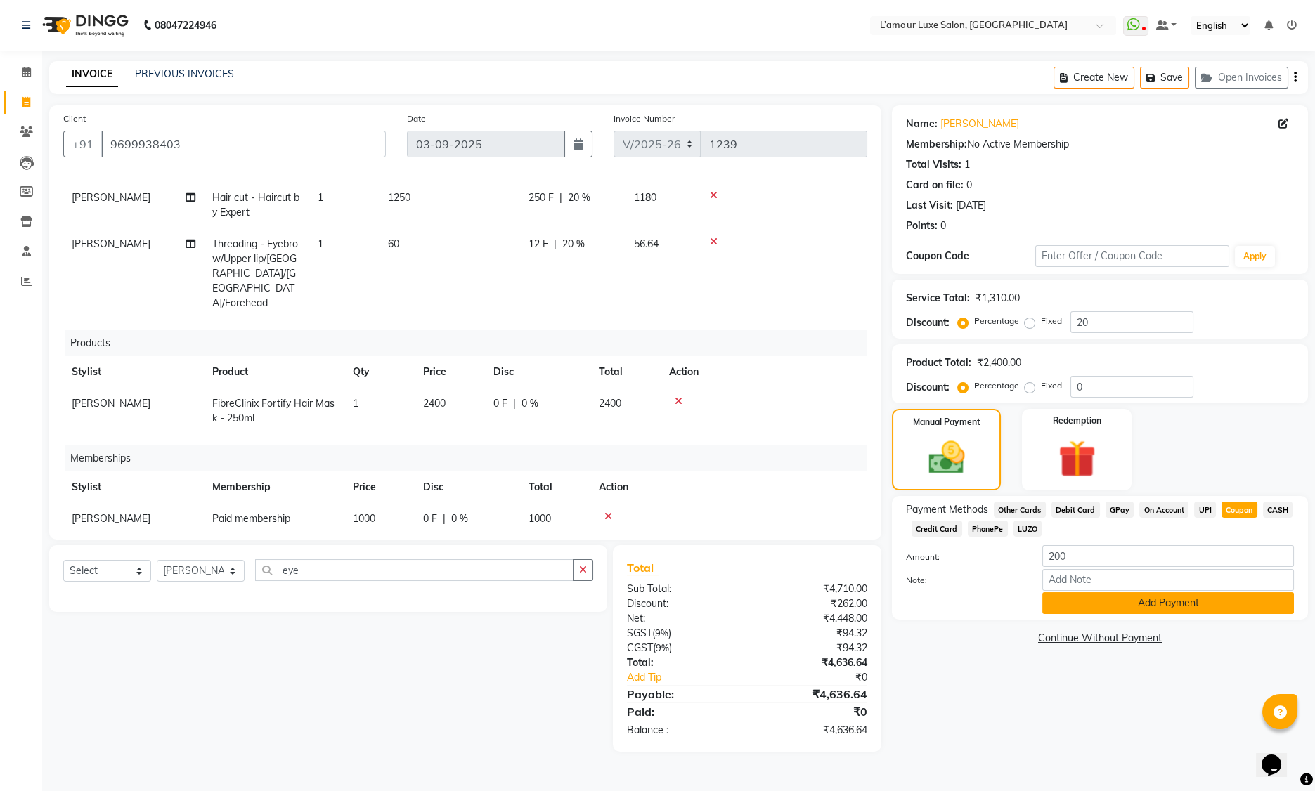
click at [1171, 599] on button "Add Payment" at bounding box center [1168, 603] width 252 height 22
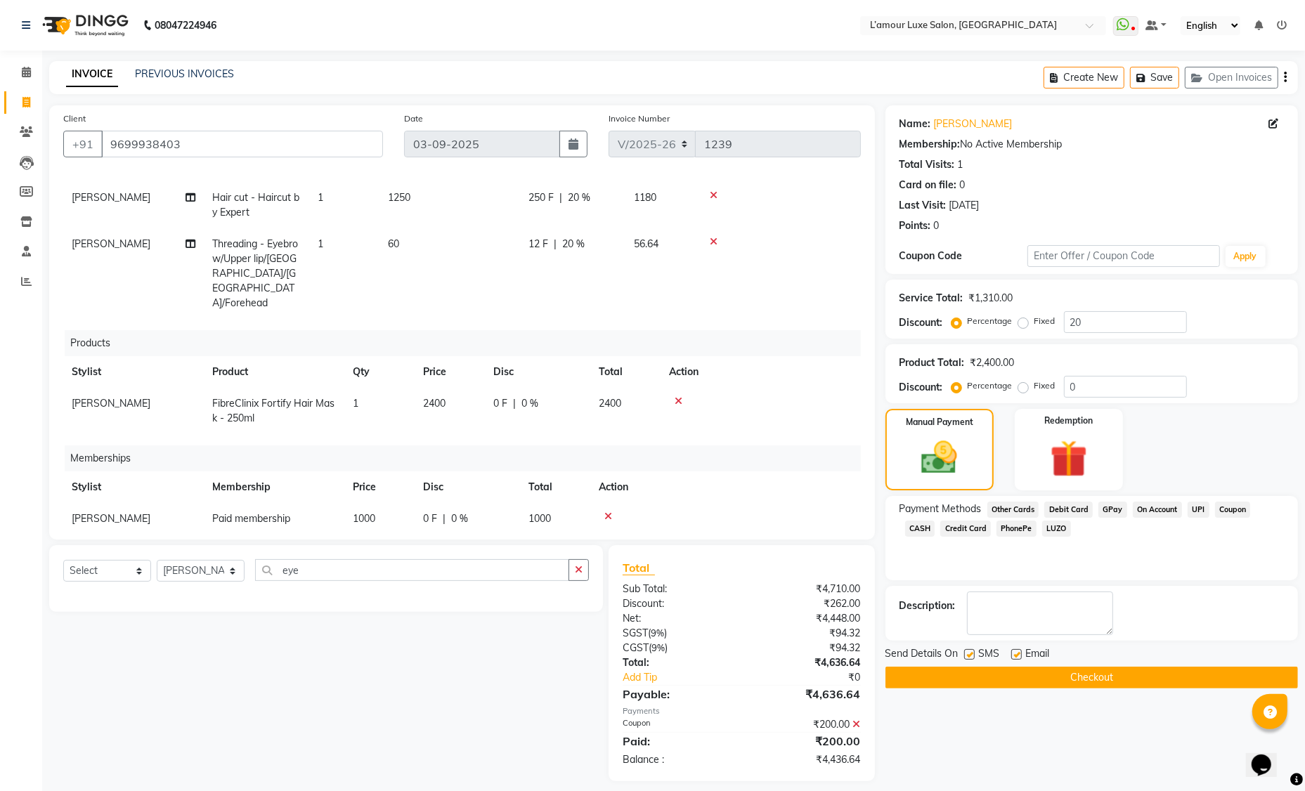
scroll to position [11, 0]
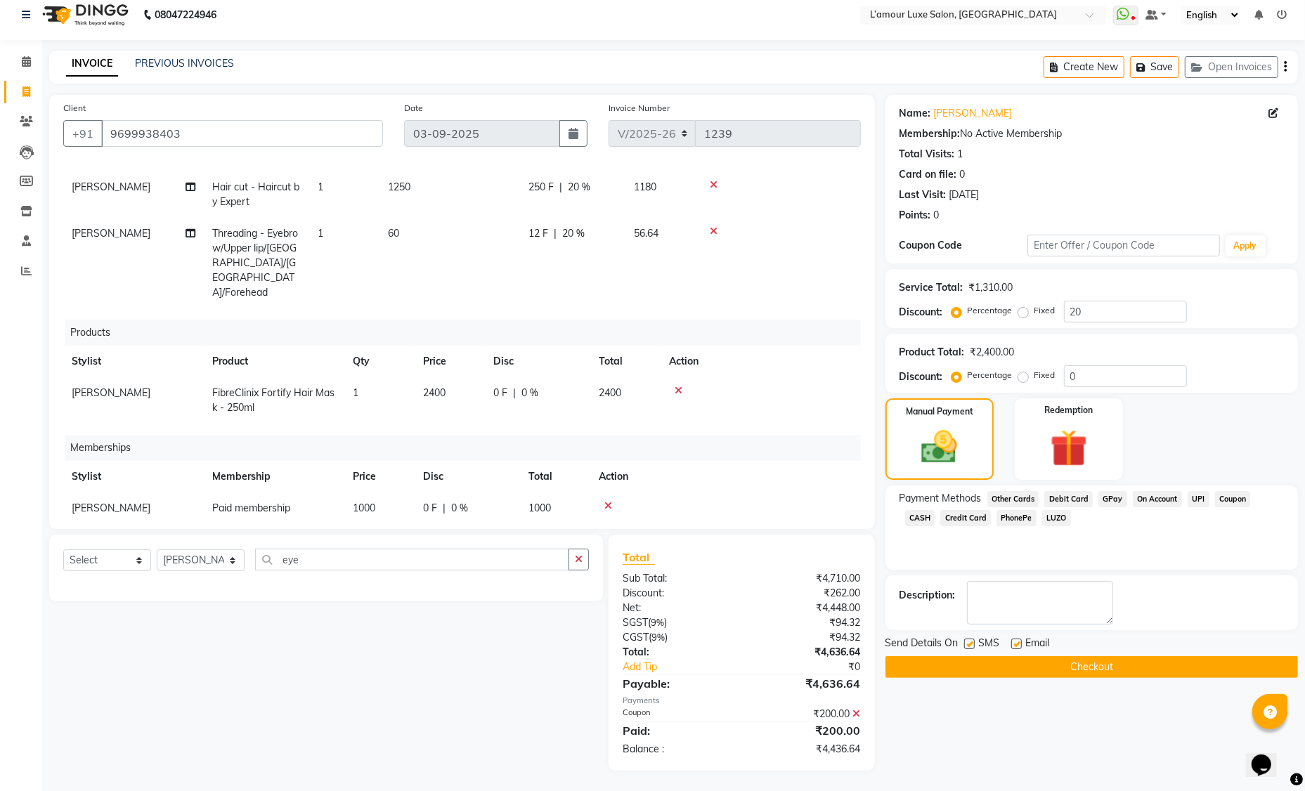
click at [1067, 499] on span "Debit Card" at bounding box center [1068, 499] width 48 height 16
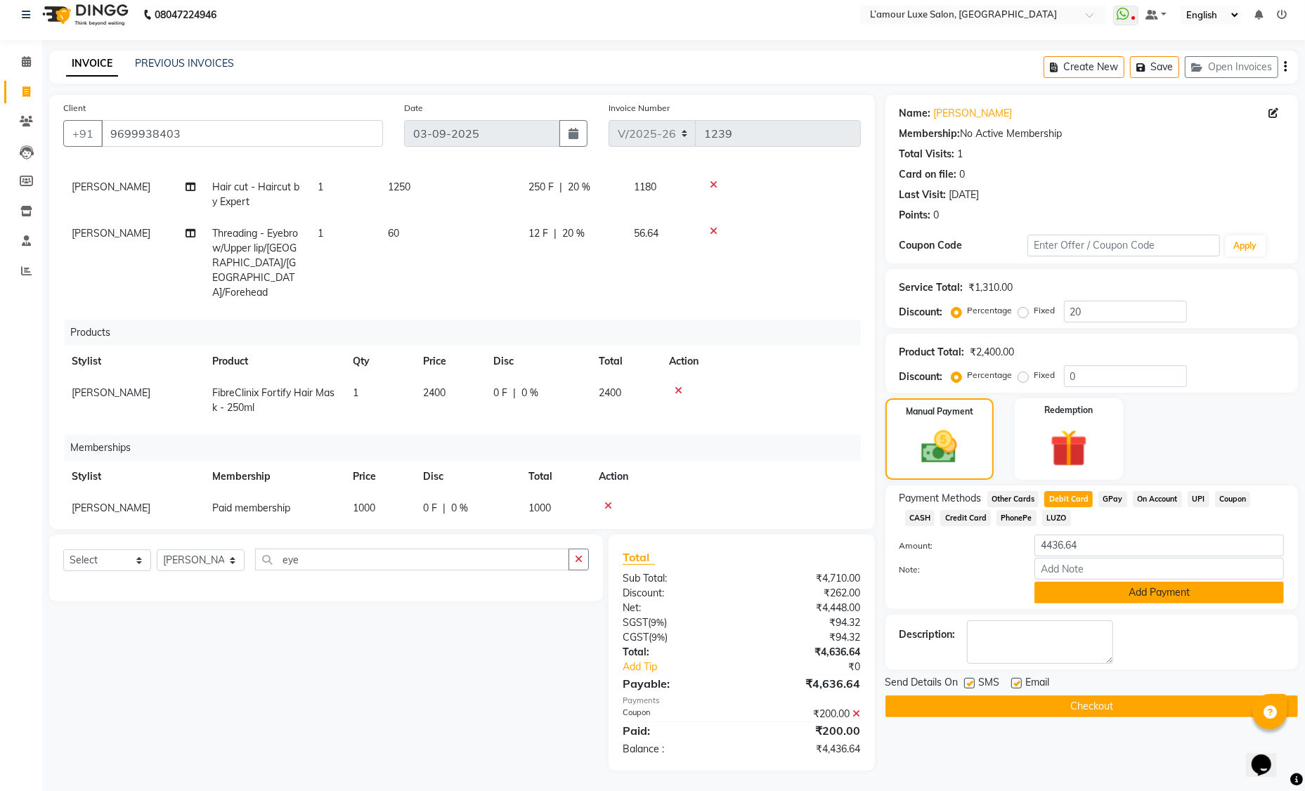
click at [1108, 593] on button "Add Payment" at bounding box center [1158, 593] width 249 height 22
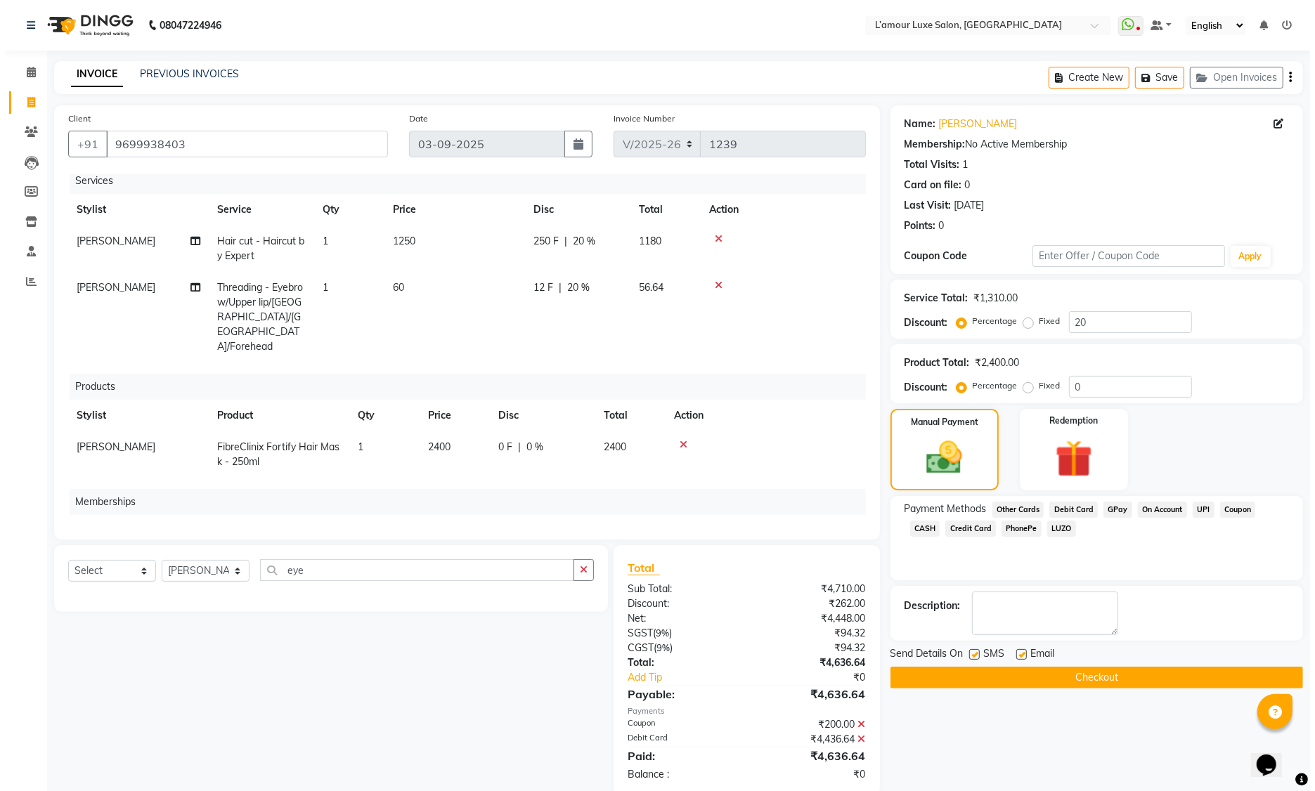
scroll to position [0, 0]
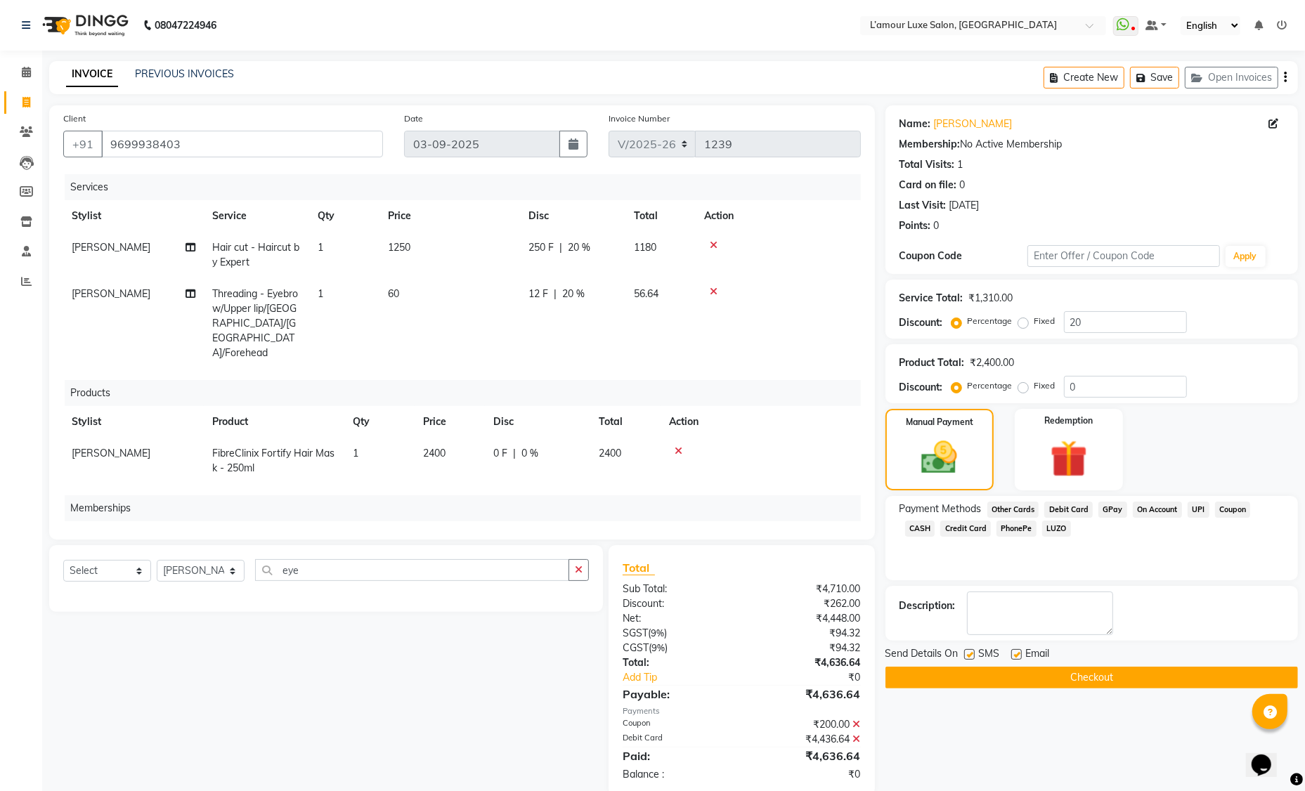
click at [1122, 680] on button "Checkout" at bounding box center [1091, 678] width 413 height 22
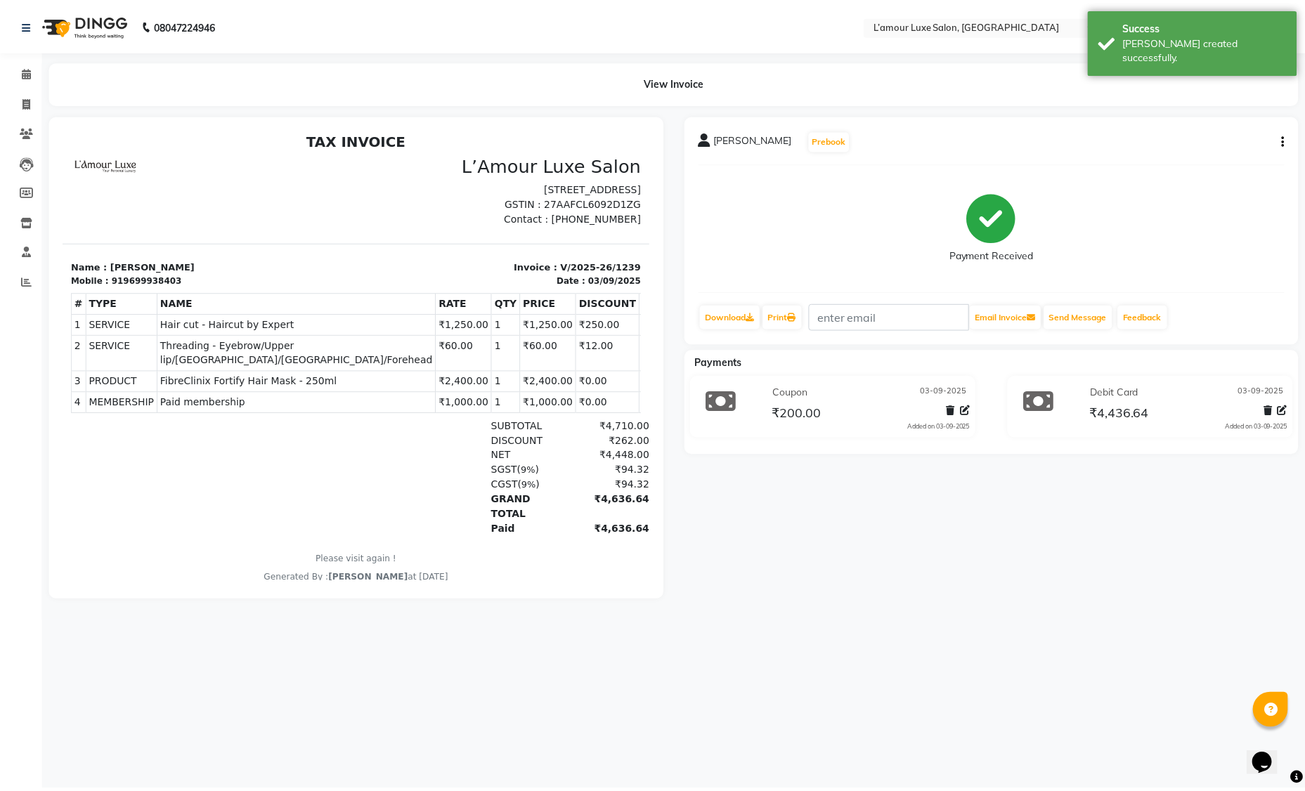
scroll to position [11, 0]
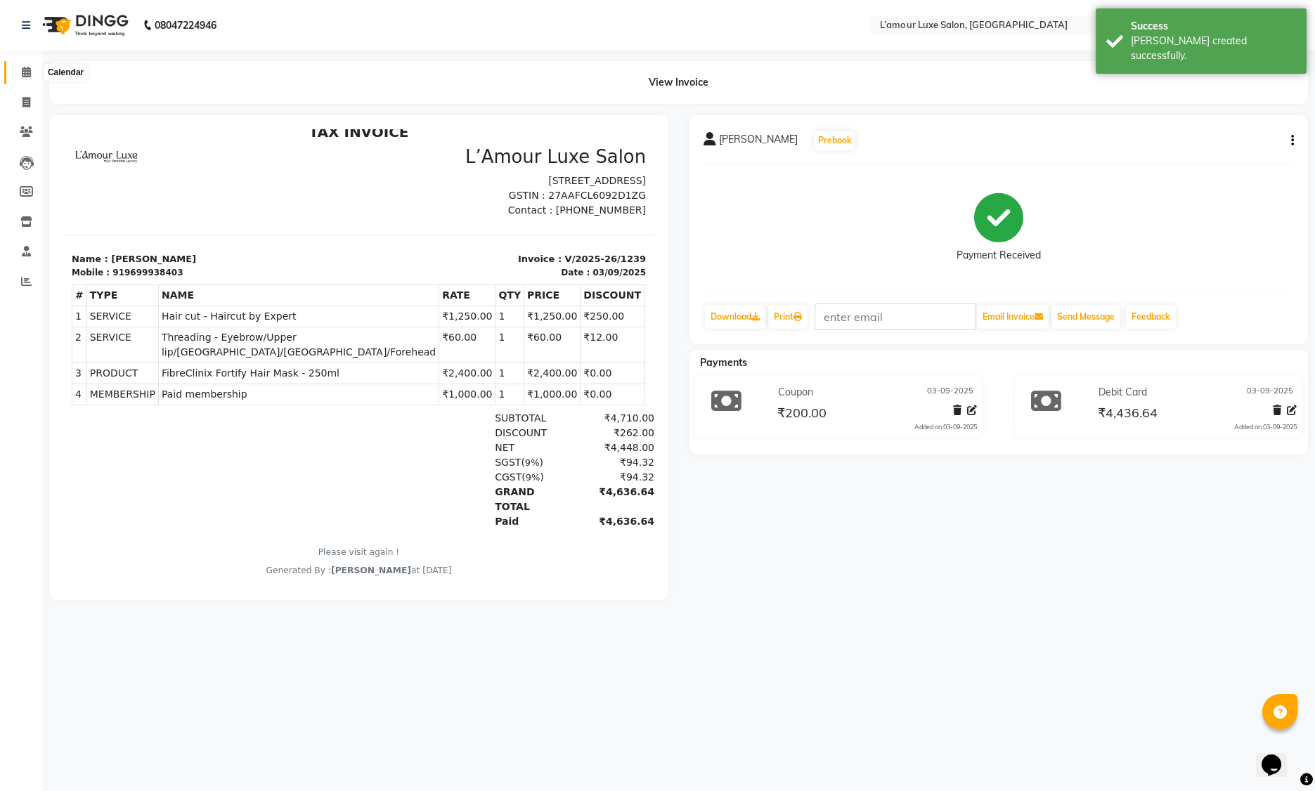
click at [23, 71] on icon at bounding box center [26, 72] width 9 height 11
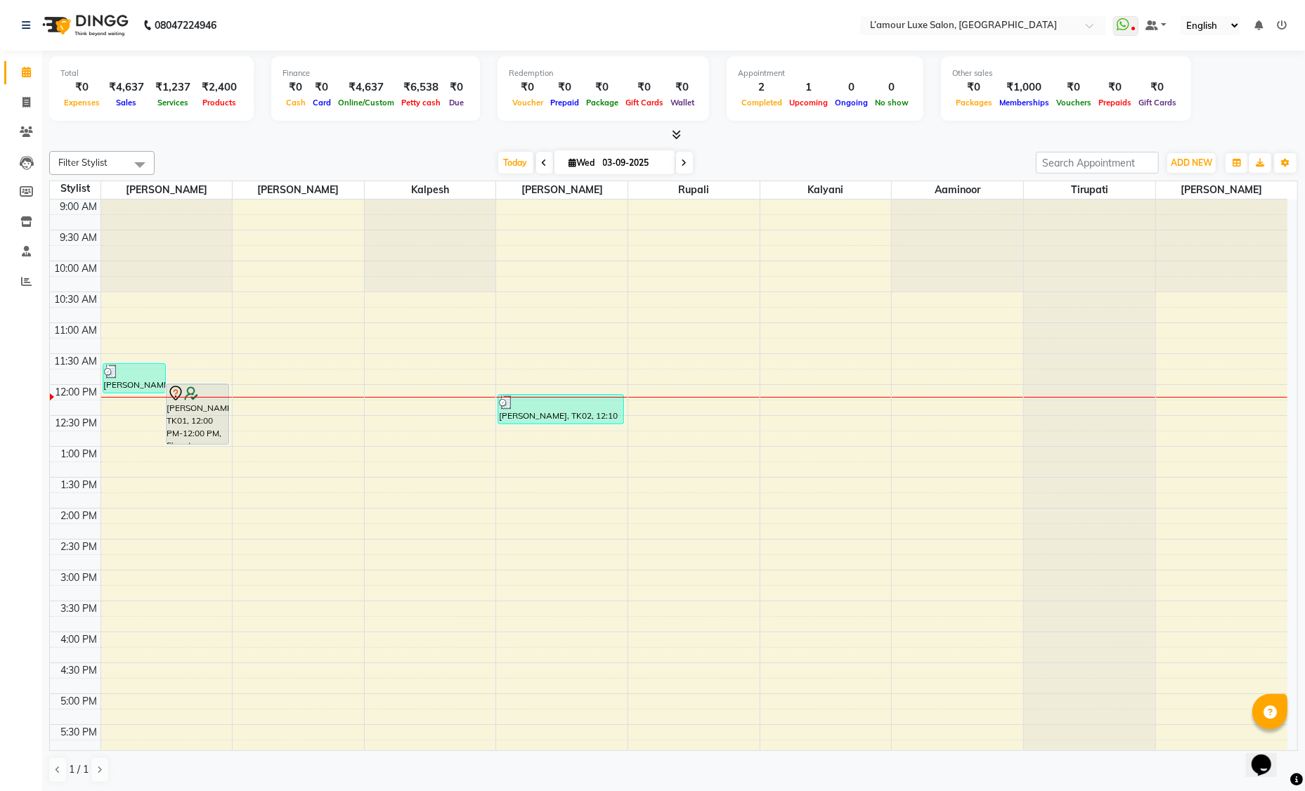
click at [682, 132] on div at bounding box center [673, 135] width 1249 height 15
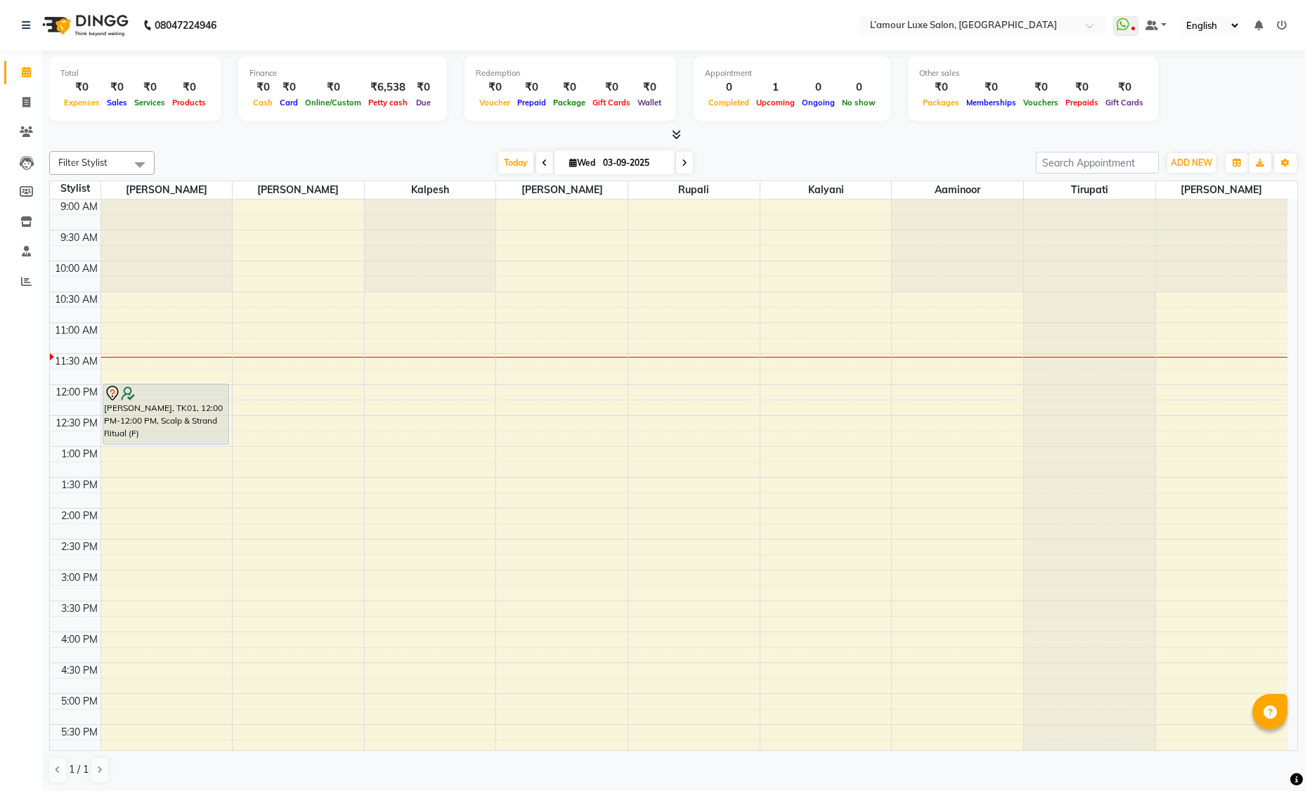
click at [1203, 157] on span "ADD NEW" at bounding box center [1191, 162] width 41 height 11
click at [1165, 212] on link "Add Invoice" at bounding box center [1159, 207] width 111 height 18
select select "service"
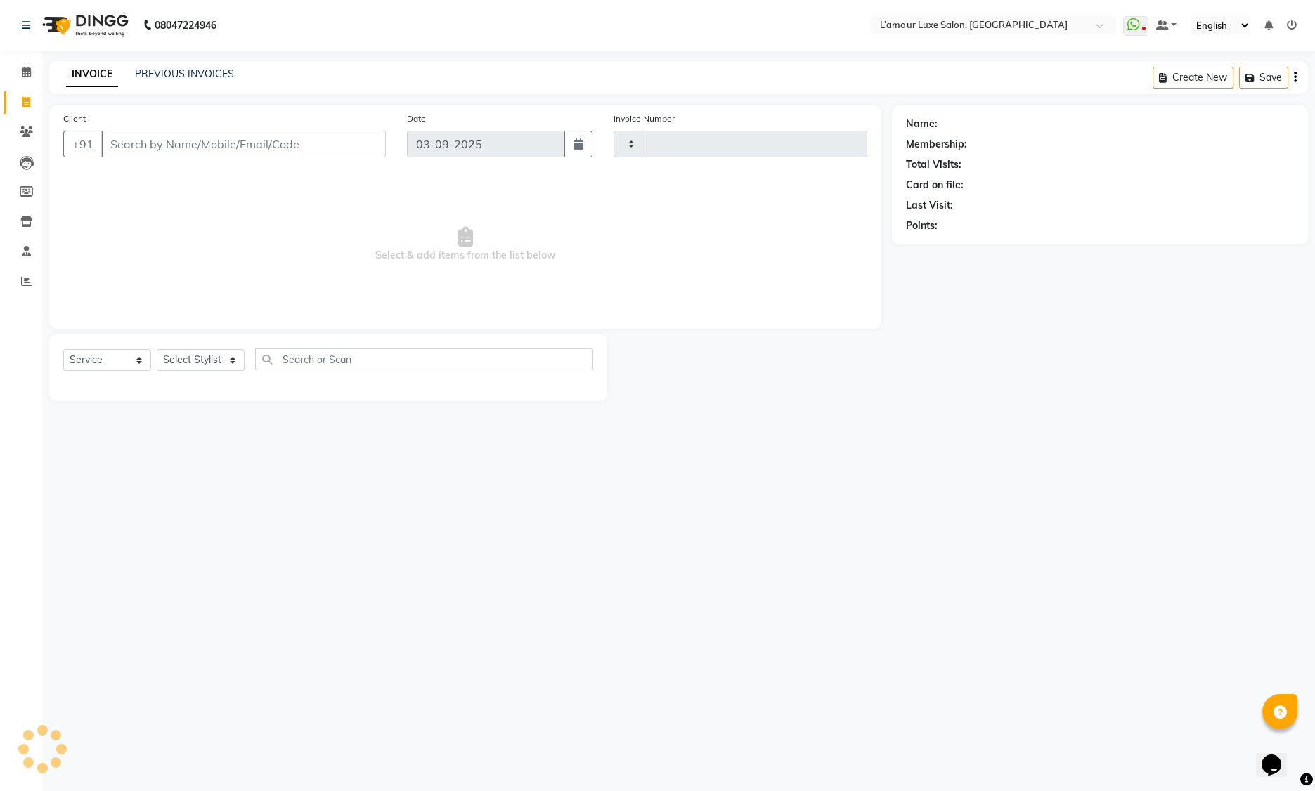
type input "1239"
select select "7325"
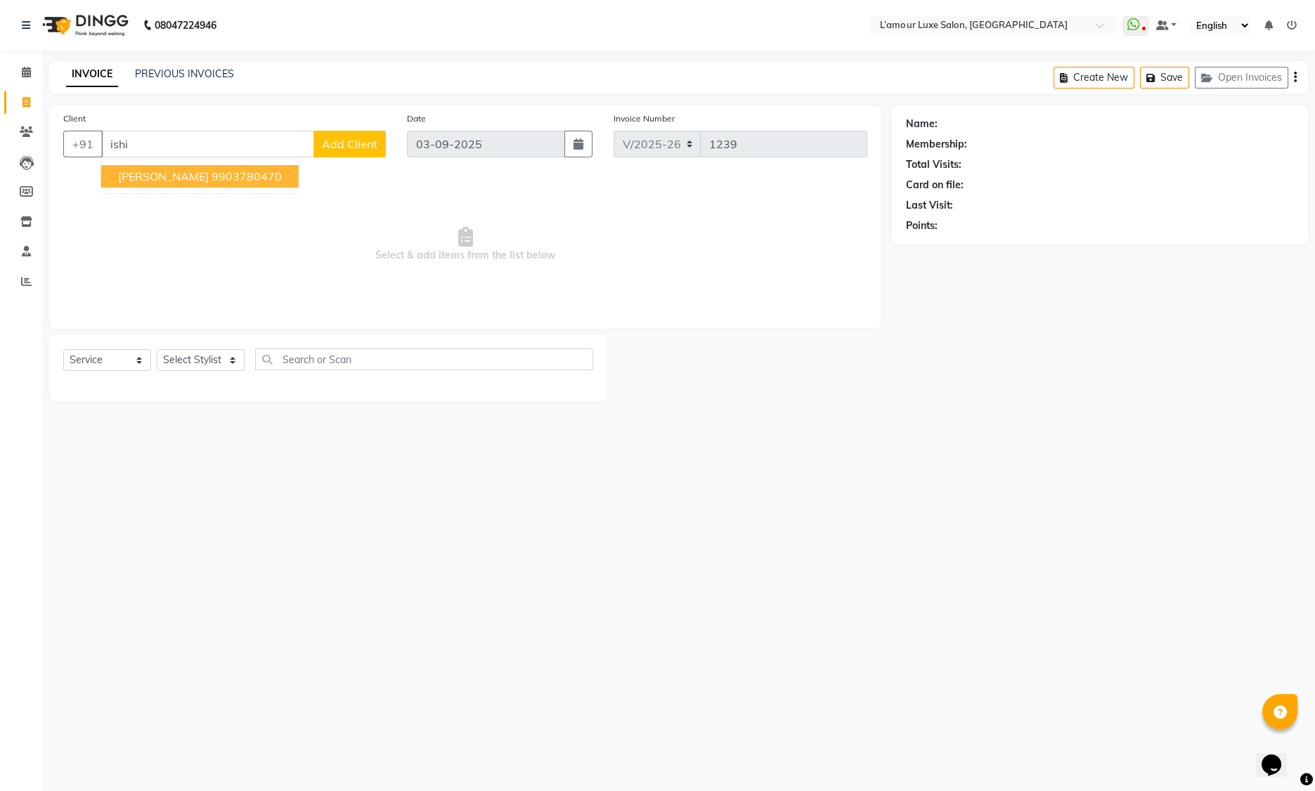
click at [212, 178] on ngb-highlight "9903780470" at bounding box center [247, 176] width 70 height 14
type input "9903780470"
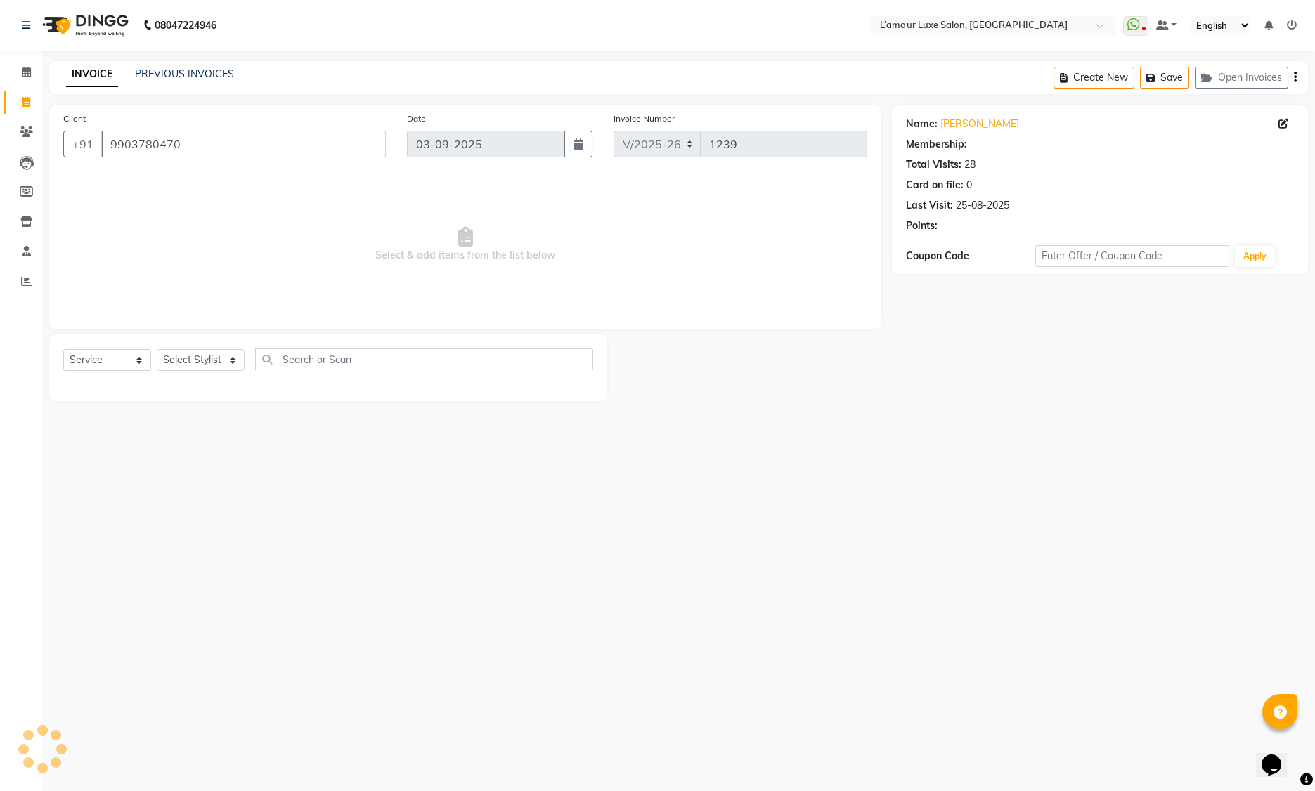
select select "2: Object"
click at [946, 250] on icon "button" at bounding box center [945, 246] width 10 height 10
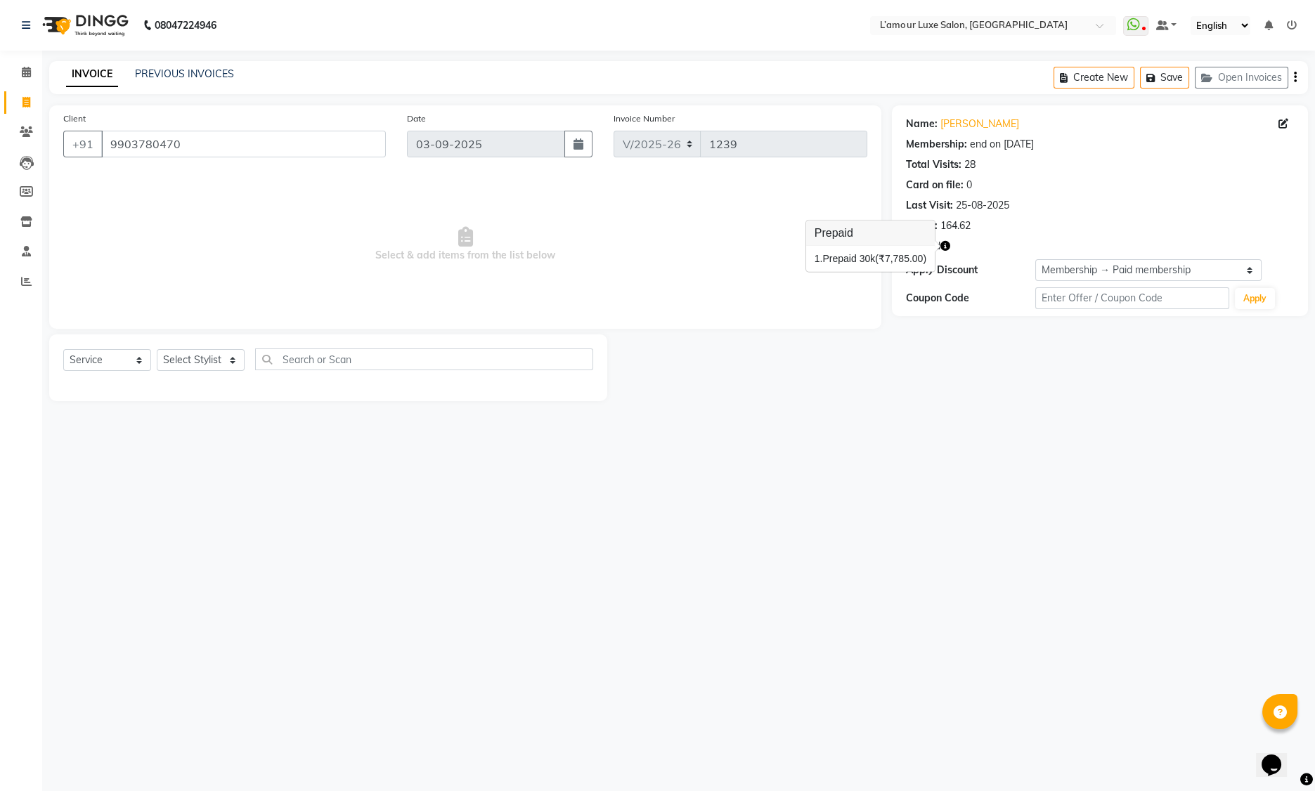
click at [1044, 213] on div "Name: [PERSON_NAME] Membership: end on [DATE] Total Visits: 28 Card on file: 0 …" at bounding box center [1100, 172] width 388 height 122
click at [27, 70] on icon at bounding box center [26, 72] width 9 height 11
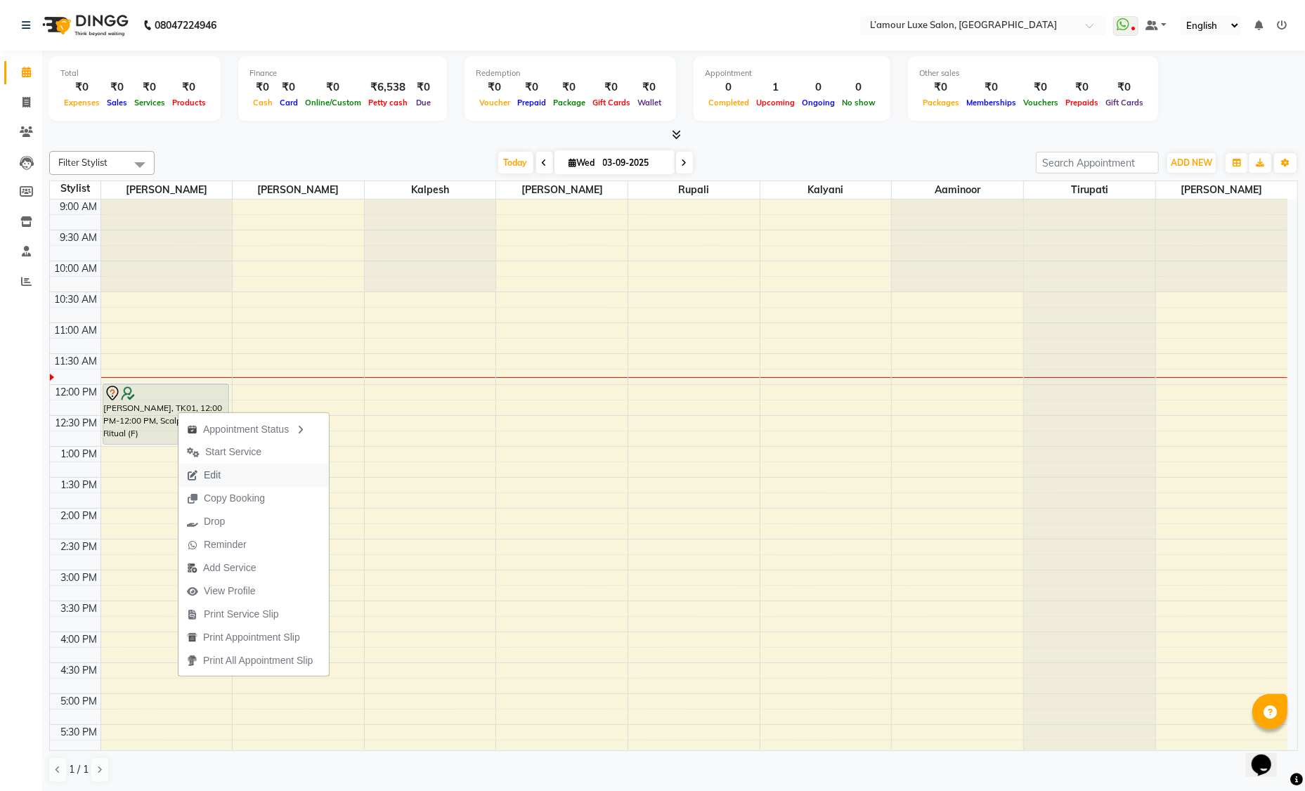
click at [253, 472] on button "Edit" at bounding box center [253, 475] width 150 height 23
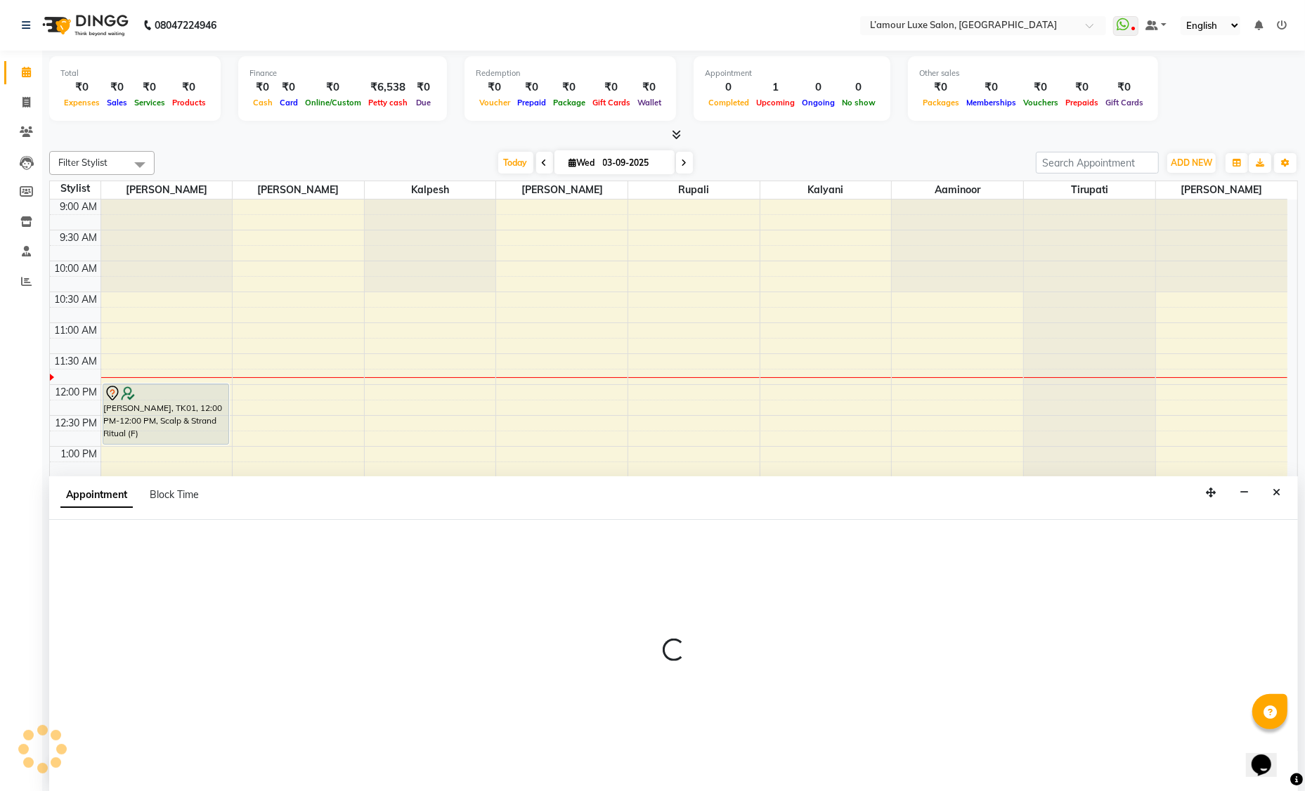
select select "tentative"
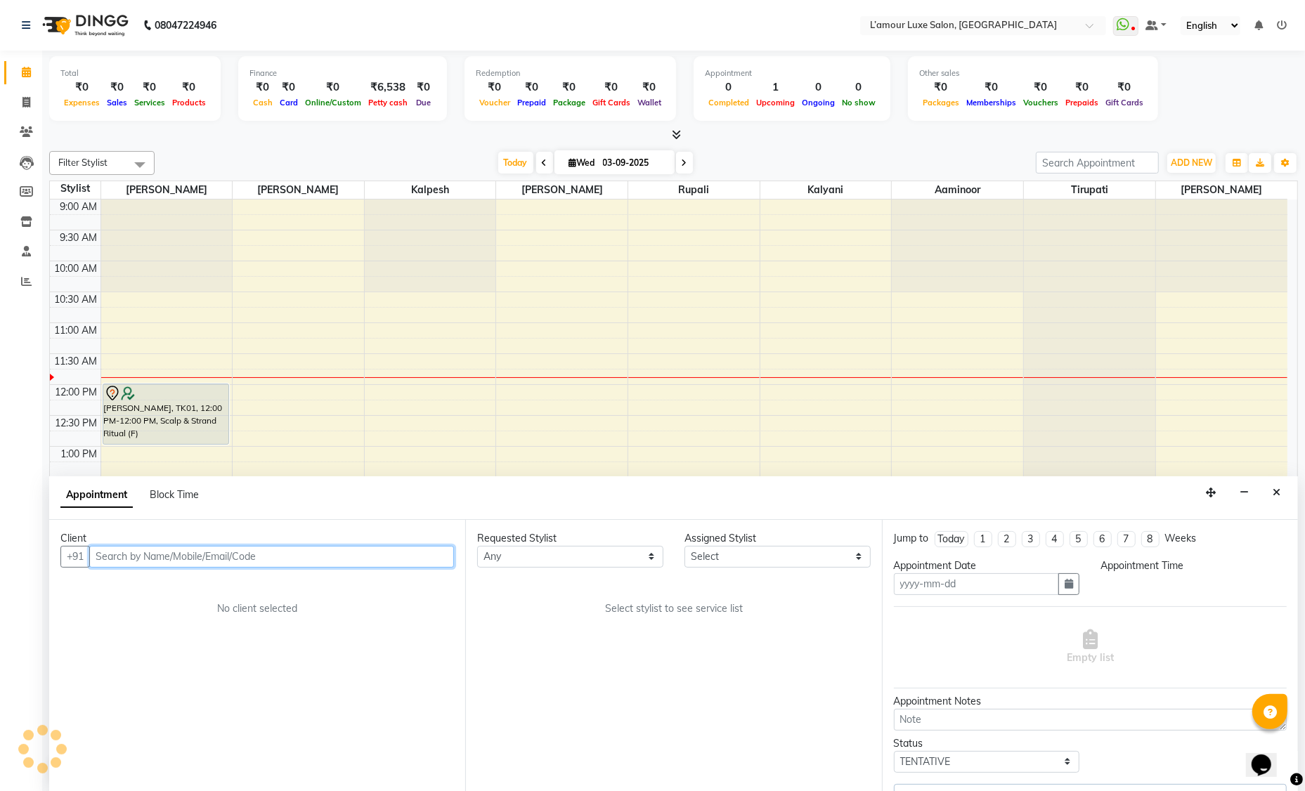
type input "03-09-2025"
select select "720"
select select "66550"
select select "3677"
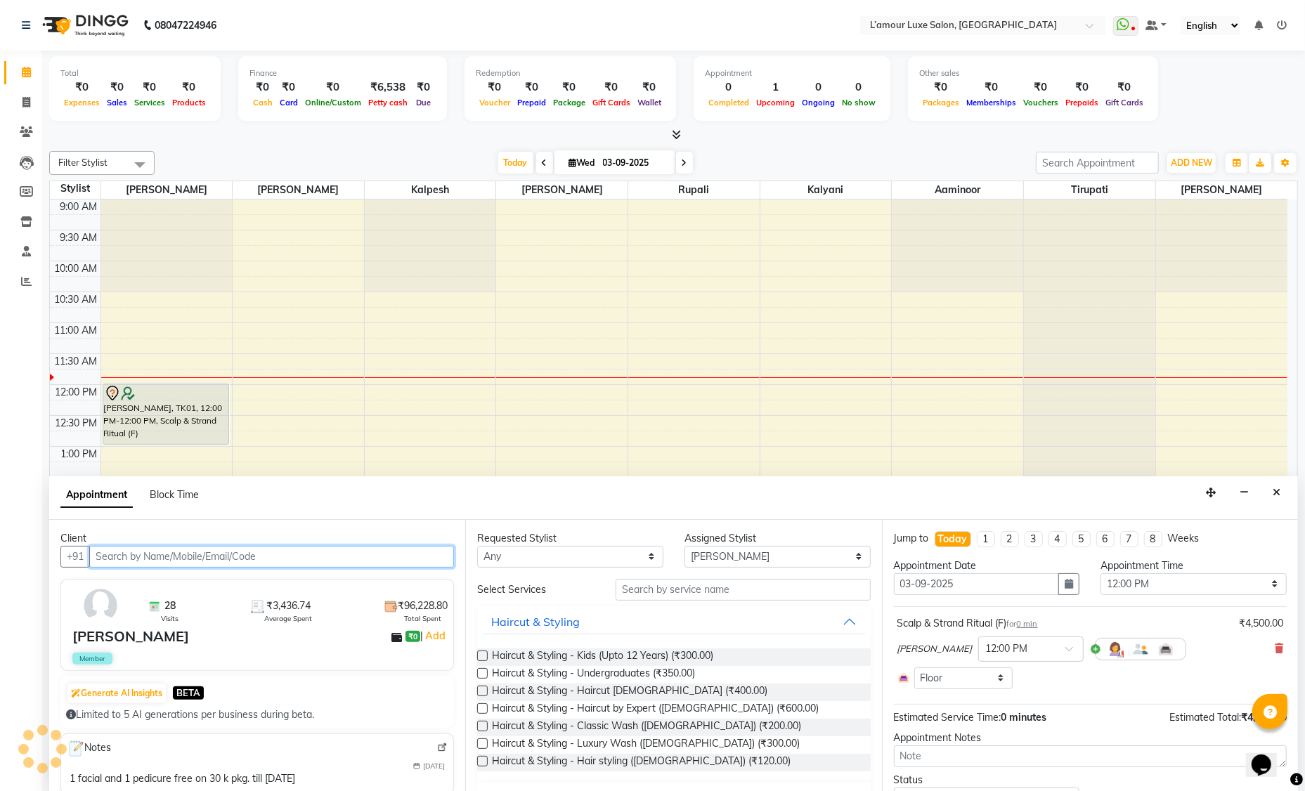
scroll to position [123, 0]
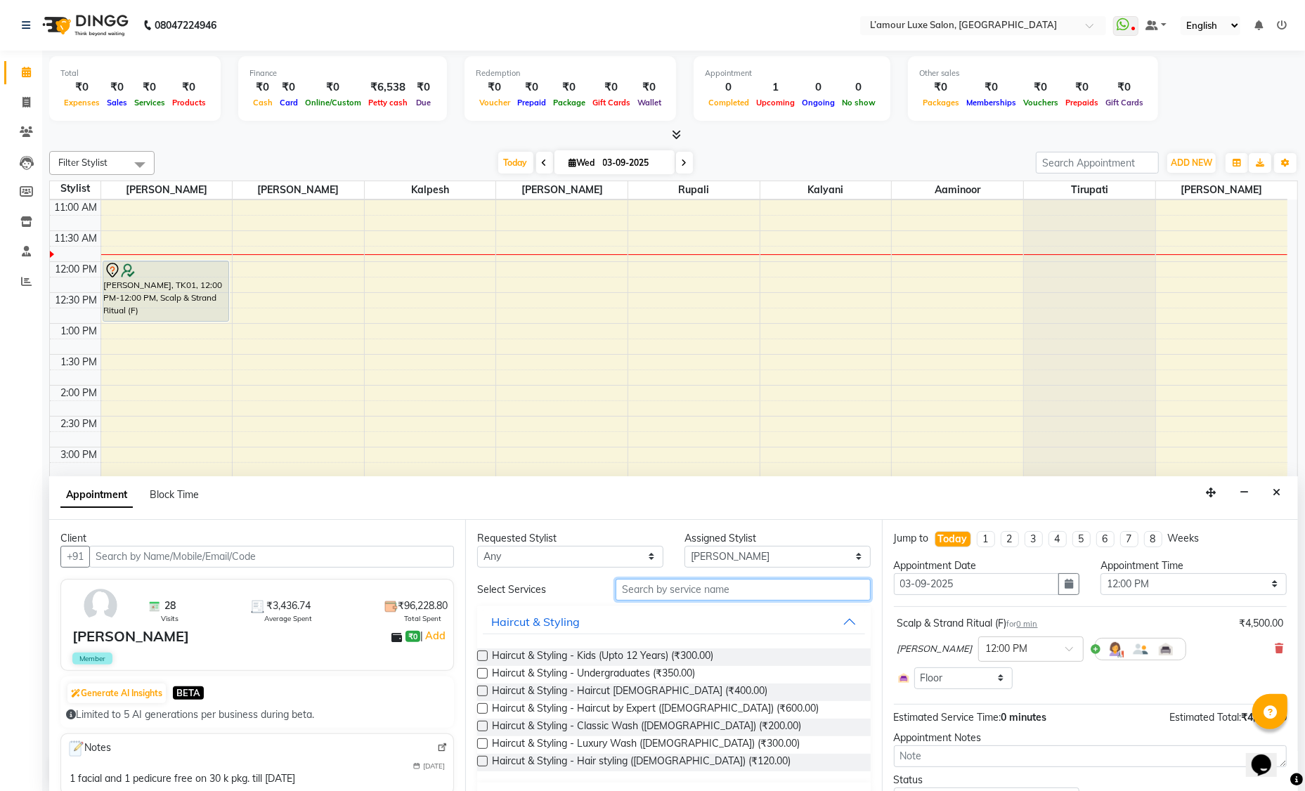
click at [715, 590] on input "text" at bounding box center [743, 590] width 255 height 22
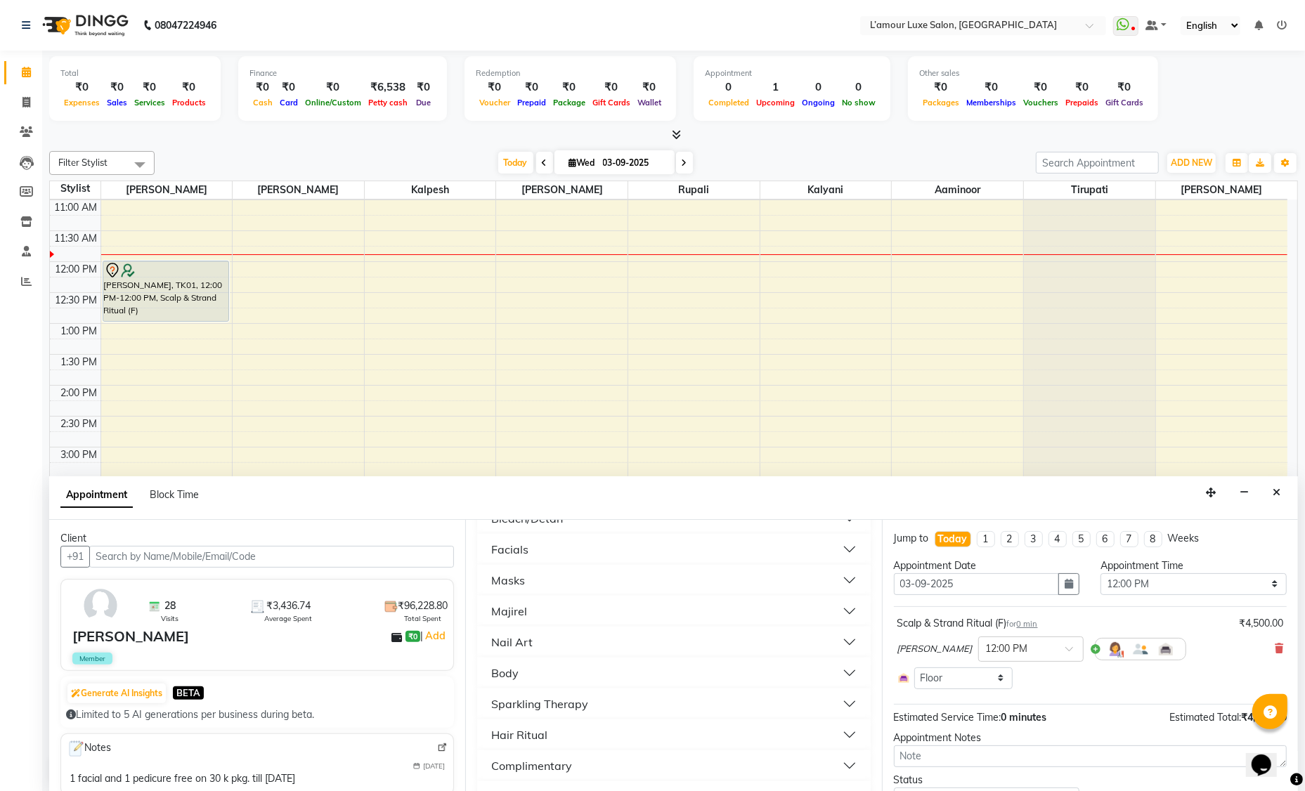
scroll to position [452, 0]
type input "k"
click at [609, 701] on button "Kerastase" at bounding box center [674, 704] width 382 height 25
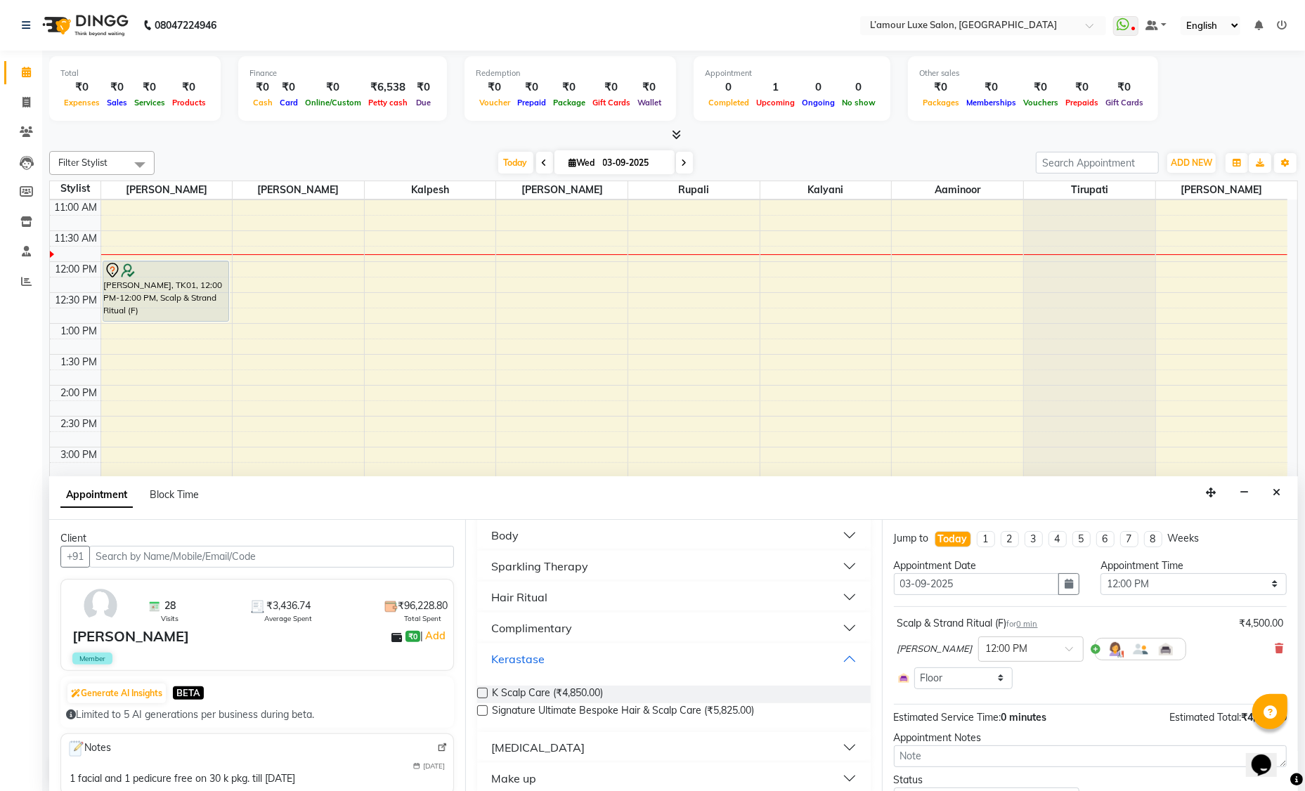
scroll to position [509, 0]
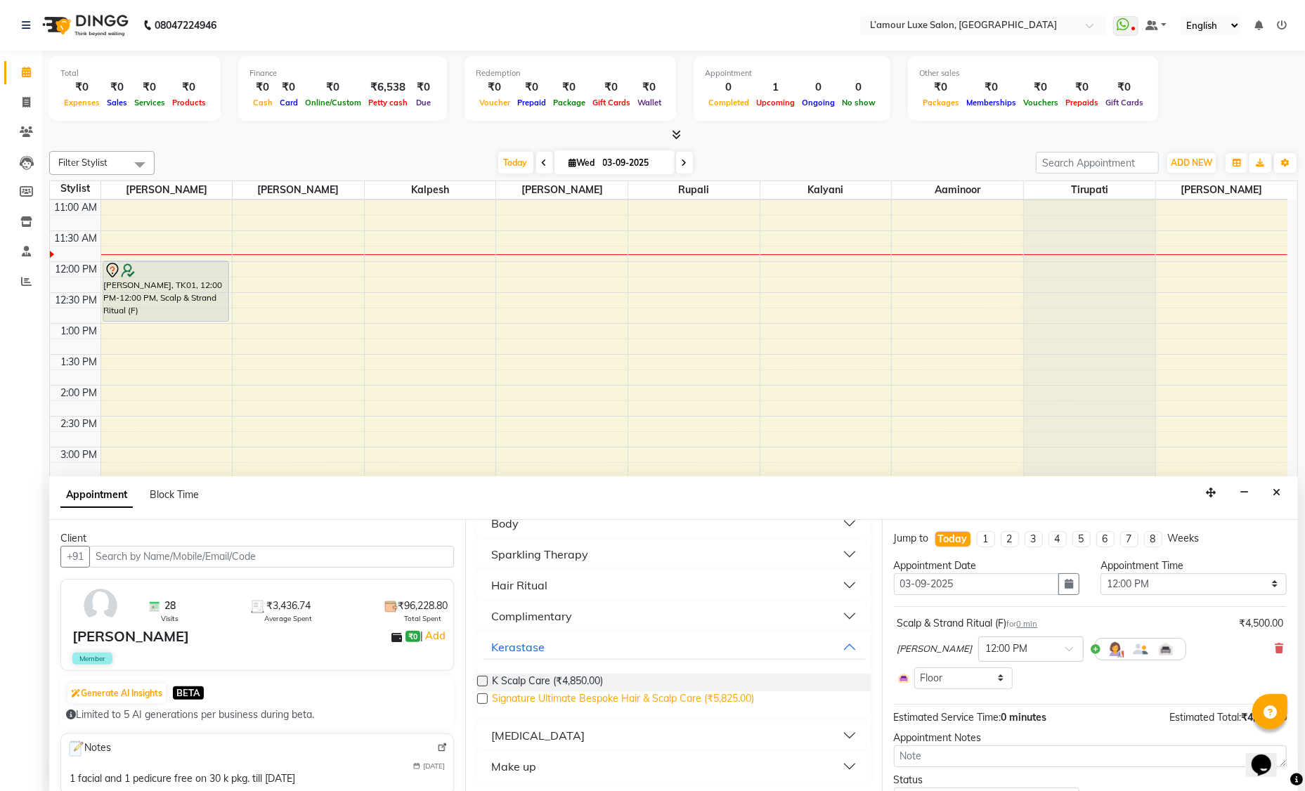
click at [672, 697] on span "Signature Ultimate Bespoke Hair & Scalp Care (₹5,825.00)" at bounding box center [623, 701] width 262 height 18
checkbox input "false"
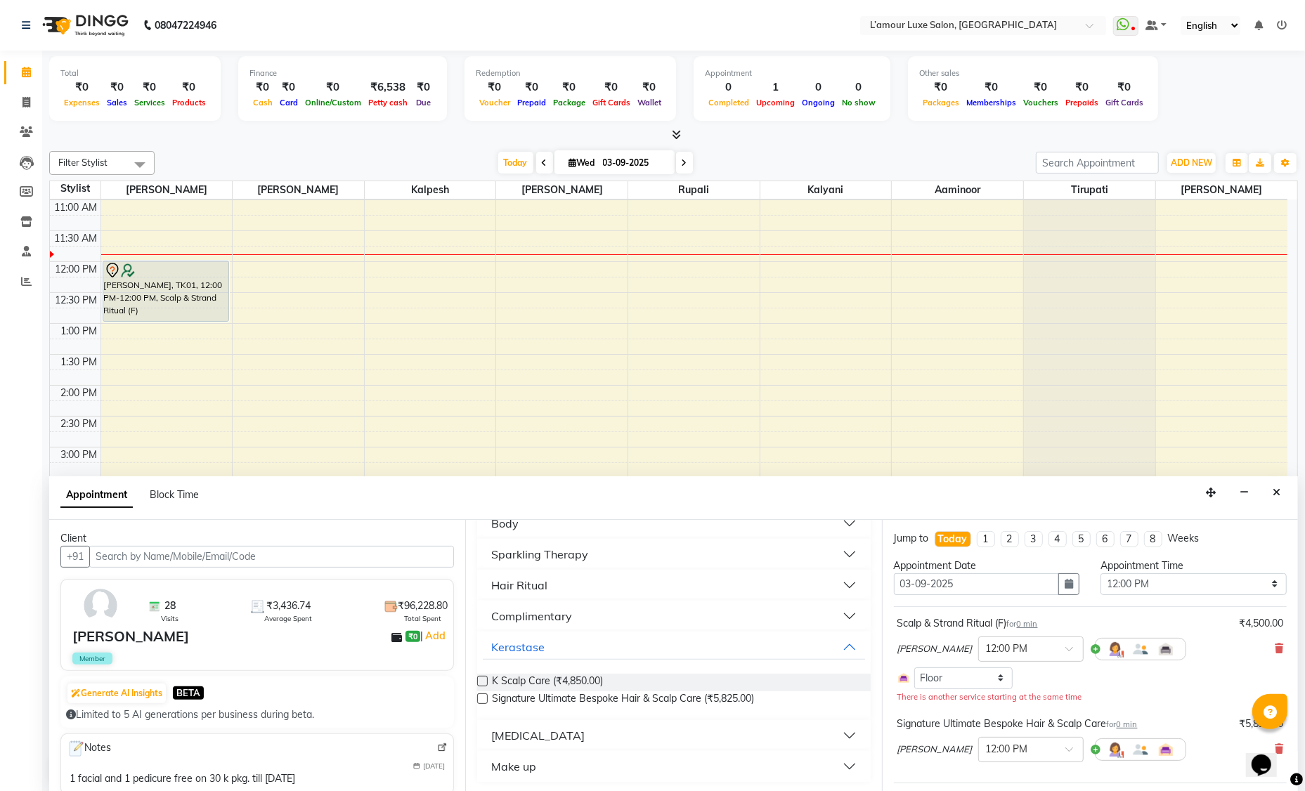
click at [1264, 642] on div "[PERSON_NAME] × 12:00 PM" at bounding box center [1090, 649] width 386 height 37
click at [1275, 648] on icon at bounding box center [1279, 649] width 8 height 10
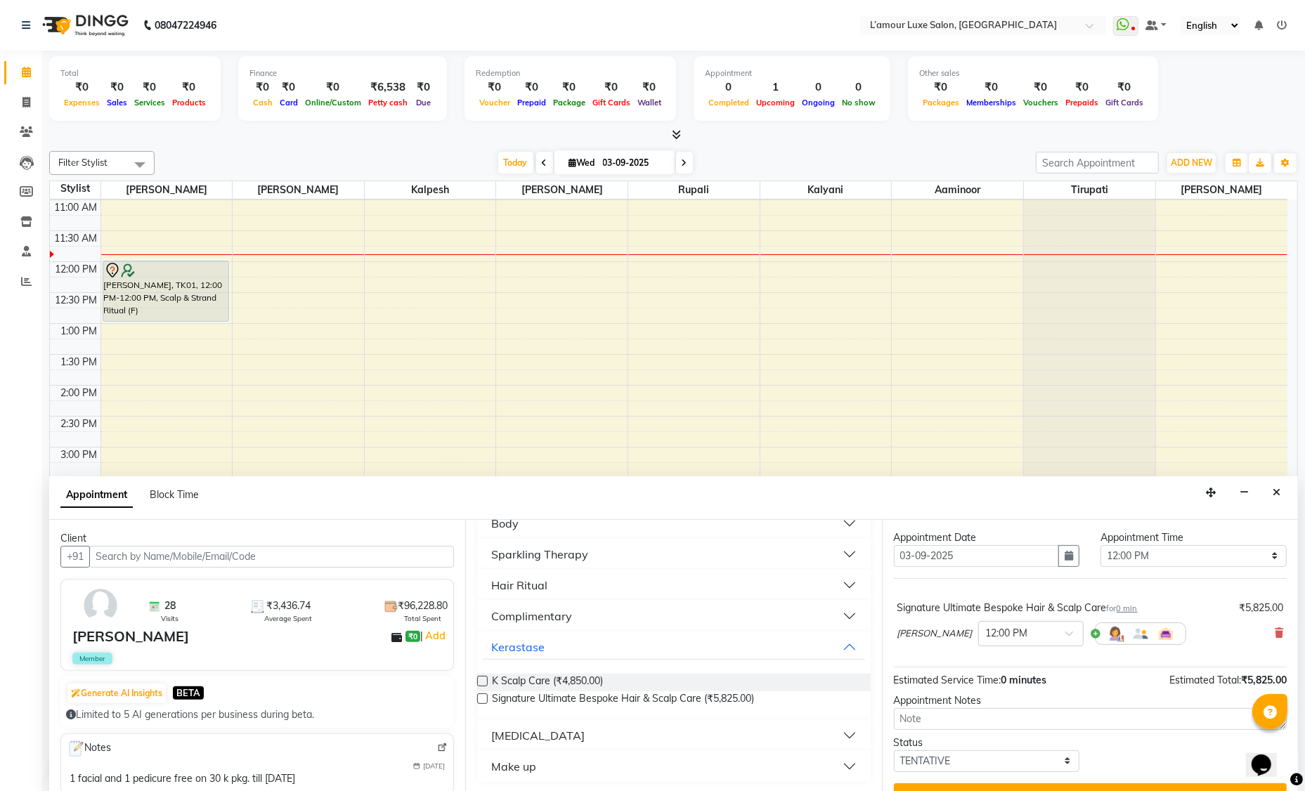
scroll to position [55, 0]
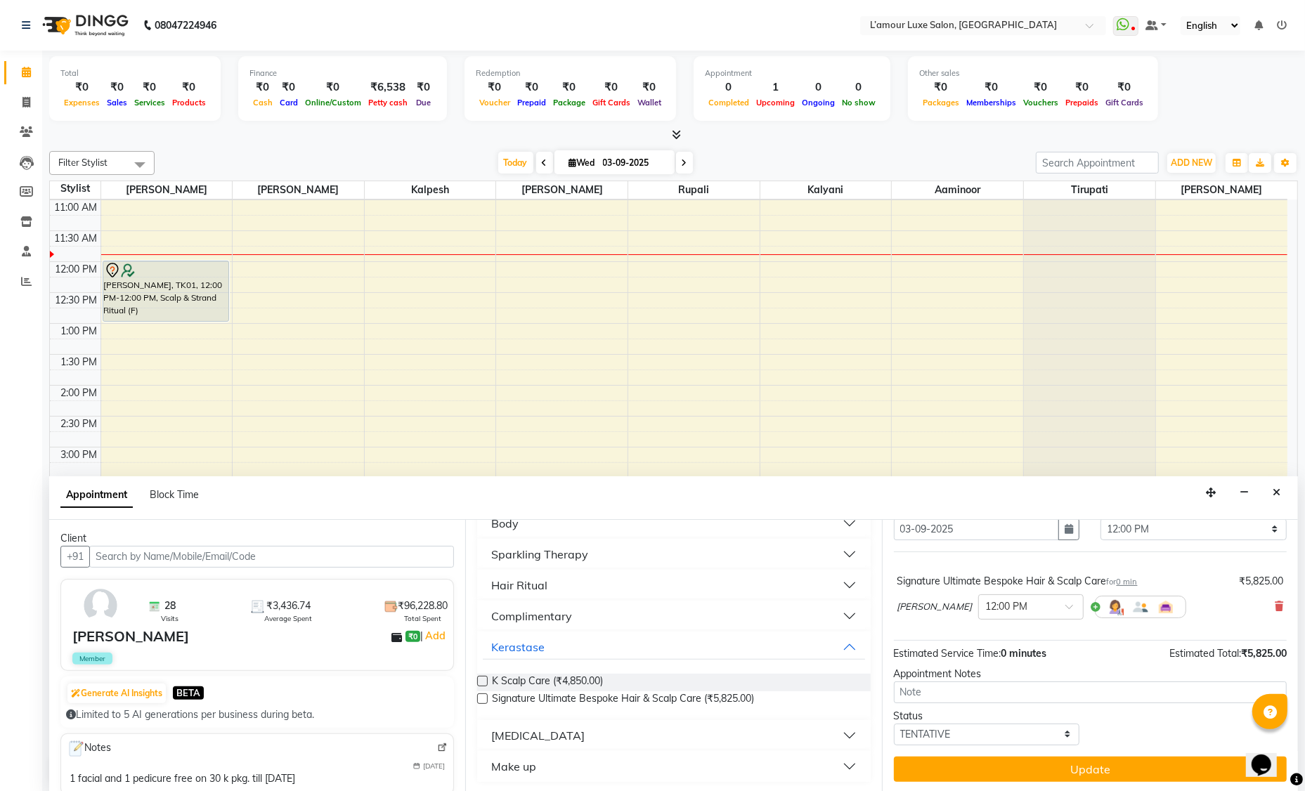
click at [1090, 781] on div "Jump to [DATE] 1 2 3 4 5 6 7 8 Weeks Appointment Date [DATE] Appointment Time S…" at bounding box center [1090, 656] width 416 height 273
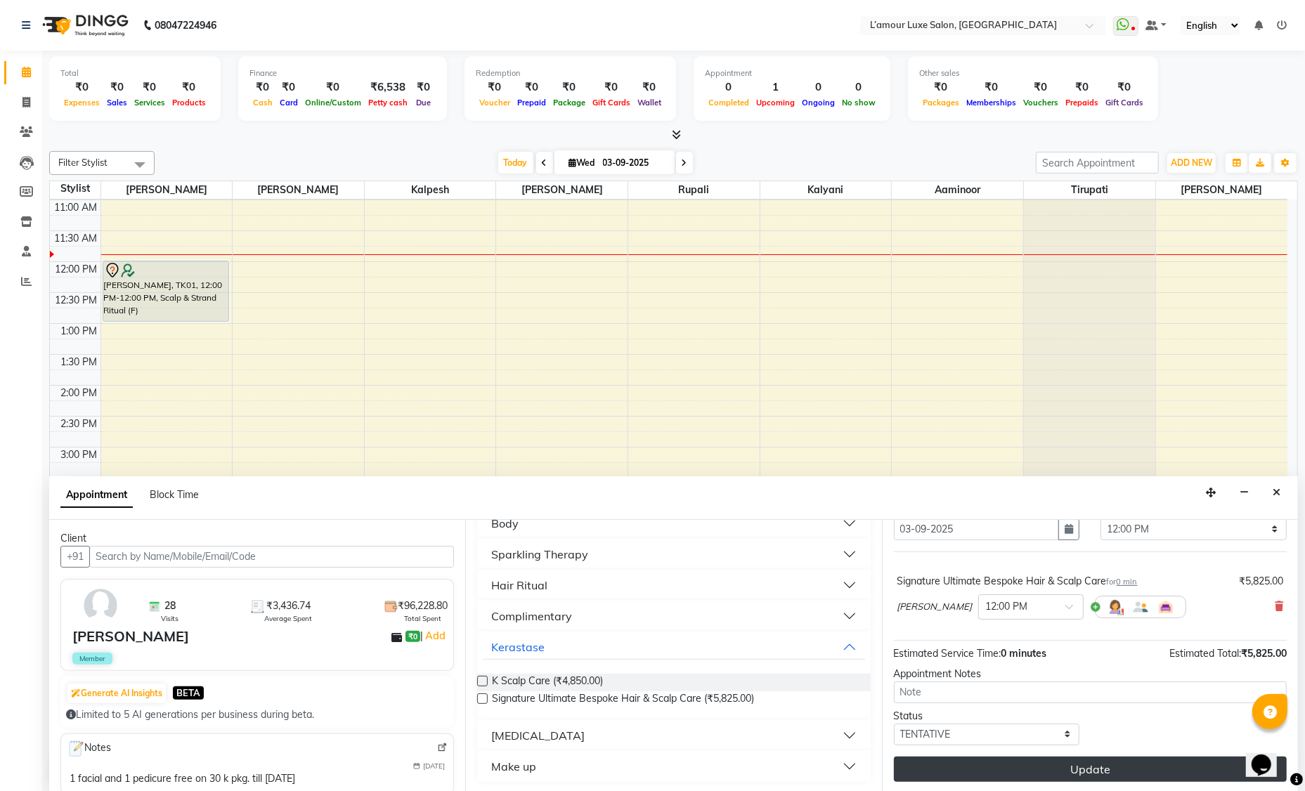
click at [1085, 772] on button "Update" at bounding box center [1090, 769] width 393 height 25
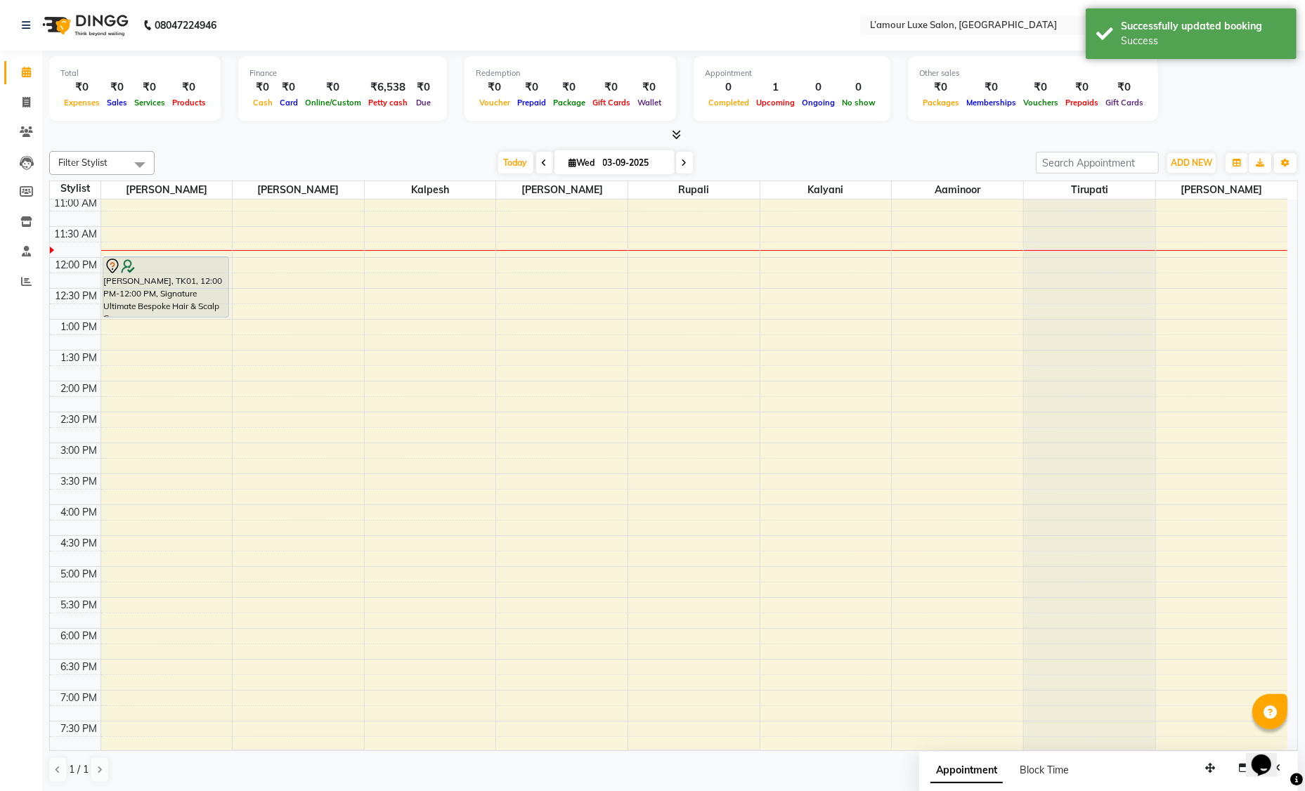
scroll to position [0, 0]
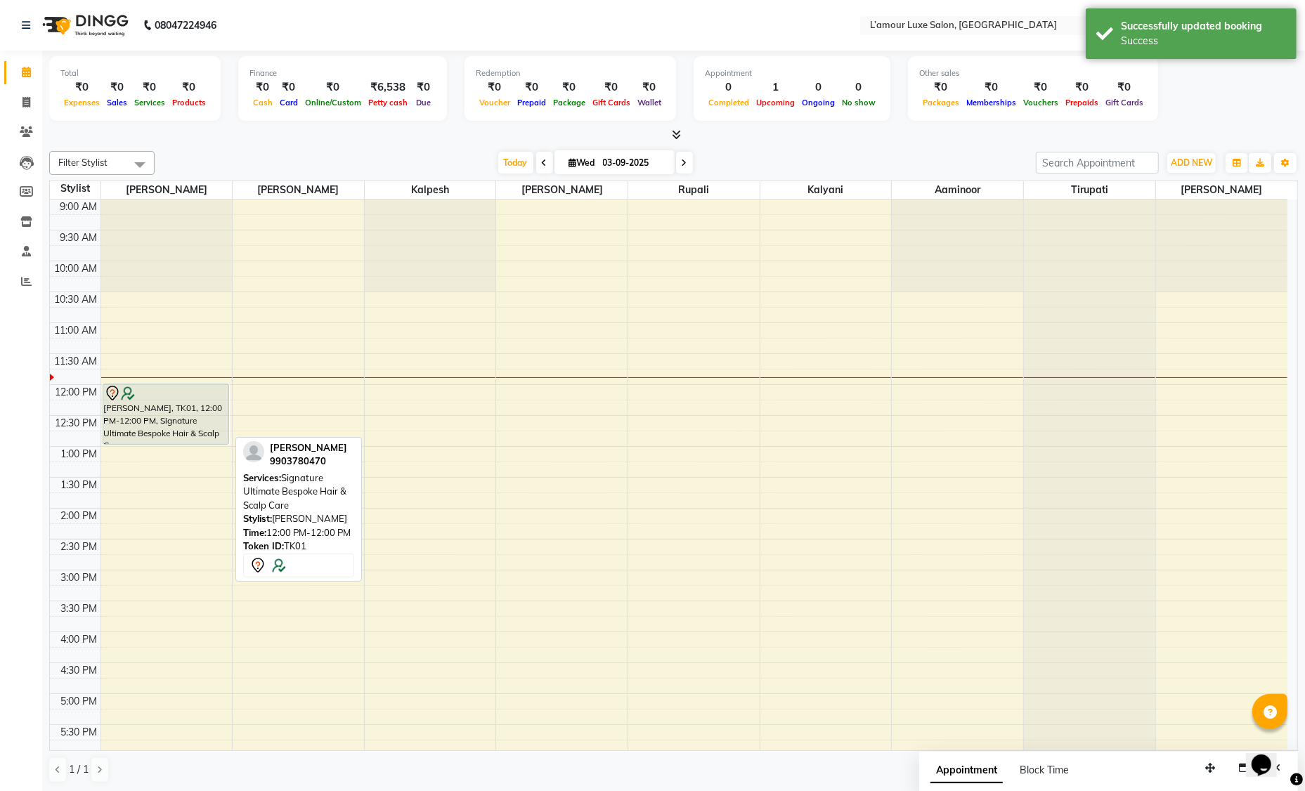
click at [144, 417] on div "[PERSON_NAME], TK01, 12:00 PM-12:00 PM, Signature Ultimate Bespoke Hair & Scalp…" at bounding box center [165, 414] width 125 height 60
select select "7"
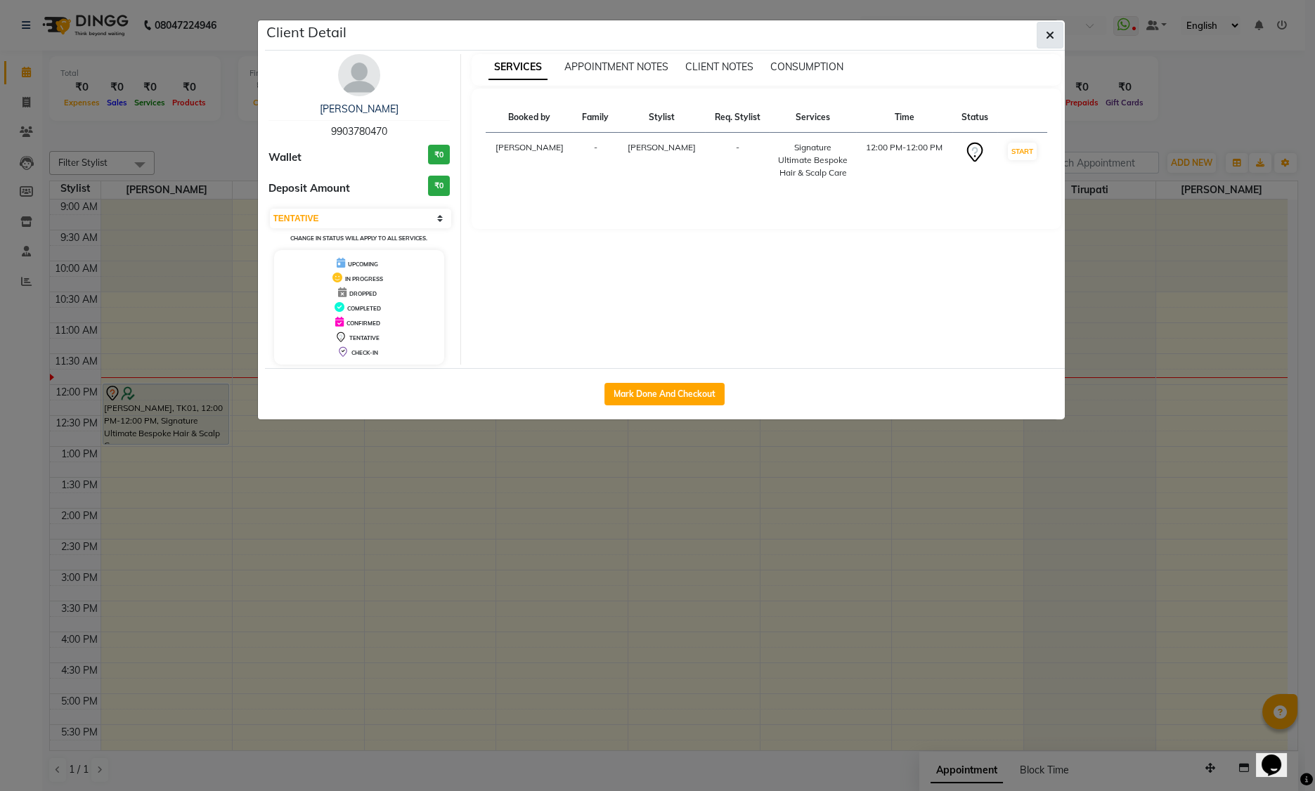
click at [1046, 37] on icon "button" at bounding box center [1050, 35] width 8 height 11
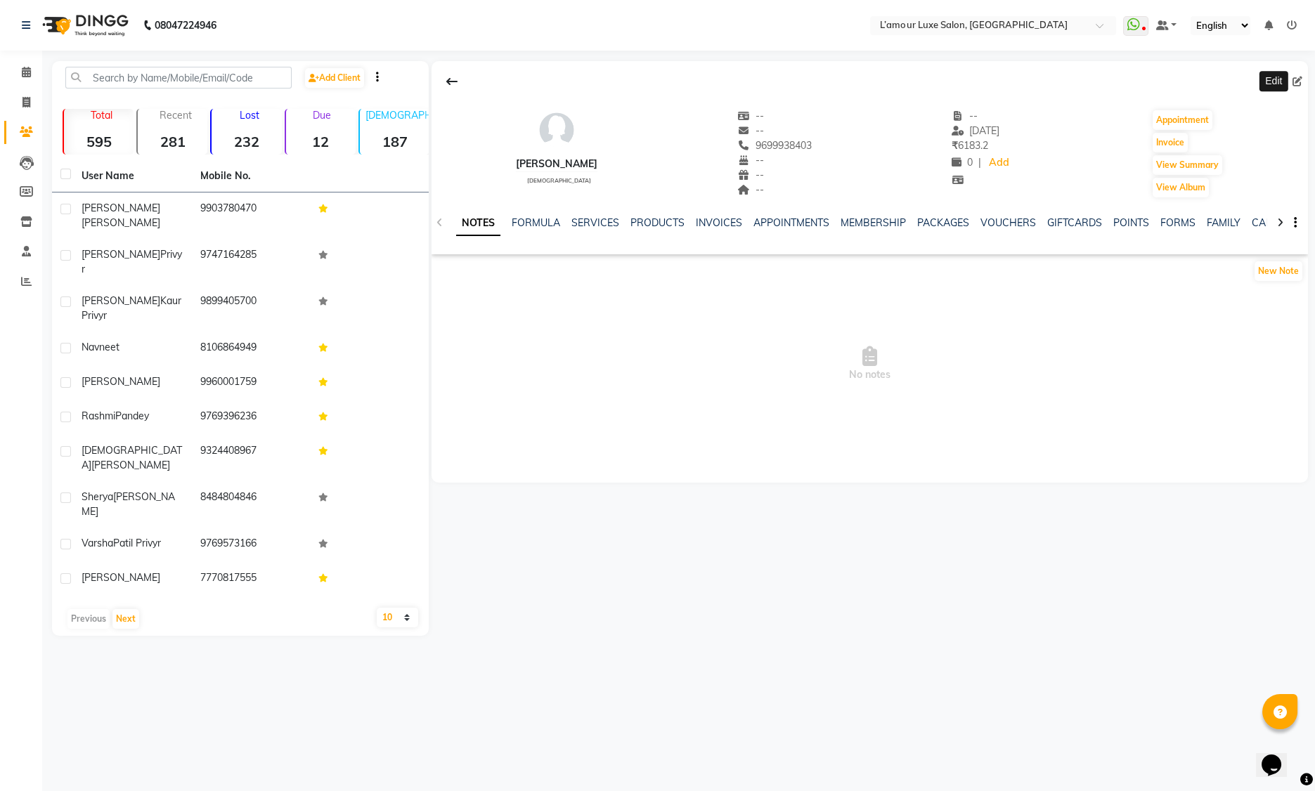
click at [1301, 81] on icon at bounding box center [1297, 82] width 10 height 10
select select "[DEMOGRAPHIC_DATA]"
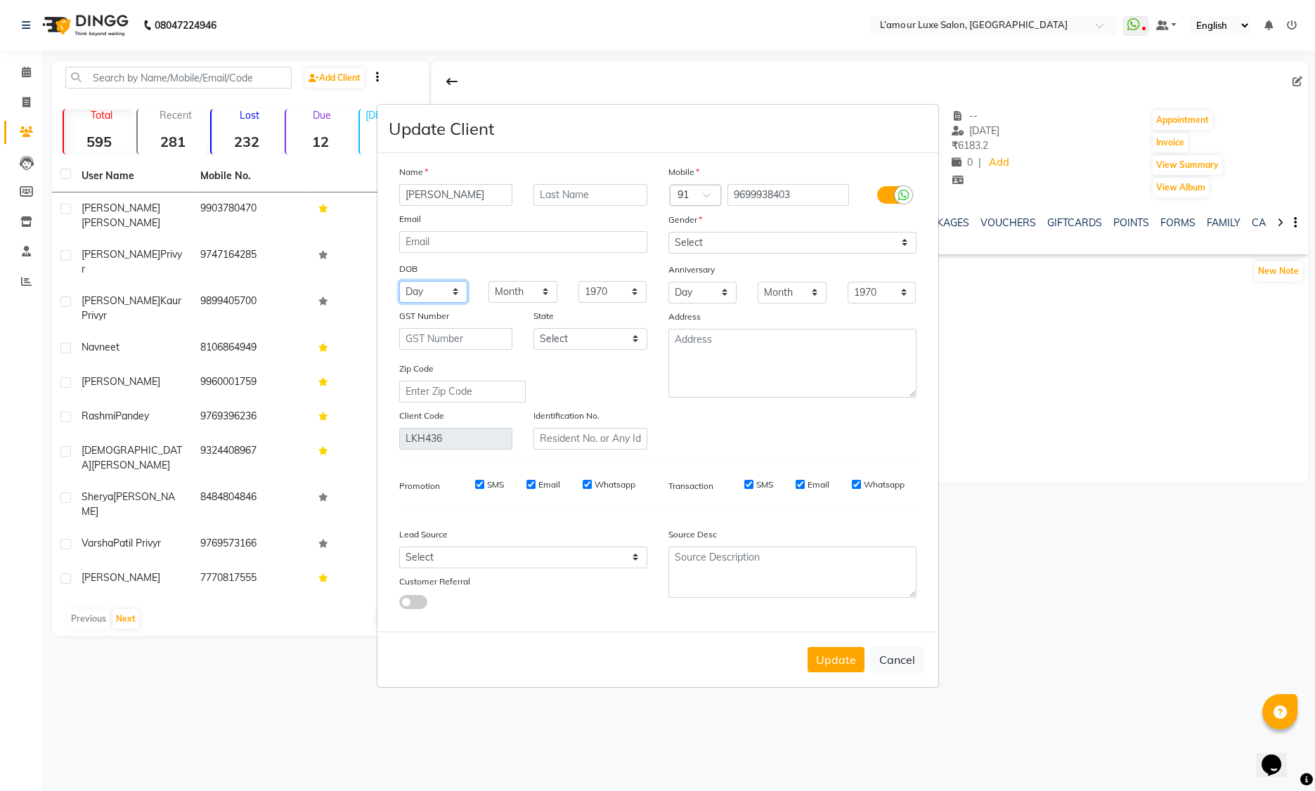
click at [448, 289] on select "Day 01 02 03 04 05 06 07 08 09 10 11 12 13 14 15 16 17 18 19 20 21 22 23 24 25 …" at bounding box center [433, 292] width 69 height 22
select select "23"
click at [543, 292] on select "Month January February March April May June July August September October Novem…" at bounding box center [522, 292] width 69 height 22
select select "10"
click at [748, 257] on div "Mobile Country Code × 91 9699938403 Gender Select [DEMOGRAPHIC_DATA] [DEMOGRAPH…" at bounding box center [792, 306] width 269 height 285
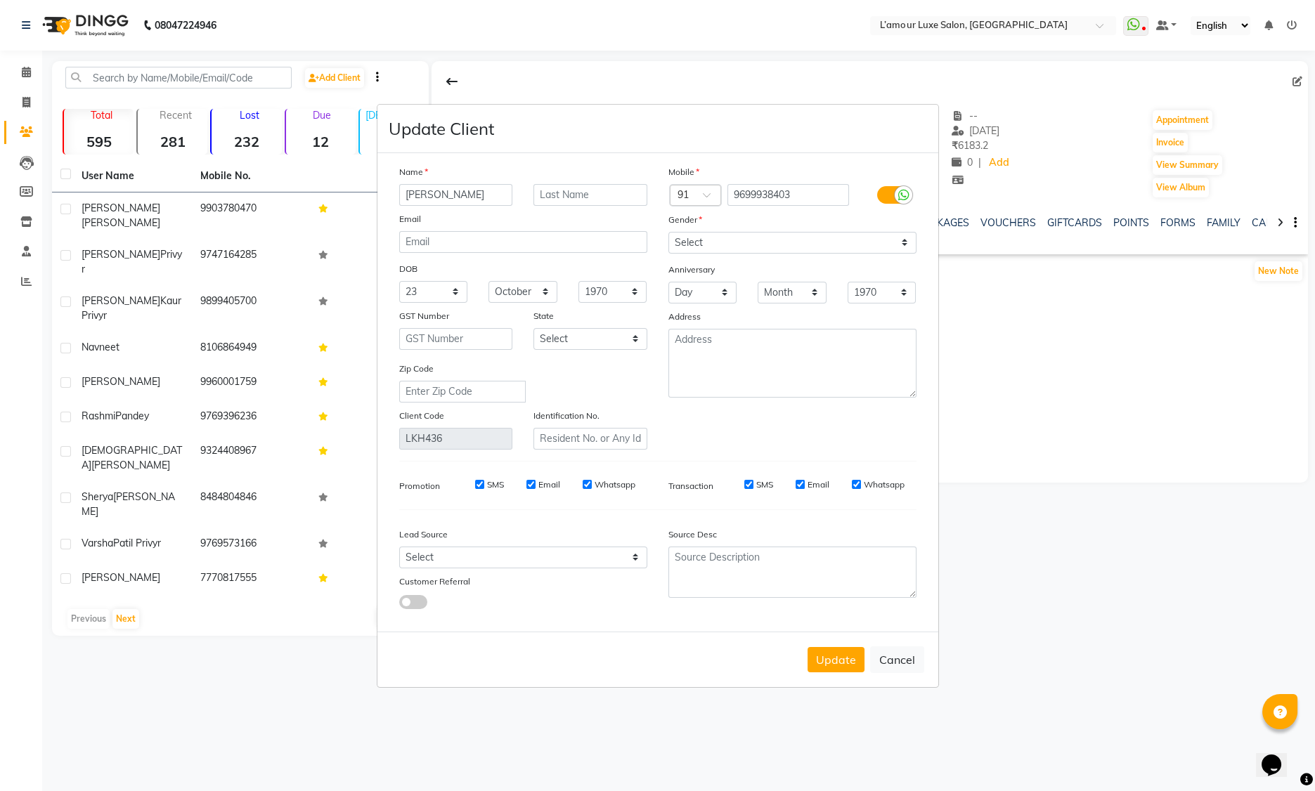
click at [740, 260] on div "Anniversary" at bounding box center [792, 270] width 269 height 22
click at [594, 194] on input "text" at bounding box center [590, 195] width 114 height 22
type input "[PERSON_NAME]"
click at [839, 659] on button "Update" at bounding box center [835, 659] width 57 height 25
select select
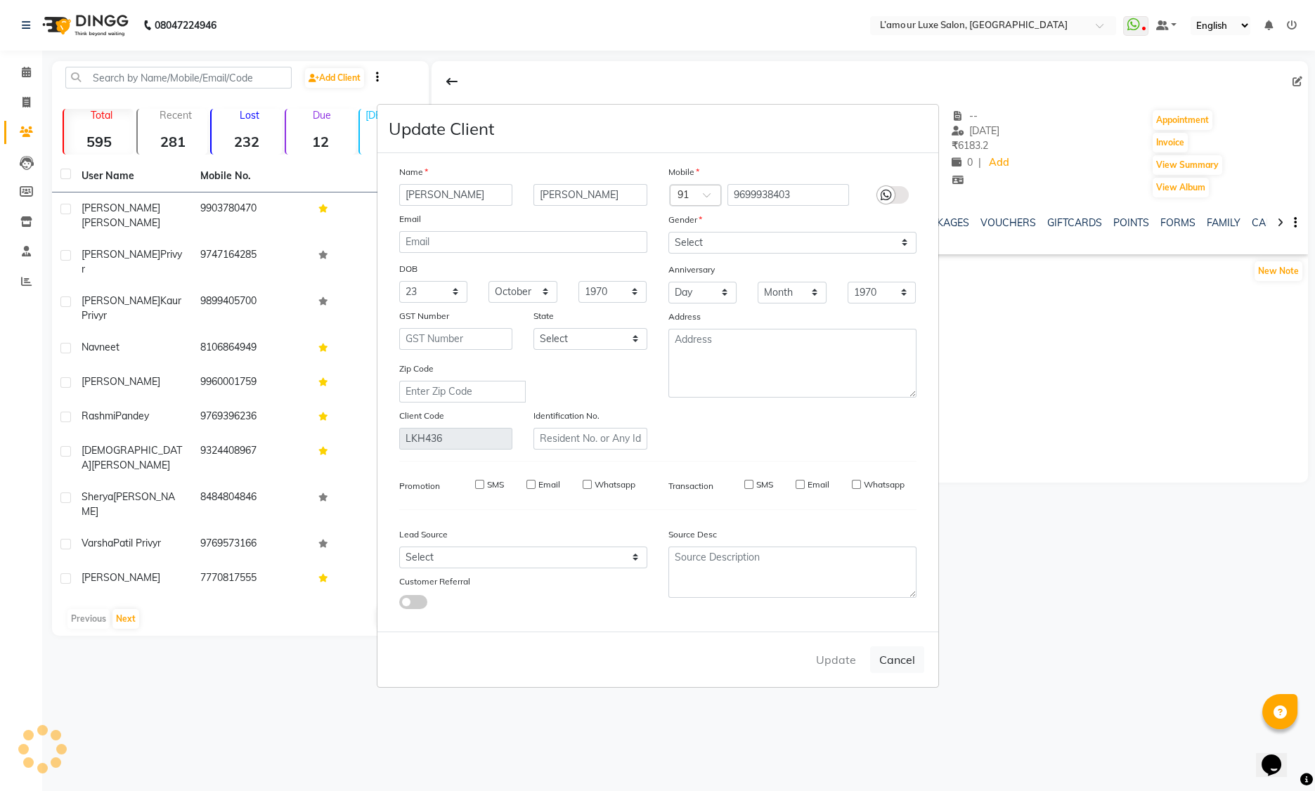
select select
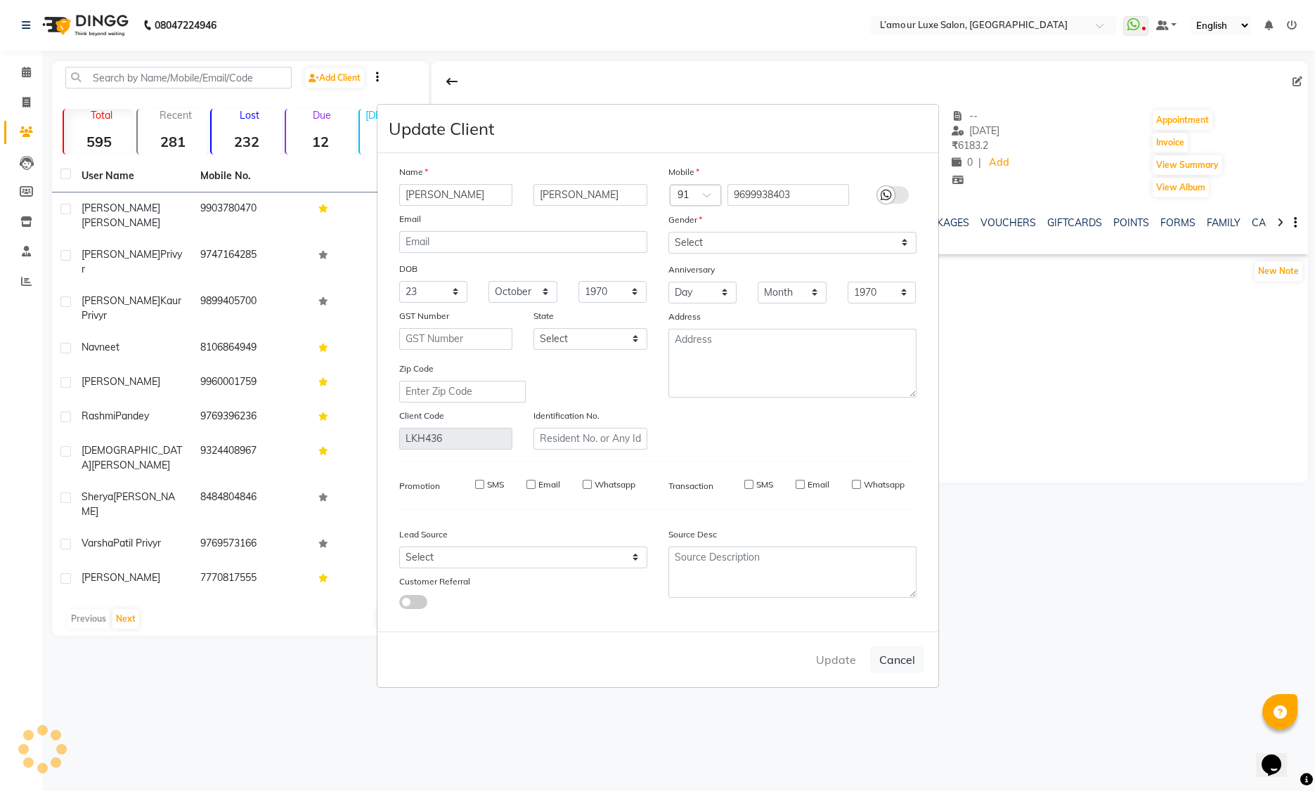
select select
checkbox input "false"
